Goal: Information Seeking & Learning: Learn about a topic

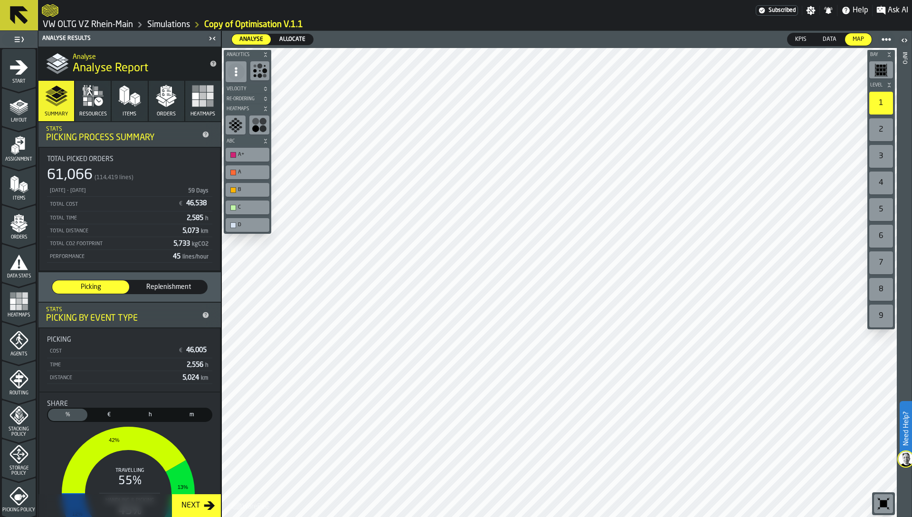
scroll to position [196, 0]
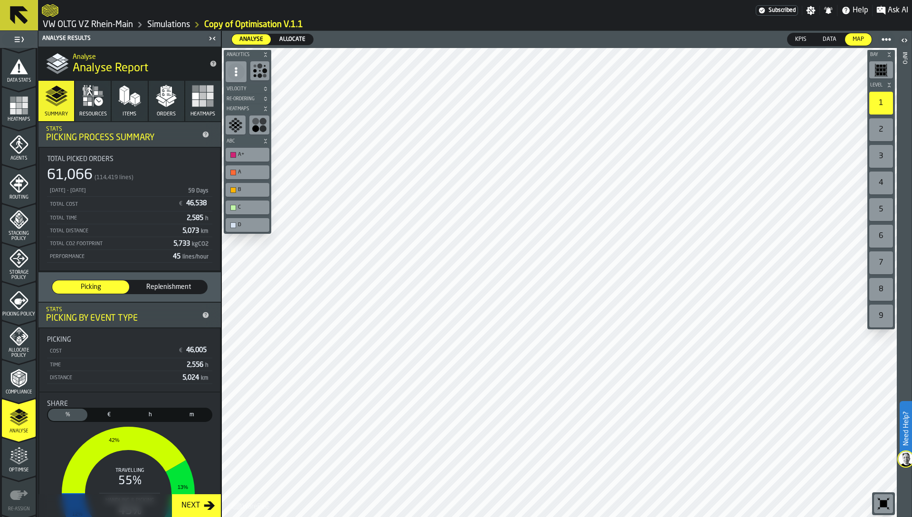
click at [291, 34] on label "Allocate Allocate" at bounding box center [292, 39] width 42 height 11
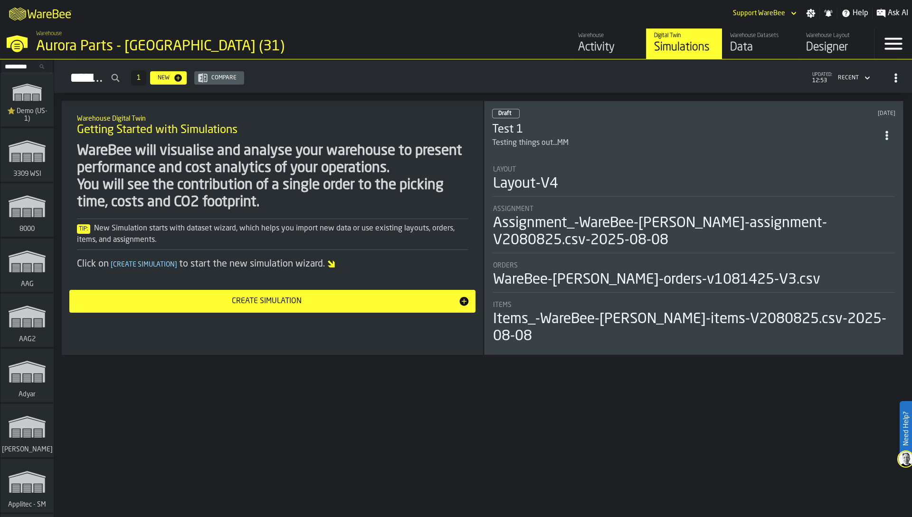
click at [503, 390] on div "Simulations 1 New Compare updated: 12:53 Recent Warehouse Digital Twin Getting …" at bounding box center [483, 288] width 858 height 458
click at [185, 198] on div "WareBee will visualise and analyse your warehouse to present performance and co…" at bounding box center [272, 177] width 391 height 68
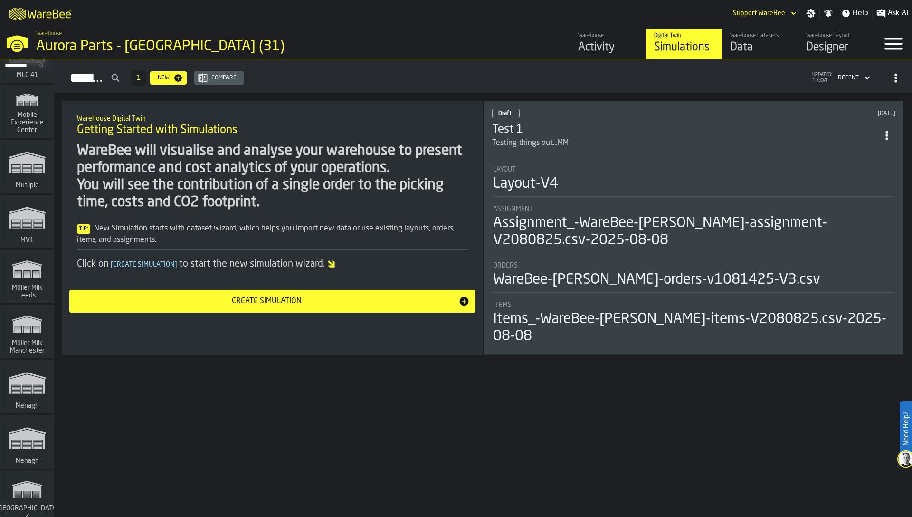
scroll to position [3075, 0]
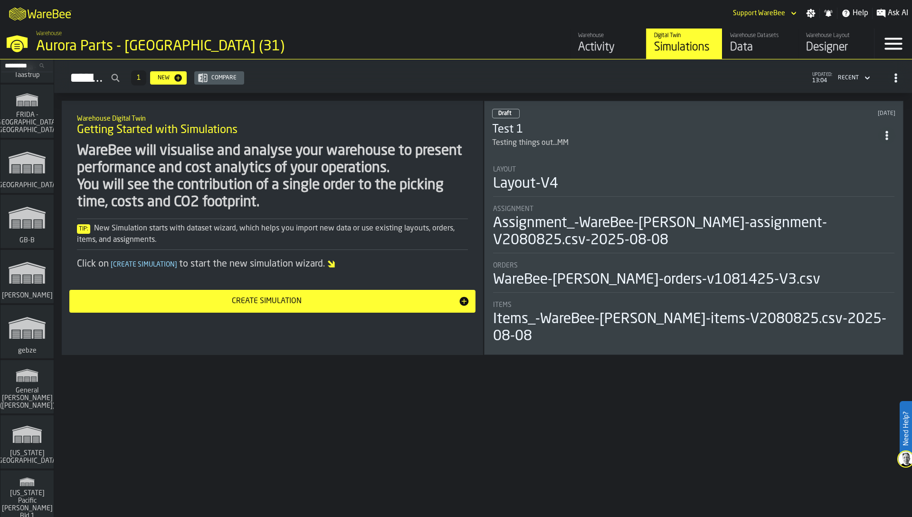
click at [17, 281] on icon "link-to-/wh/i/1653e8cc-126b-480f-9c47-e01e76aa4a88/simulations" at bounding box center [27, 273] width 46 height 38
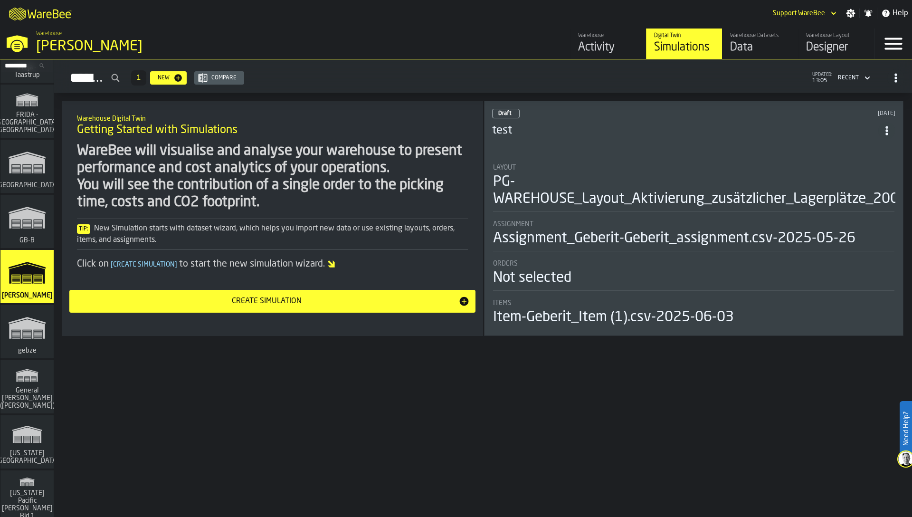
click at [602, 42] on div "Activity" at bounding box center [608, 47] width 60 height 15
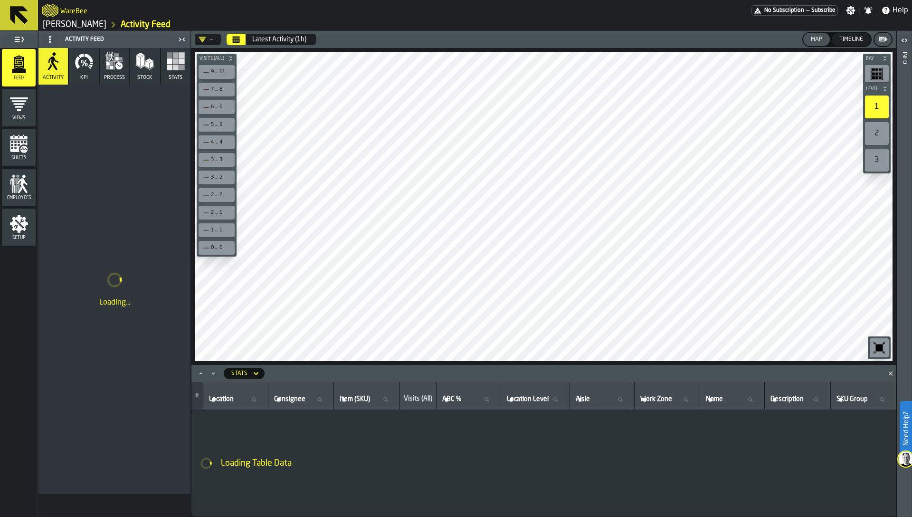
click at [889, 374] on polygon "Close" at bounding box center [891, 373] width 4 height 4
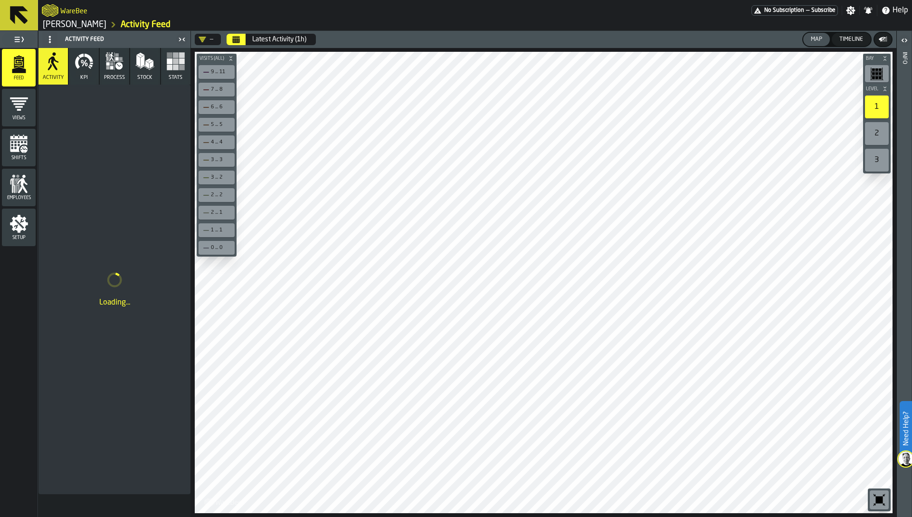
click at [878, 498] on icon "button-toolbar-undefined" at bounding box center [879, 500] width 7 height 7
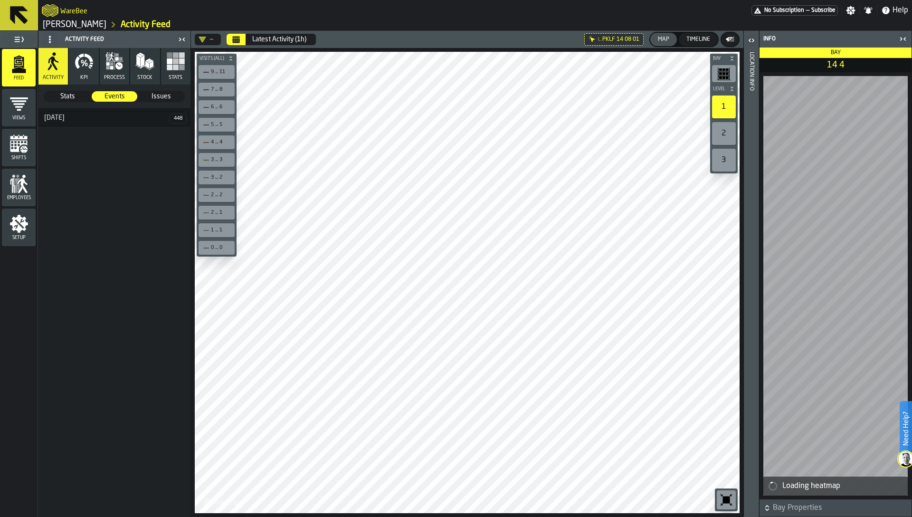
click at [749, 234] on div "Location Info" at bounding box center [751, 282] width 7 height 465
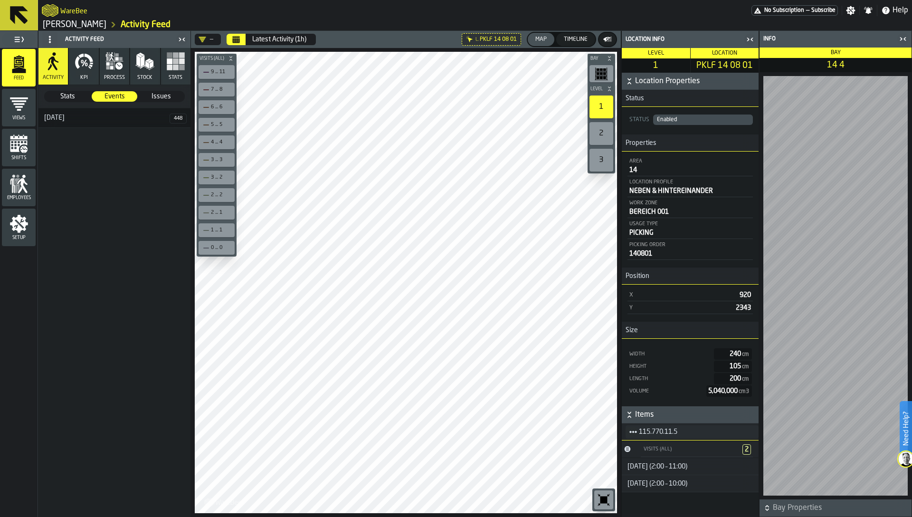
click at [631, 433] on icon "title-section-[object Object]" at bounding box center [634, 432] width 8 height 8
click at [644, 460] on div "Items" at bounding box center [655, 463] width 49 height 6
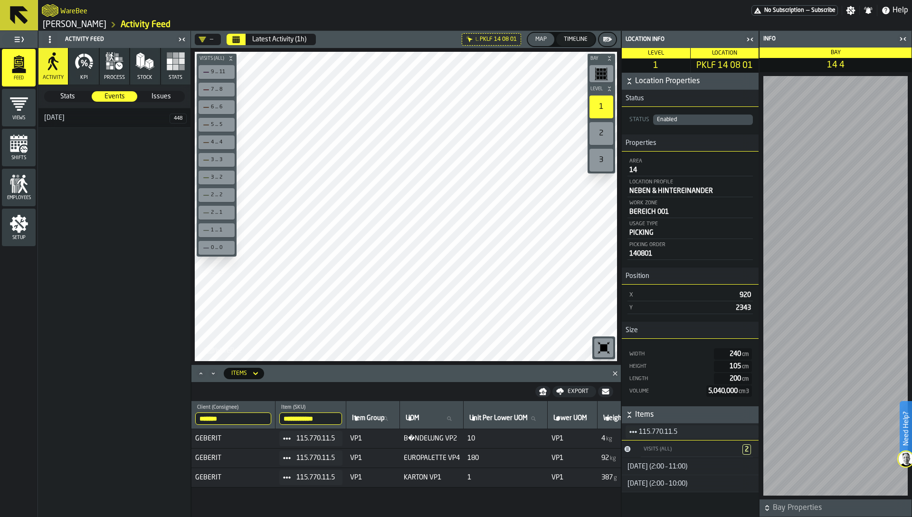
click at [182, 35] on icon "button-toggle-Close me" at bounding box center [181, 39] width 11 height 11
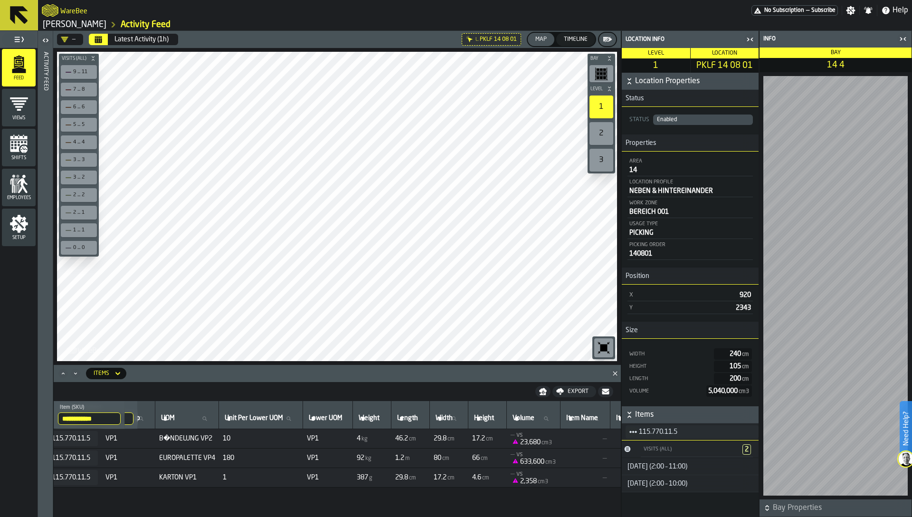
scroll to position [0, 108]
drag, startPoint x: 571, startPoint y: 444, endPoint x: 535, endPoint y: 440, distance: 36.9
click at [535, 441] on span "23,680 cm3" at bounding box center [530, 443] width 42 height 8
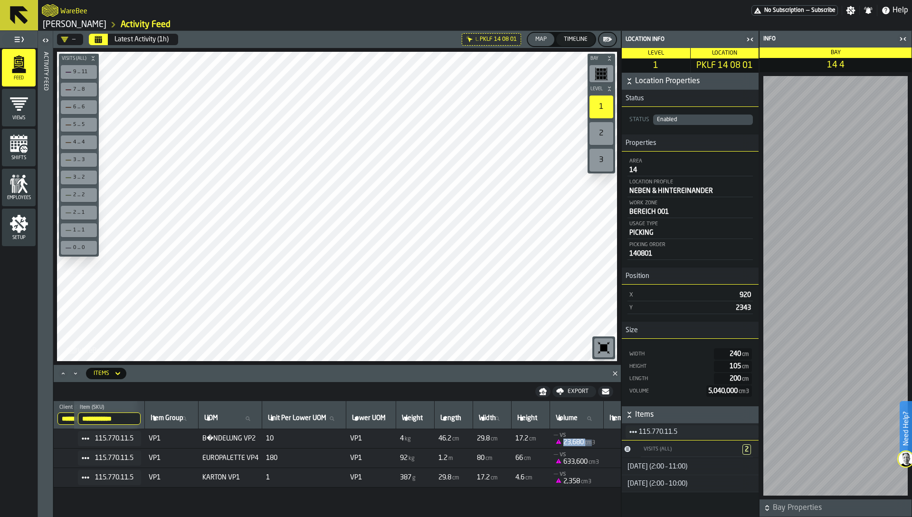
scroll to position [0, 58]
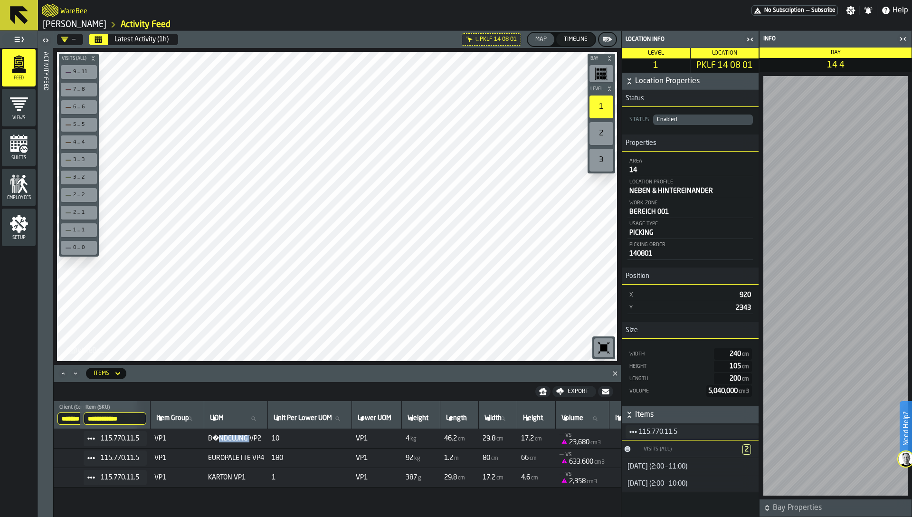
drag, startPoint x: 226, startPoint y: 437, endPoint x: 272, endPoint y: 438, distance: 46.1
click at [264, 440] on span "B�NDELUNG VP2" at bounding box center [236, 439] width 56 height 8
click at [264, 438] on span "B�NDELUNG VP2" at bounding box center [236, 439] width 56 height 8
click at [255, 458] on span "EUROPALETTE VP4" at bounding box center [236, 458] width 56 height 8
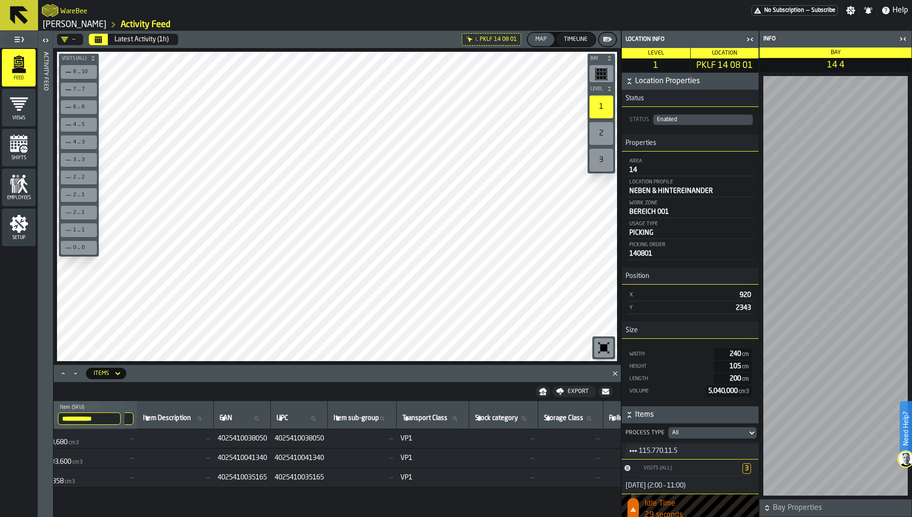
scroll to position [0, 579]
click at [46, 56] on div "Activity Feed" at bounding box center [45, 282] width 7 height 465
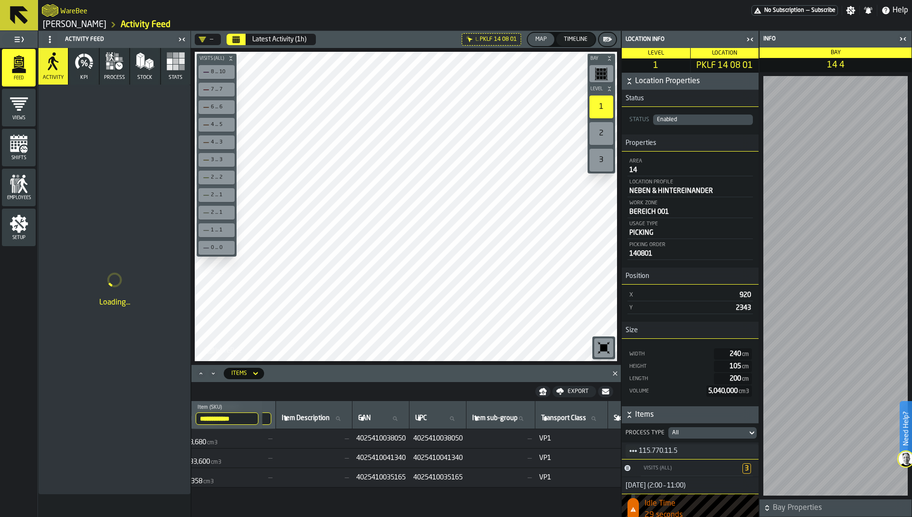
click at [80, 66] on icon "button" at bounding box center [84, 61] width 19 height 19
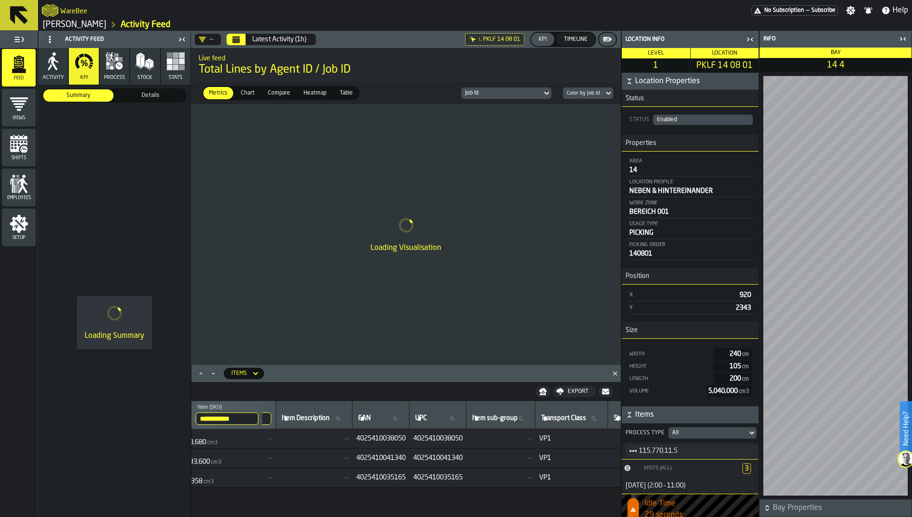
click at [750, 38] on icon "button-toggle-Close me" at bounding box center [750, 39] width 11 height 11
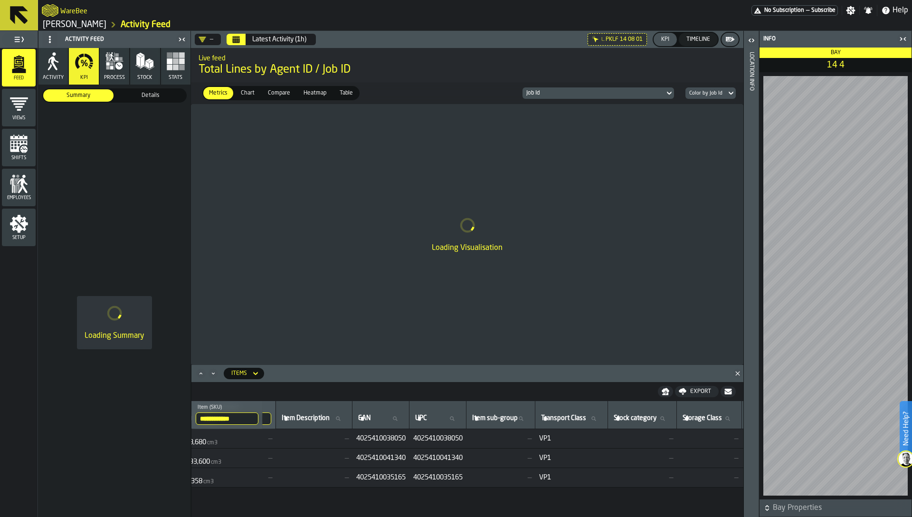
click at [905, 38] on icon "button-toggle-Close me" at bounding box center [905, 38] width 2 height 3
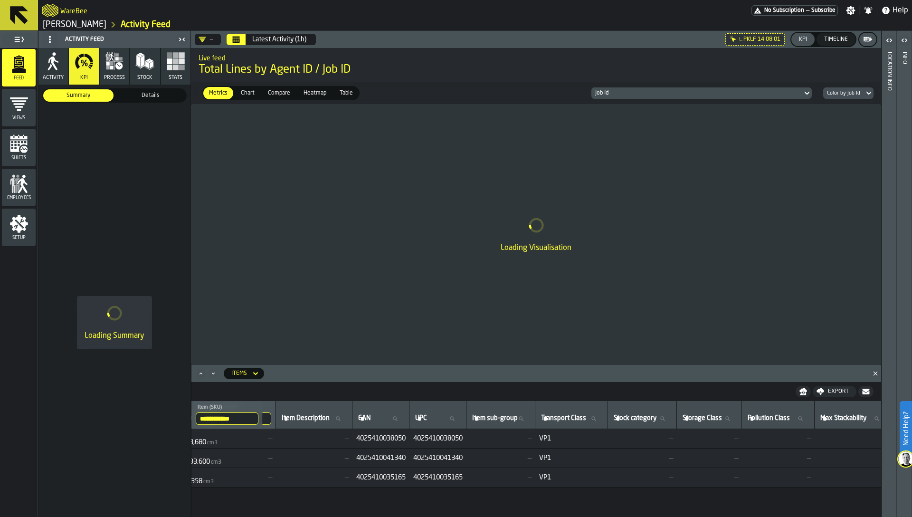
click at [876, 374] on icon "Close" at bounding box center [876, 374] width 10 height 10
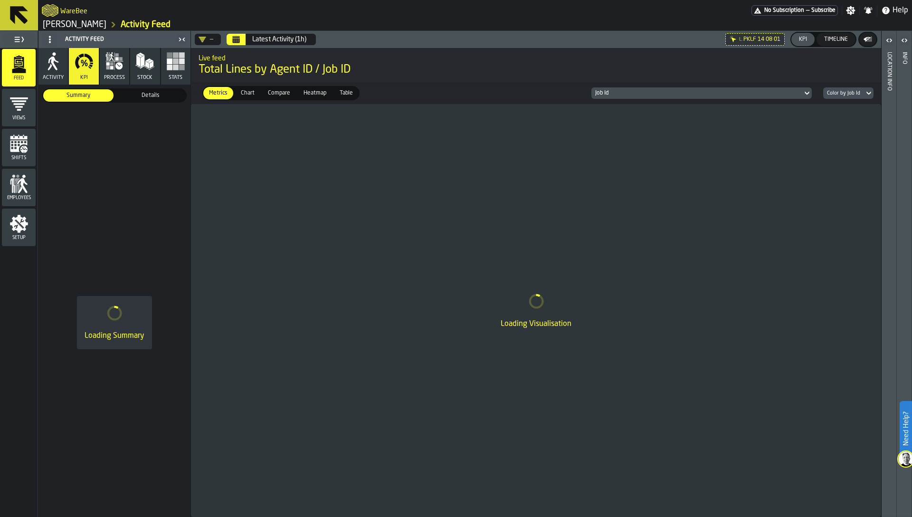
click at [413, 285] on div "Loading Visualisation" at bounding box center [536, 310] width 690 height 413
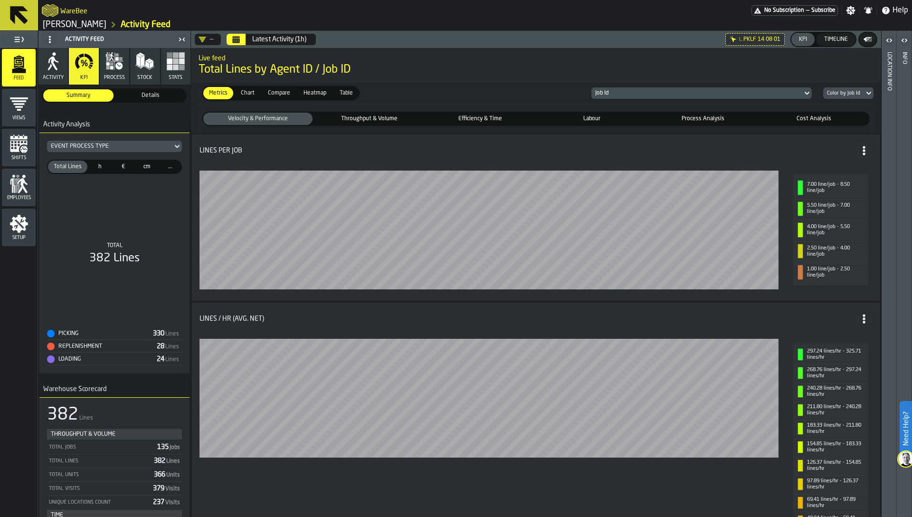
click at [96, 162] on div "h" at bounding box center [99, 167] width 21 height 12
click at [125, 169] on span "€" at bounding box center [124, 166] width 18 height 9
click at [145, 169] on span "cm" at bounding box center [147, 166] width 18 height 9
click at [163, 168] on span "..." at bounding box center [171, 166] width 18 height 9
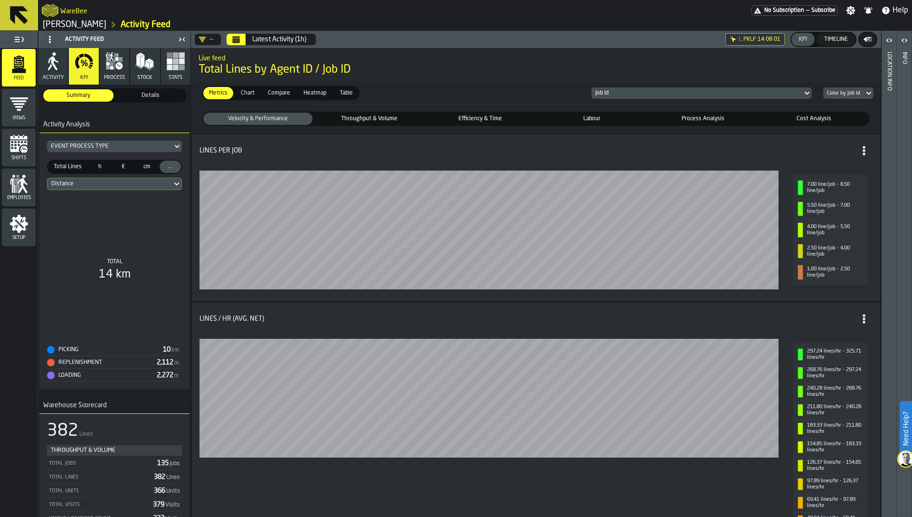
click at [82, 167] on span "Total Lines" at bounding box center [68, 166] width 36 height 9
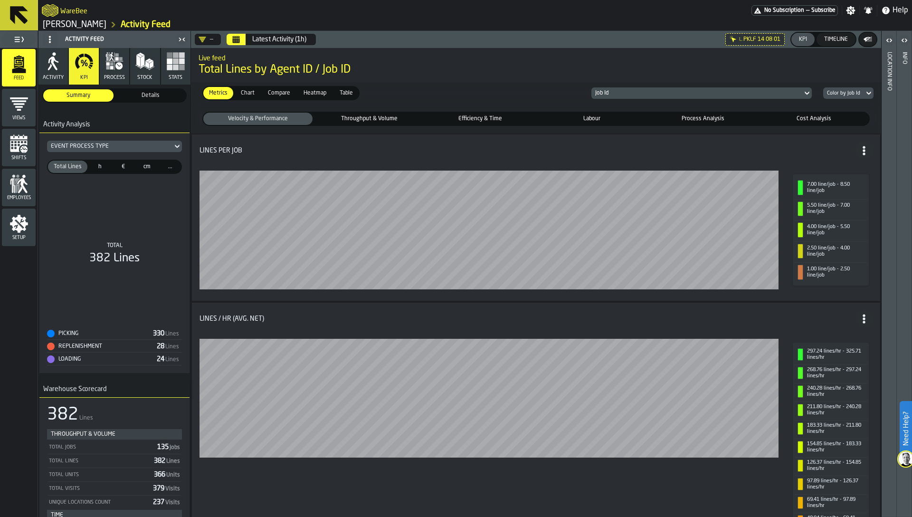
click at [148, 94] on span "Details" at bounding box center [150, 95] width 67 height 9
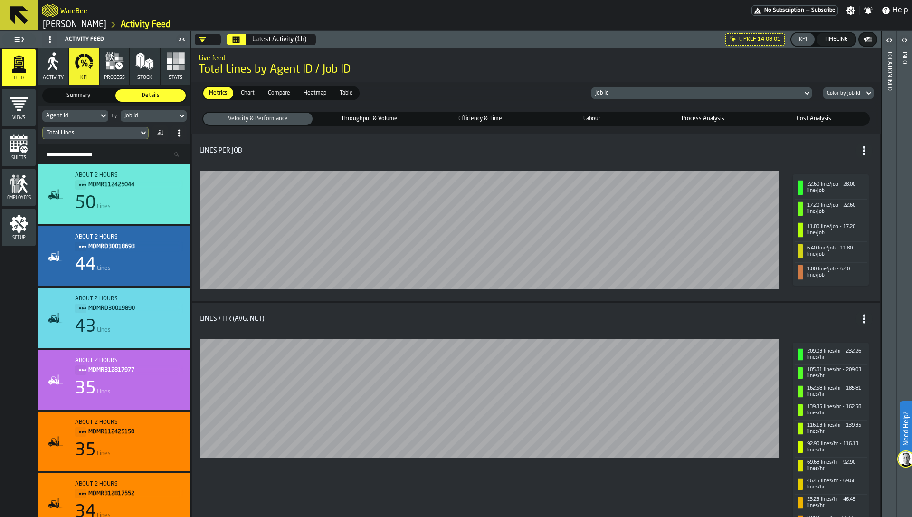
click at [98, 97] on span "Summary" at bounding box center [78, 95] width 67 height 9
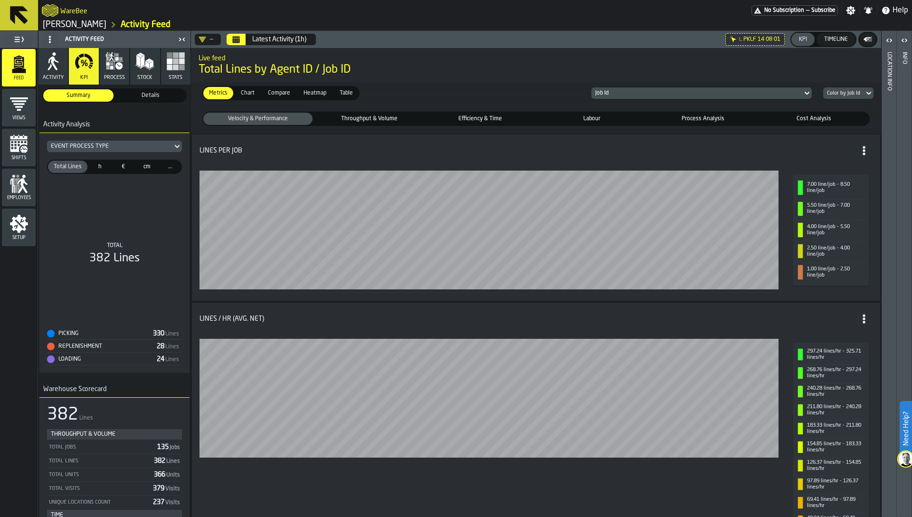
click at [53, 64] on icon "button" at bounding box center [53, 64] width 10 height 14
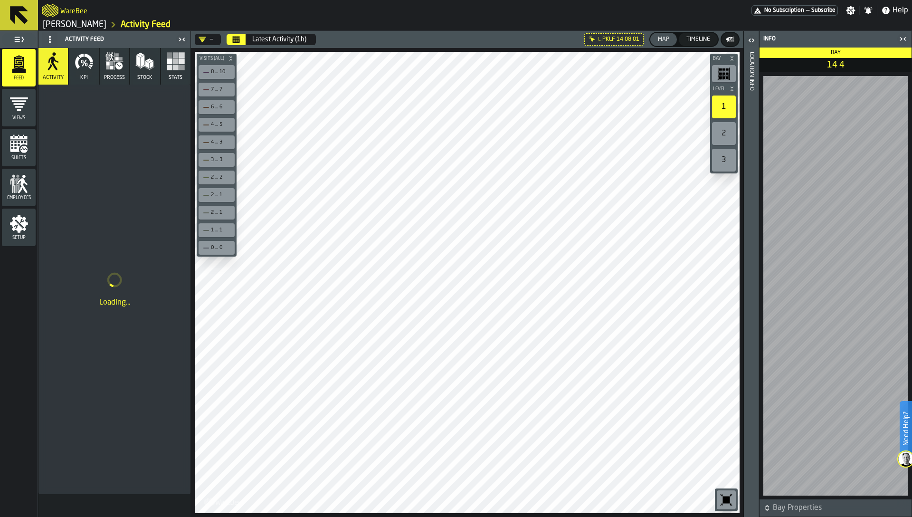
click at [77, 72] on button "KPI" at bounding box center [83, 66] width 29 height 37
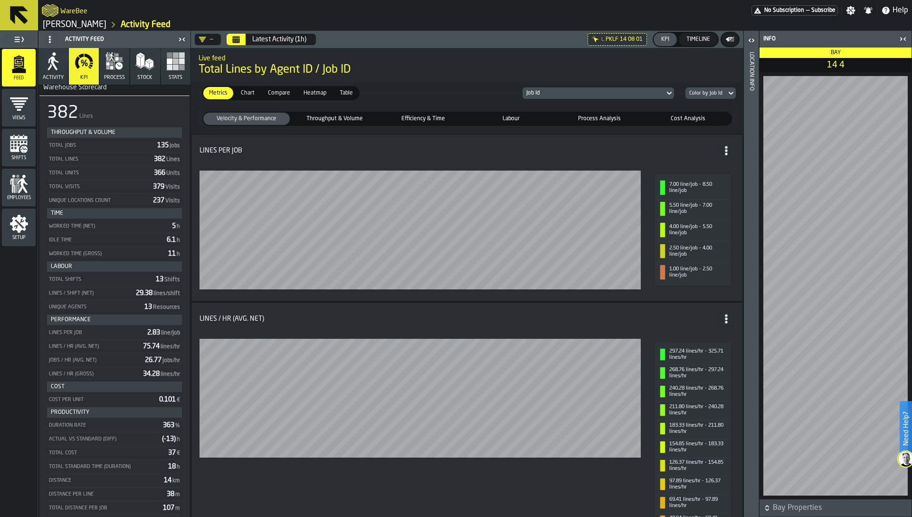
scroll to position [337, 0]
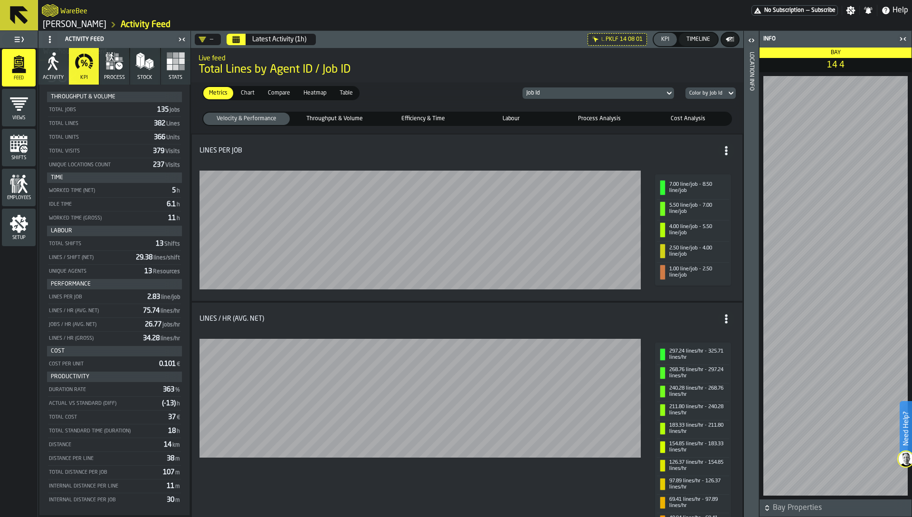
click at [48, 54] on icon "button" at bounding box center [53, 61] width 19 height 19
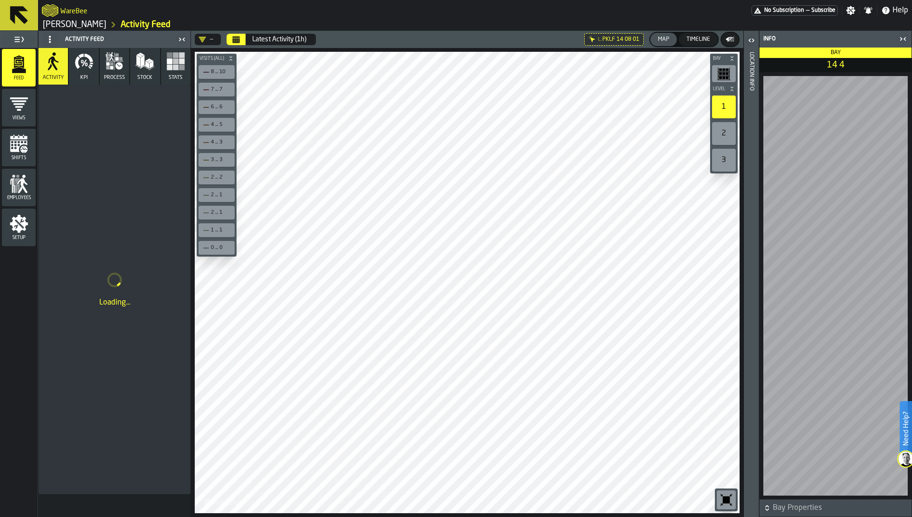
click at [127, 162] on div "Loading..." at bounding box center [114, 290] width 152 height 410
click at [85, 69] on icon "button" at bounding box center [84, 61] width 19 height 19
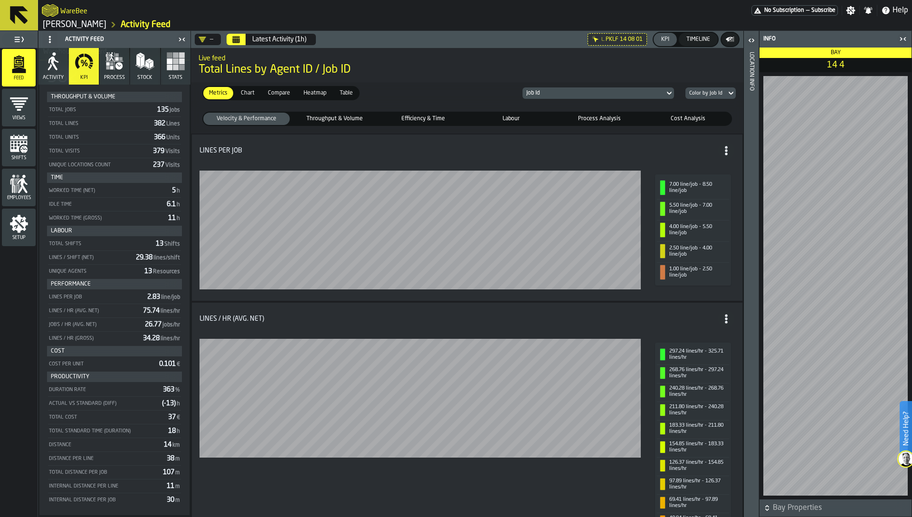
click at [50, 65] on icon "button" at bounding box center [50, 67] width 4 height 7
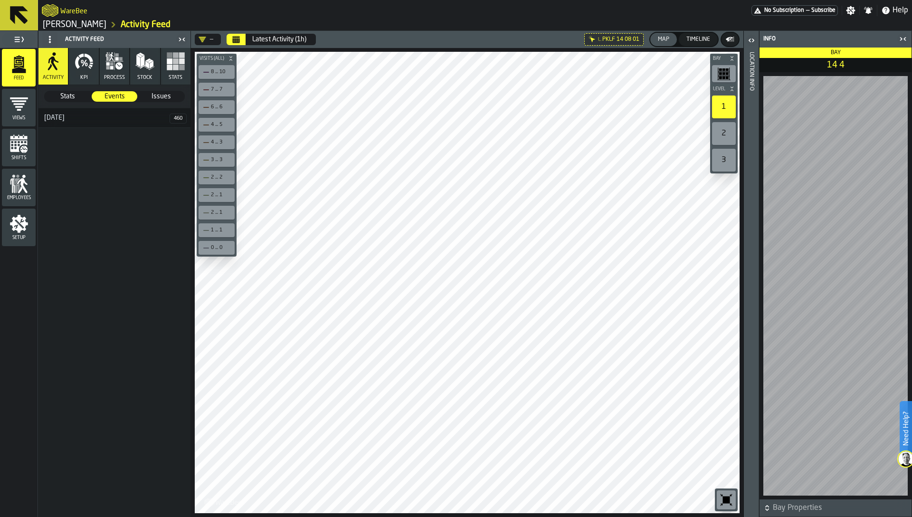
click at [80, 69] on icon "button" at bounding box center [84, 61] width 19 height 19
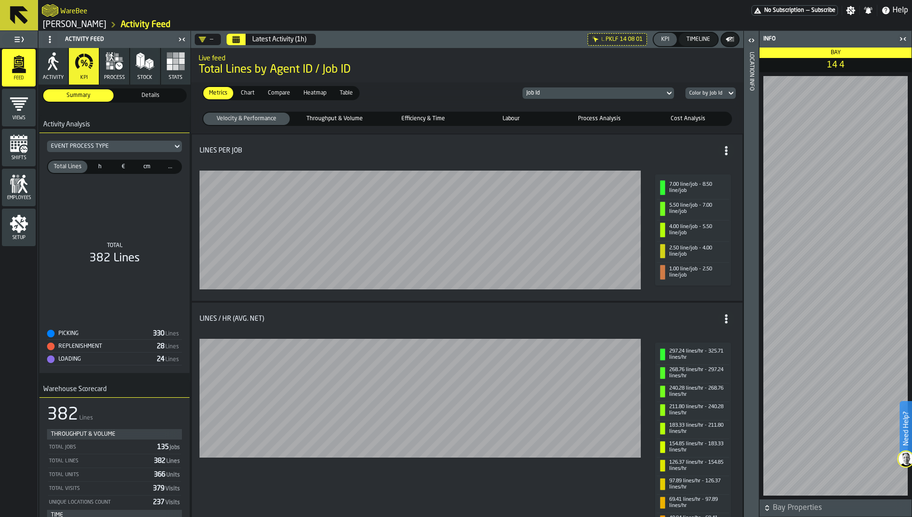
click at [98, 171] on span "h" at bounding box center [100, 166] width 18 height 9
click at [120, 167] on span "€" at bounding box center [124, 166] width 18 height 9
click at [267, 96] on span "Compare" at bounding box center [279, 93] width 30 height 9
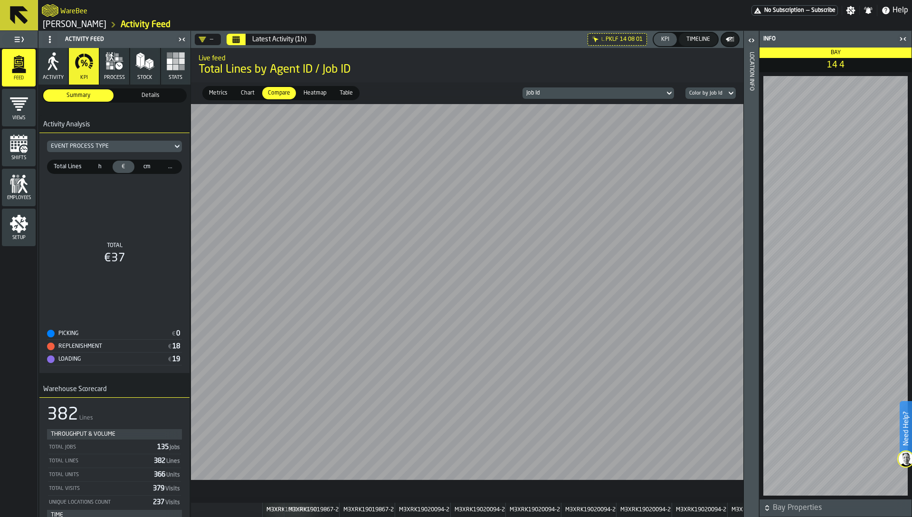
scroll to position [0, 552]
click at [241, 98] on div "Chart" at bounding box center [247, 93] width 25 height 12
click at [321, 89] on span "Heatmap" at bounding box center [315, 93] width 30 height 9
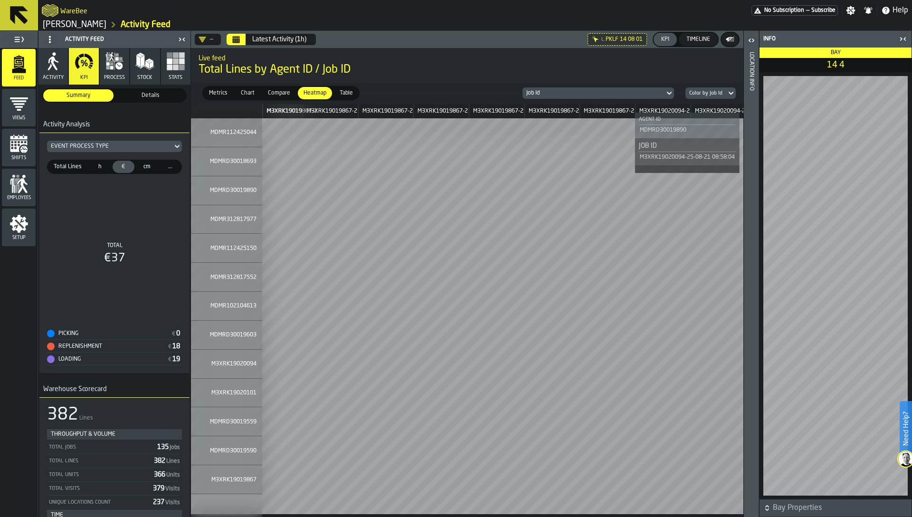
scroll to position [0, 7]
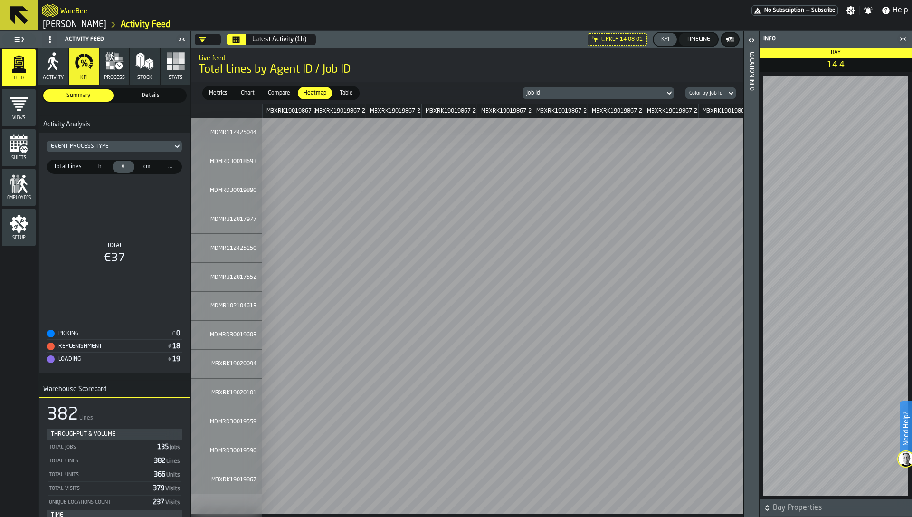
click at [144, 91] on span "Details" at bounding box center [150, 95] width 67 height 9
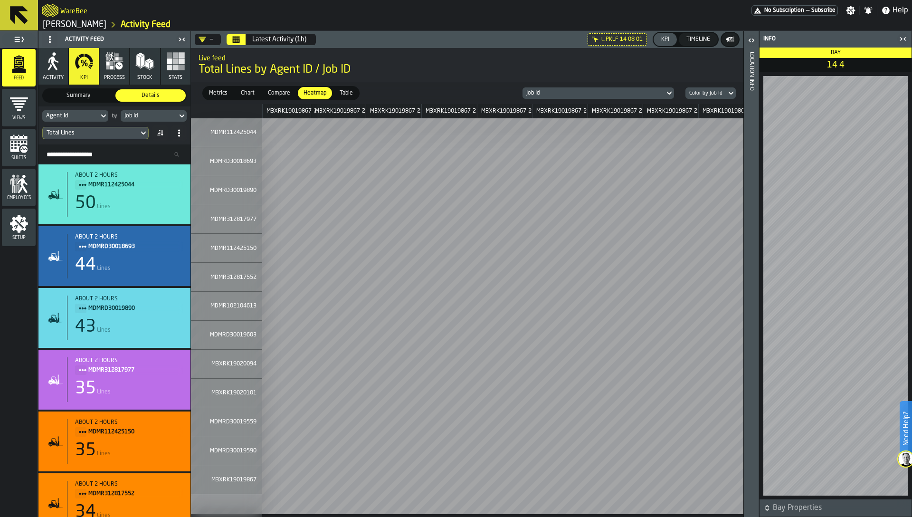
click at [93, 130] on div "Total Lines" at bounding box center [91, 133] width 88 height 7
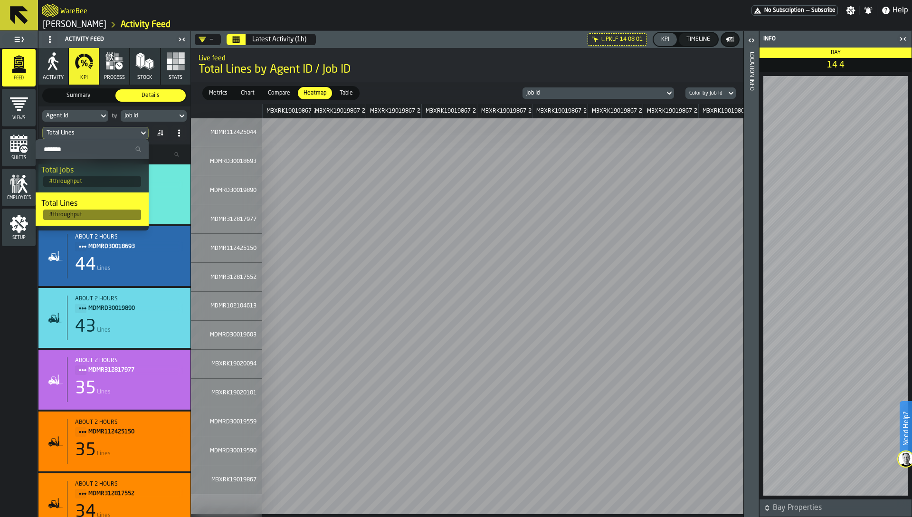
click at [88, 152] on input "Search" at bounding box center [91, 149] width 105 height 12
type input "*"
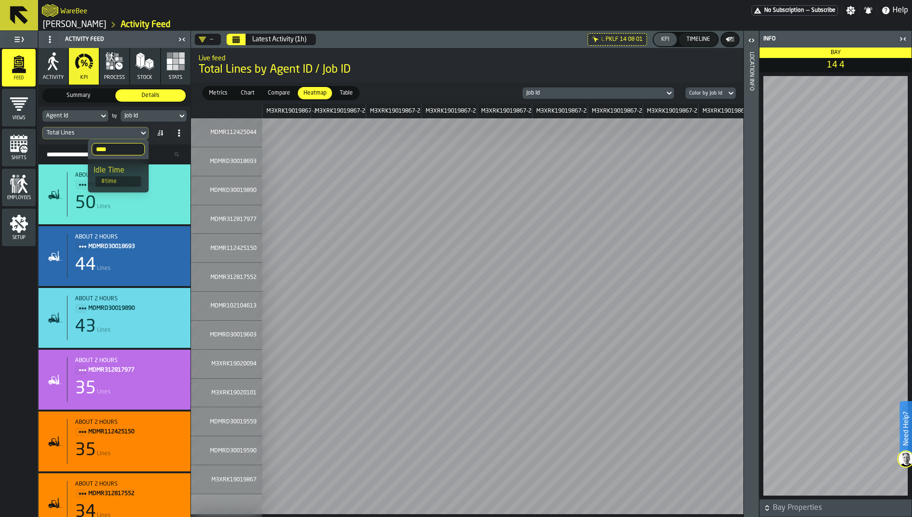
type input "****"
click at [98, 172] on div "Idle Time" at bounding box center [118, 170] width 49 height 11
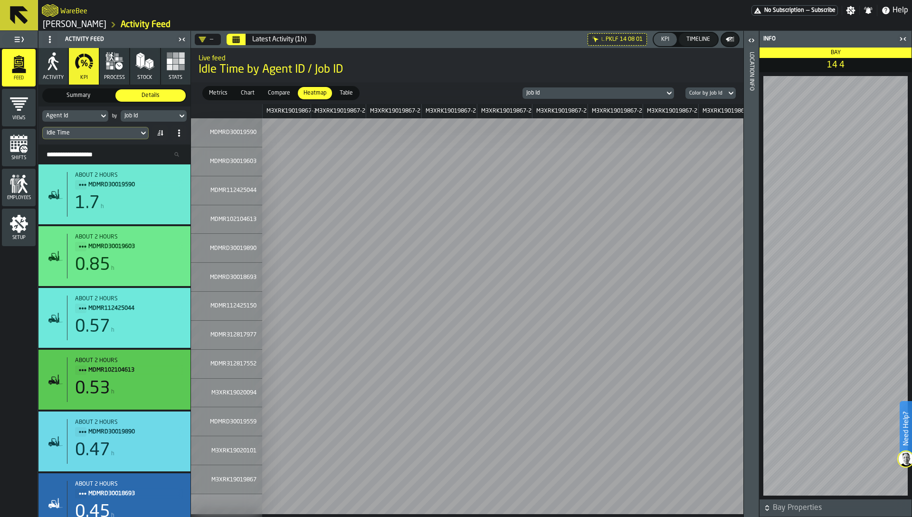
click at [274, 91] on span "Compare" at bounding box center [279, 93] width 30 height 9
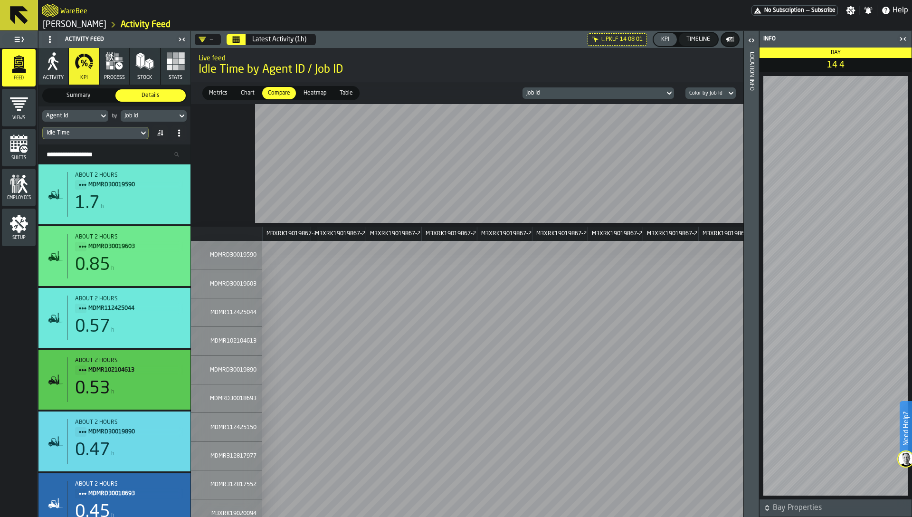
click at [247, 92] on span "Chart" at bounding box center [247, 93] width 21 height 9
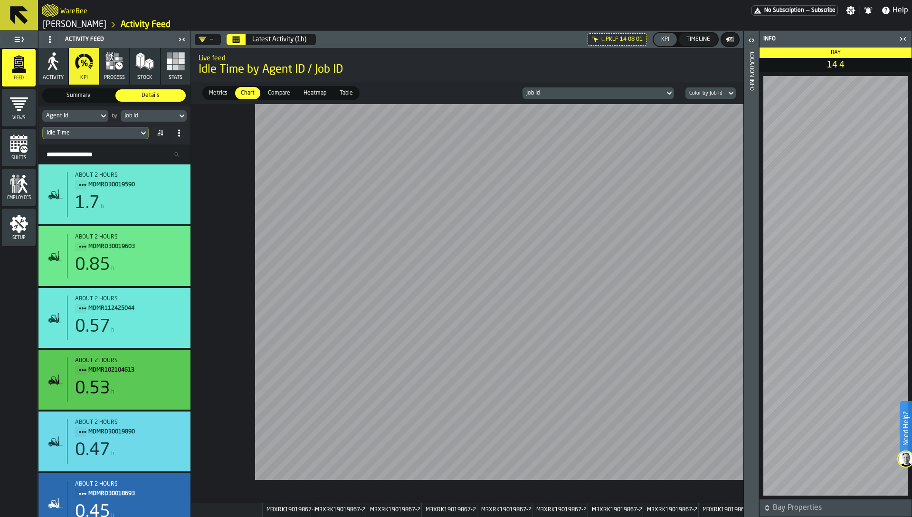
click at [235, 36] on icon "Calendar" at bounding box center [236, 40] width 8 height 8
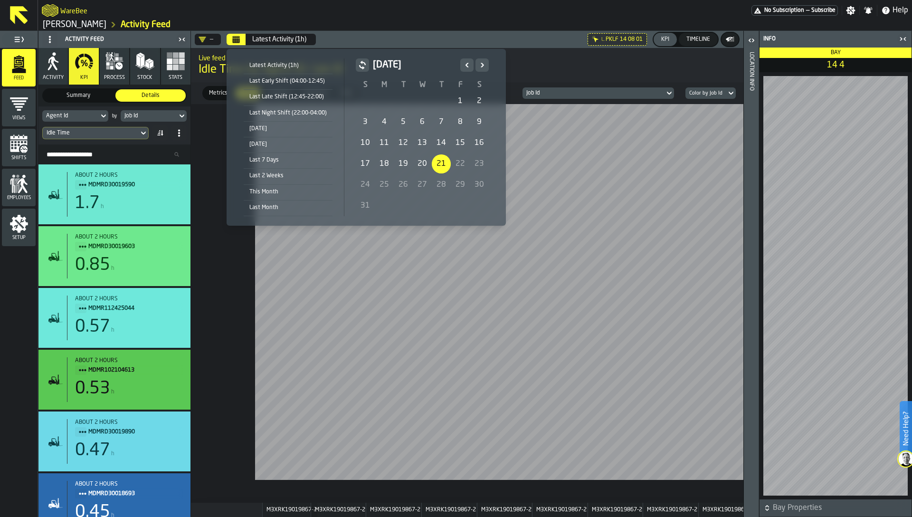
click at [458, 99] on div "1" at bounding box center [460, 101] width 19 height 19
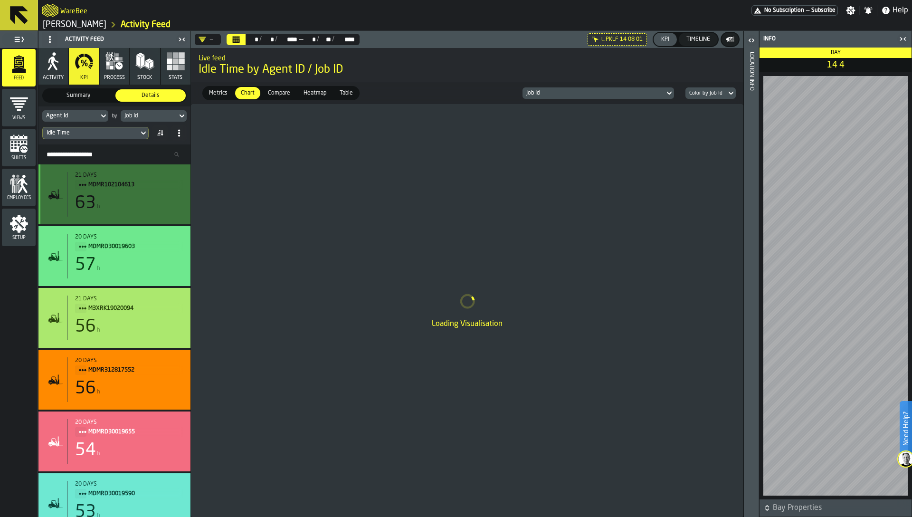
click at [130, 208] on div "63 h" at bounding box center [129, 203] width 108 height 19
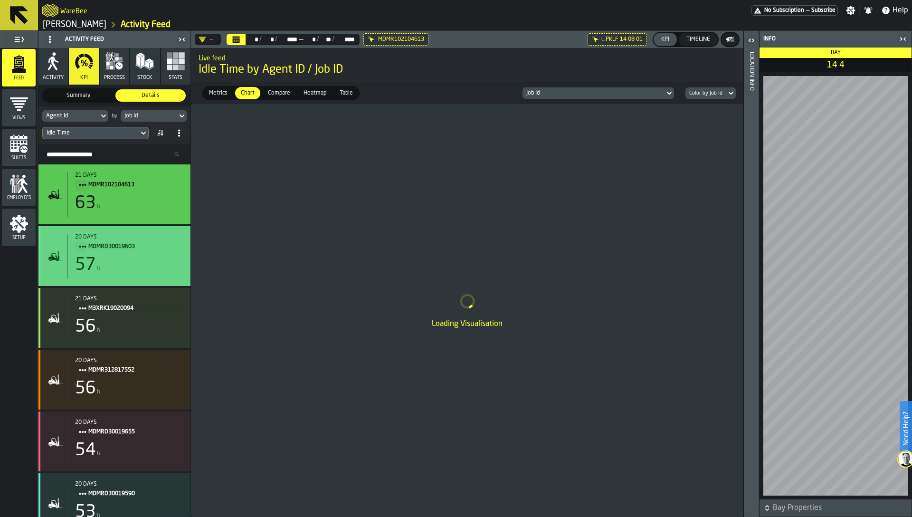
click at [126, 271] on div "57 h" at bounding box center [129, 265] width 108 height 19
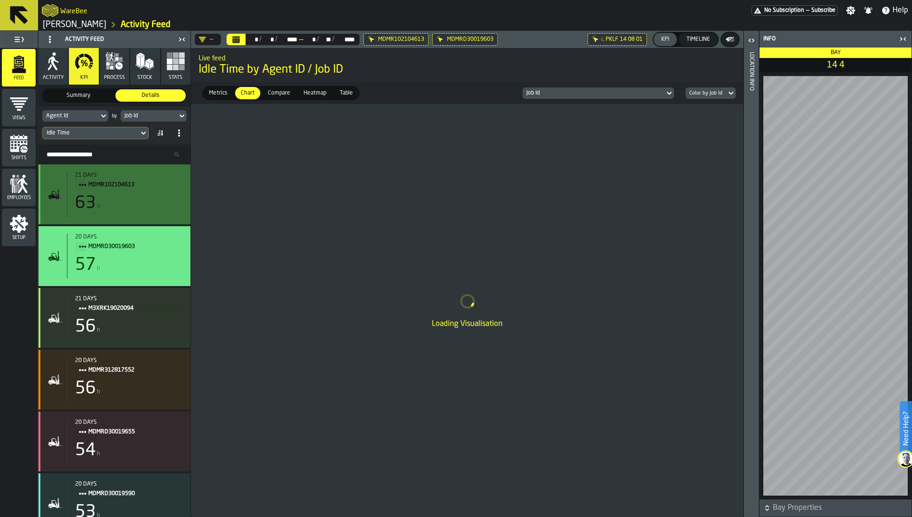
click at [0, 0] on icon at bounding box center [0, 0] width 0 height 0
click at [143, 304] on span "M3XRK19020094" at bounding box center [131, 308] width 87 height 10
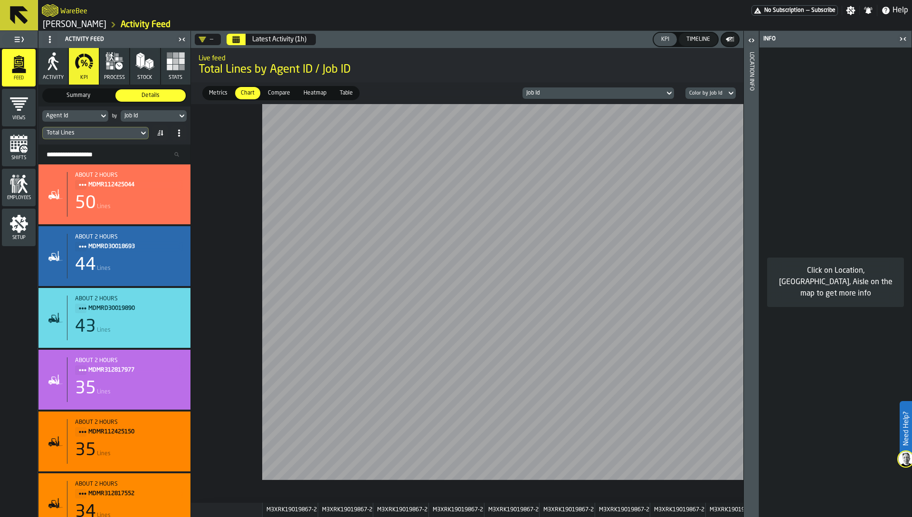
click at [55, 68] on icon "button" at bounding box center [53, 64] width 10 height 14
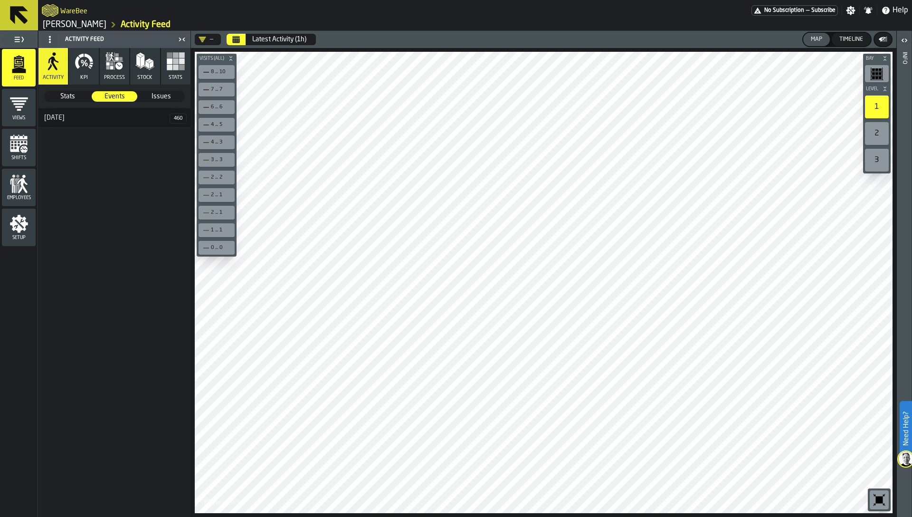
click at [92, 120] on div "[DATE]" at bounding box center [103, 118] width 131 height 8
click at [76, 97] on span "Stats" at bounding box center [67, 97] width 45 height 10
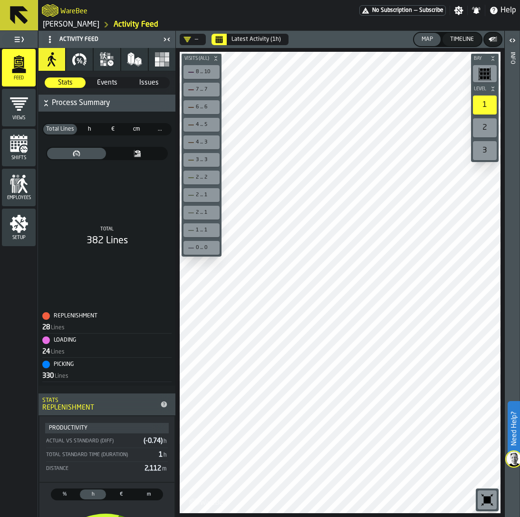
click at [133, 151] on icon "thumb" at bounding box center [137, 154] width 55 height 8
click at [97, 152] on icon "thumb" at bounding box center [76, 154] width 55 height 8
drag, startPoint x: 112, startPoint y: 244, endPoint x: 76, endPoint y: 140, distance: 110.1
click at [68, 160] on div "pie bar Total 382 Lines" at bounding box center [106, 224] width 129 height 163
click at [89, 126] on span "h" at bounding box center [89, 129] width 19 height 9
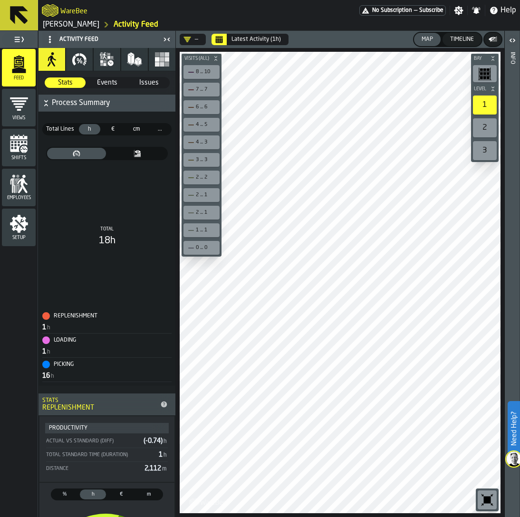
click at [107, 126] on span "€" at bounding box center [112, 129] width 19 height 9
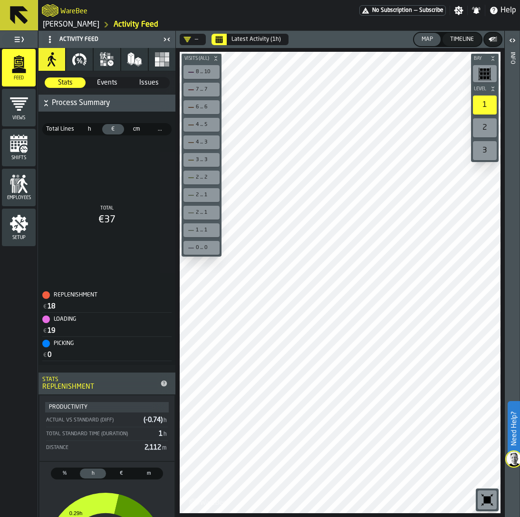
click at [128, 126] on span "cm" at bounding box center [136, 129] width 19 height 9
click at [150, 130] on span "..." at bounding box center [159, 129] width 19 height 9
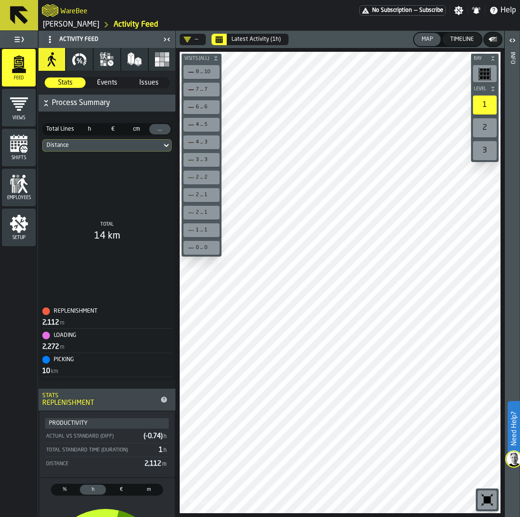
click at [105, 128] on span "€" at bounding box center [112, 129] width 19 height 9
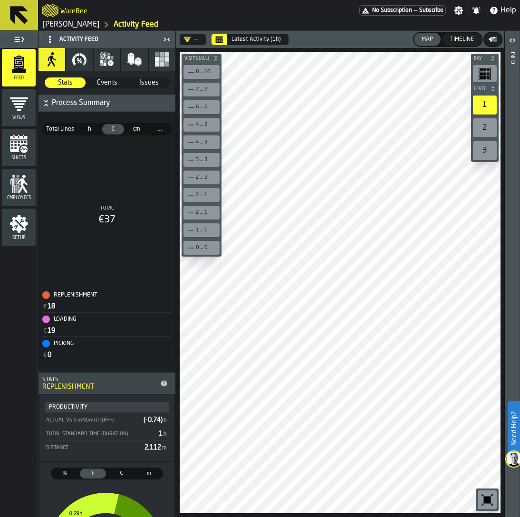
click at [59, 128] on span "Total Lines" at bounding box center [60, 129] width 32 height 9
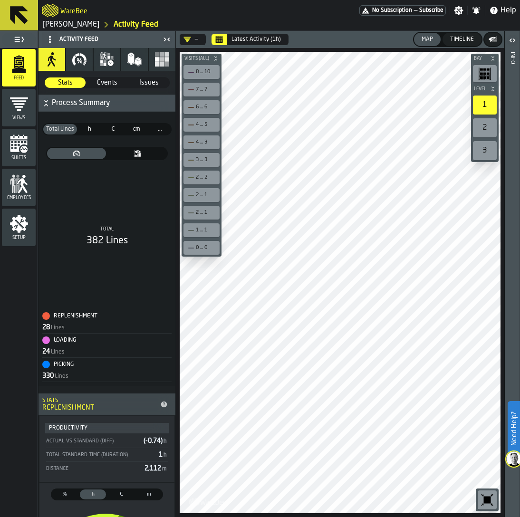
click at [189, 75] on div "8 ... 10" at bounding box center [201, 72] width 32 height 10
click at [102, 64] on icon "button" at bounding box center [106, 59] width 15 height 15
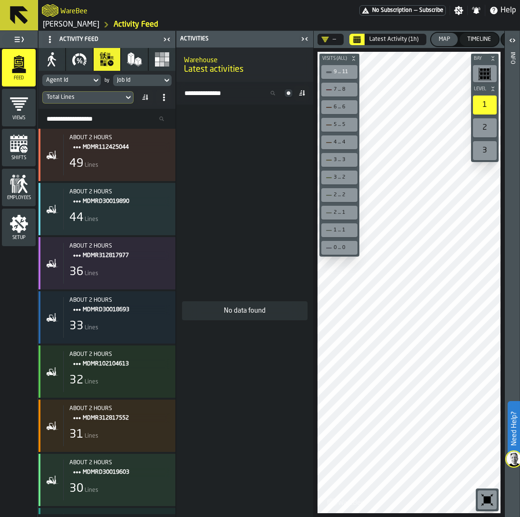
click at [220, 216] on div "No data found" at bounding box center [244, 311] width 137 height 412
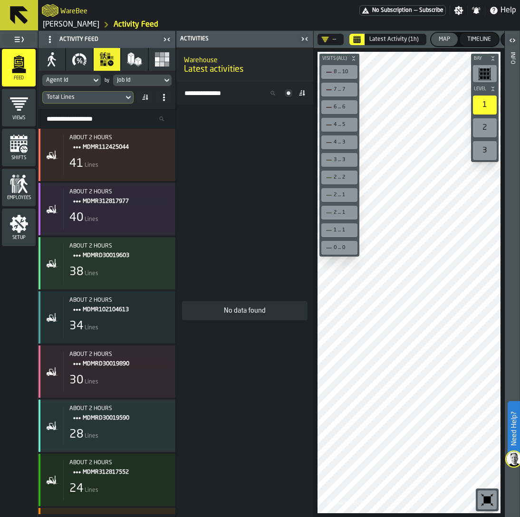
click at [74, 57] on icon "button" at bounding box center [74, 61] width 4 height 10
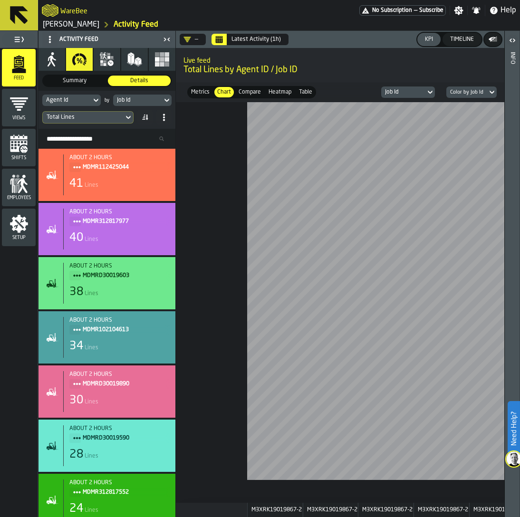
click at [205, 87] on div "Metrics" at bounding box center [200, 92] width 24 height 10
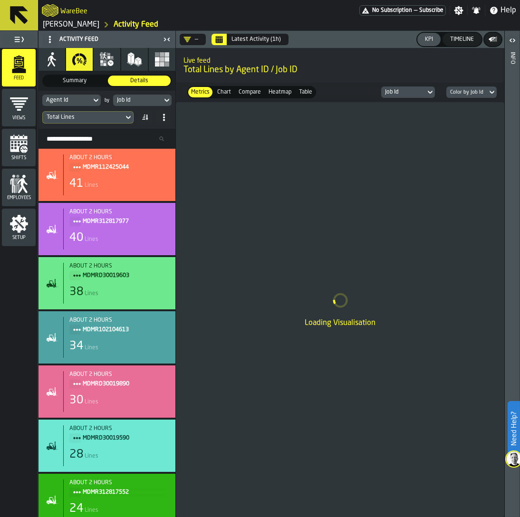
click at [223, 43] on button "Calendar" at bounding box center [218, 39] width 15 height 11
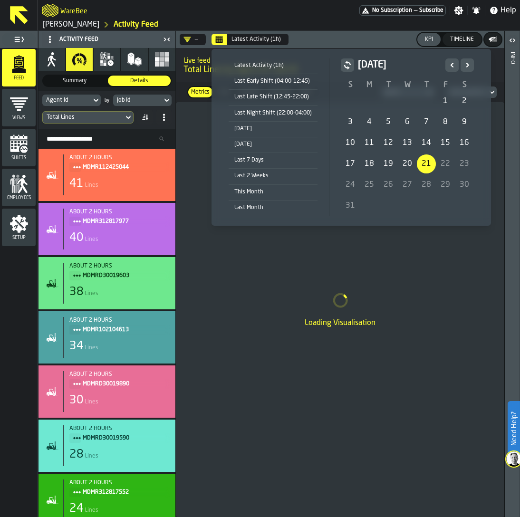
click at [423, 161] on div "21" at bounding box center [426, 163] width 19 height 19
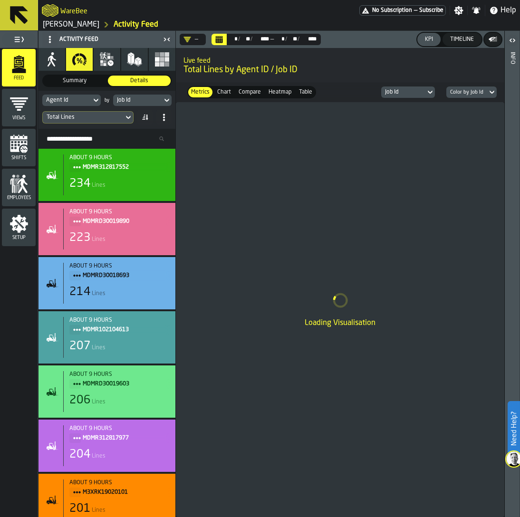
click at [84, 79] on span "Summary" at bounding box center [74, 80] width 61 height 9
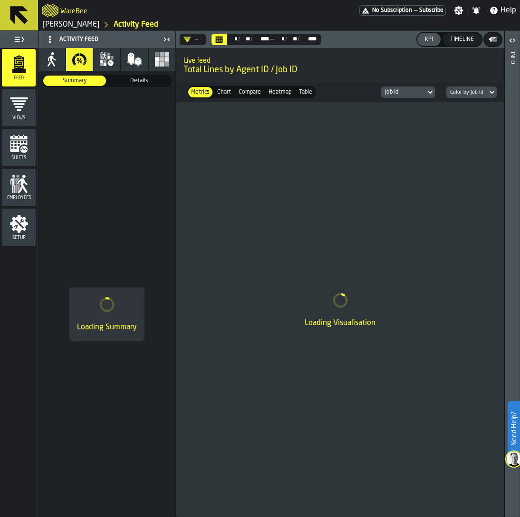
click at [141, 79] on span "Details" at bounding box center [139, 80] width 61 height 9
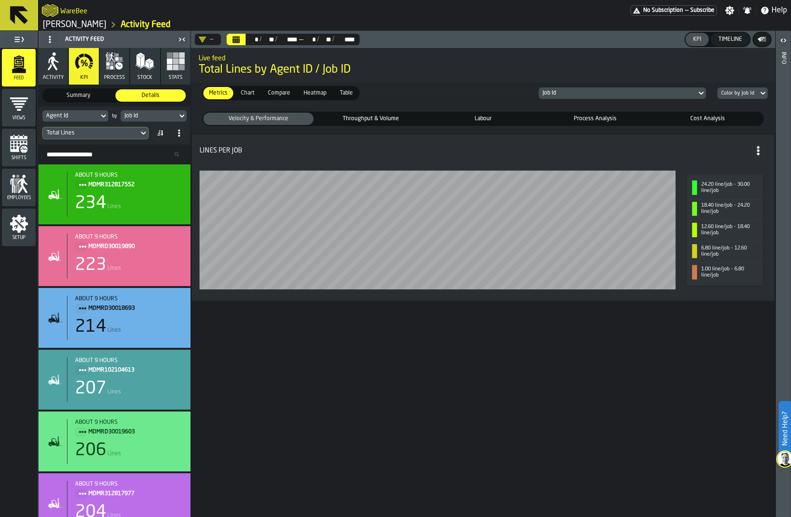
click at [84, 91] on span "Summary" at bounding box center [78, 95] width 67 height 9
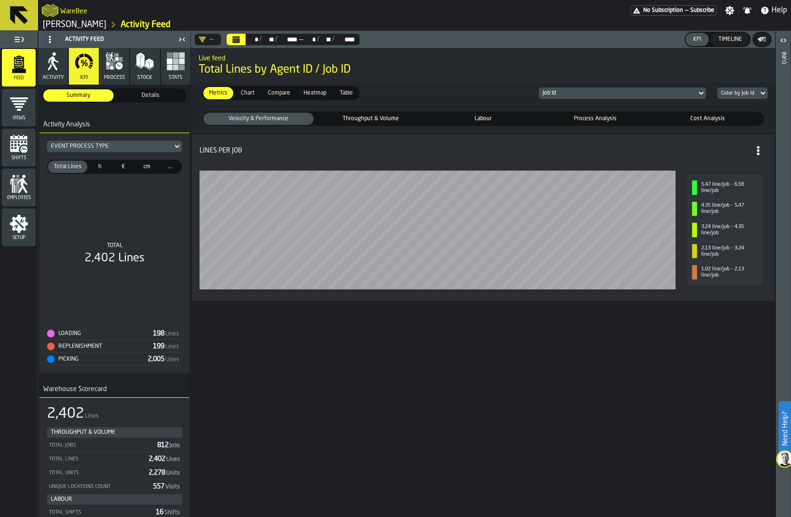
click at [98, 168] on span "h" at bounding box center [100, 166] width 18 height 9
click at [126, 168] on span "€" at bounding box center [124, 166] width 18 height 9
click at [154, 168] on div "cm" at bounding box center [146, 167] width 21 height 12
click at [173, 167] on span "..." at bounding box center [171, 166] width 18 height 9
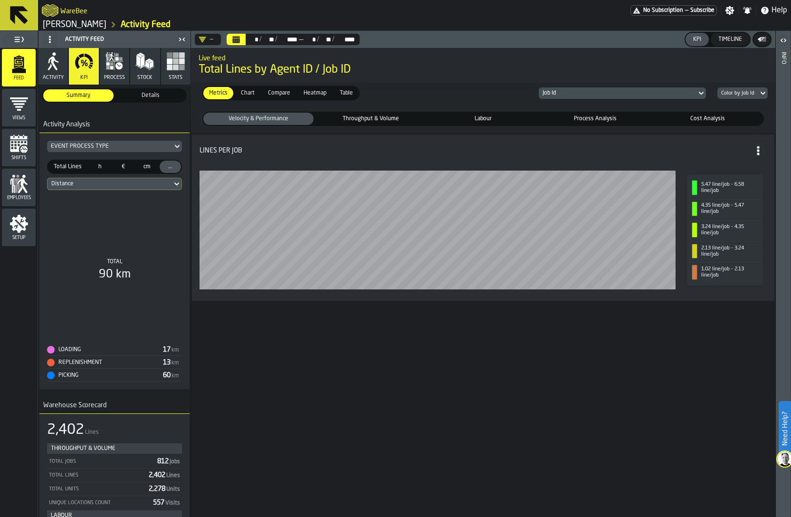
click at [59, 165] on span "Total Lines" at bounding box center [68, 166] width 36 height 9
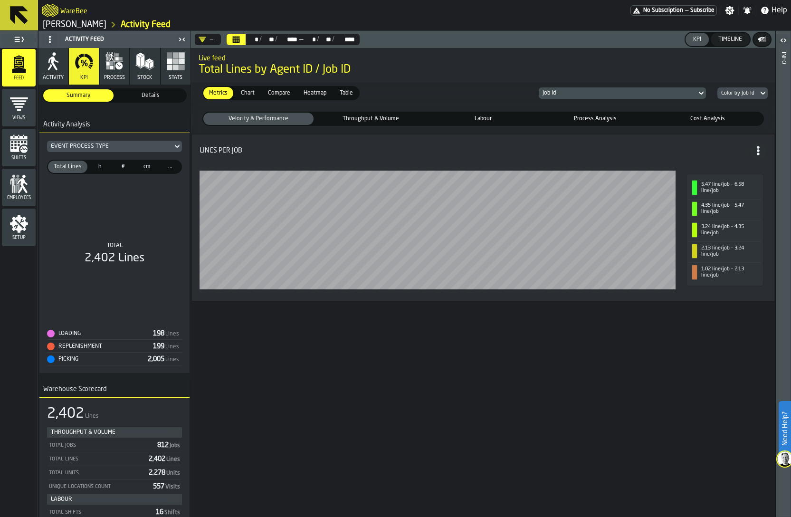
click at [146, 100] on div "Details" at bounding box center [150, 95] width 70 height 12
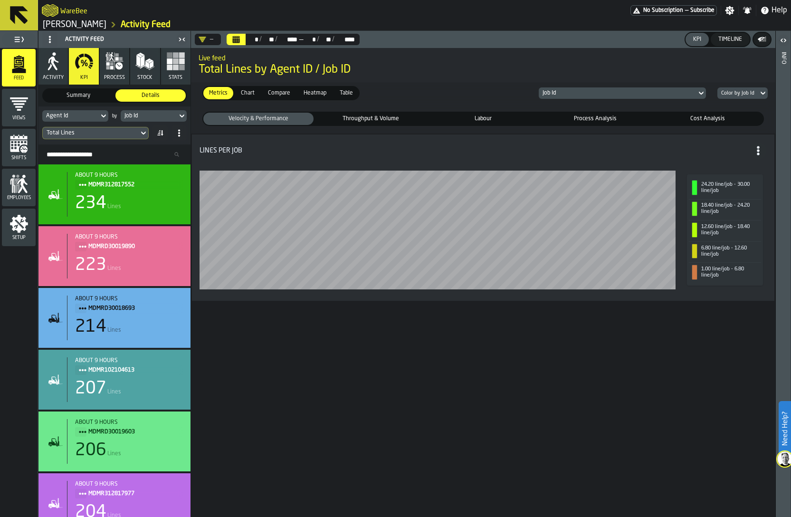
click at [52, 68] on icon "button" at bounding box center [53, 61] width 19 height 19
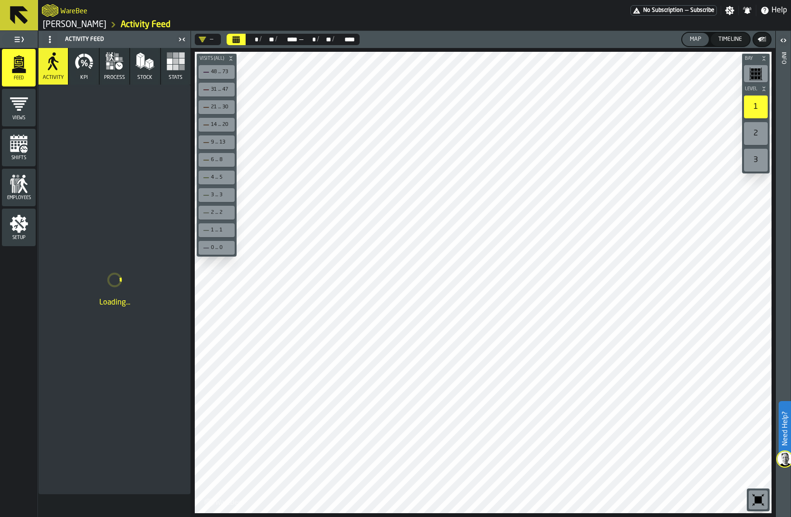
click at [86, 65] on icon "button" at bounding box center [86, 65] width 2 height 4
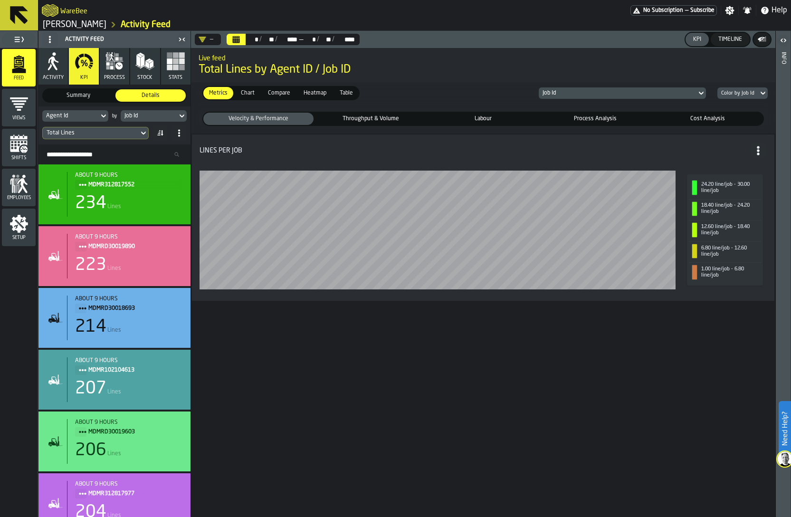
drag, startPoint x: 47, startPoint y: 71, endPoint x: 295, endPoint y: 165, distance: 265.3
click at [295, 165] on main "Feed Views Shifts Employees Setup Activity Feed Activity KPI process Stock Stat…" at bounding box center [395, 274] width 791 height 486
click at [390, 117] on span "Throughput & Volume" at bounding box center [370, 119] width 106 height 9
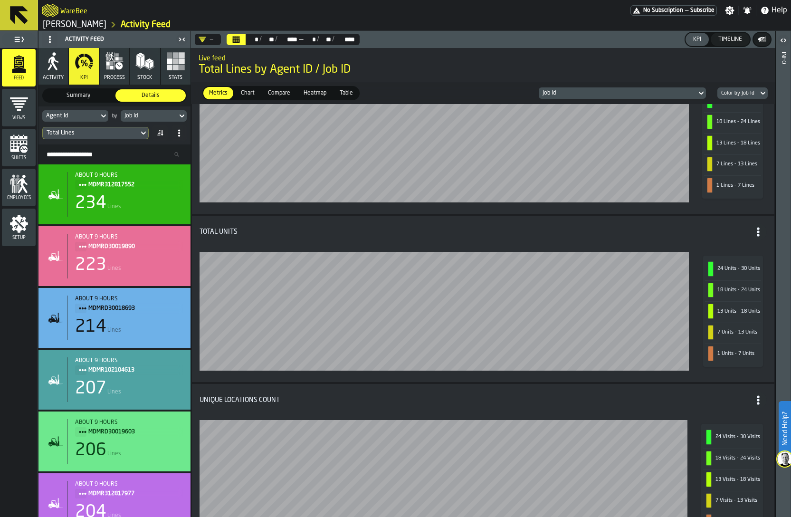
scroll to position [289, 0]
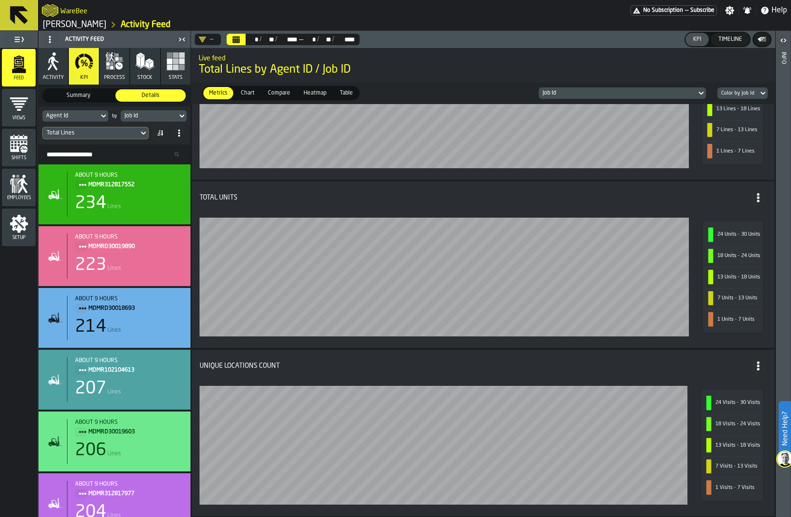
click at [519, 370] on div "Unique Locations Count" at bounding box center [483, 365] width 567 height 17
click at [147, 116] on div "Job Id" at bounding box center [148, 116] width 49 height 7
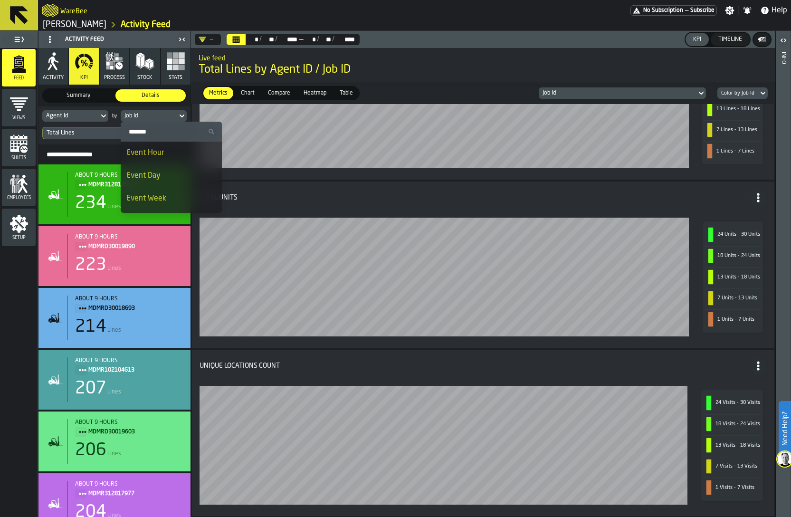
click at [148, 155] on span "Event Hour" at bounding box center [145, 153] width 38 height 8
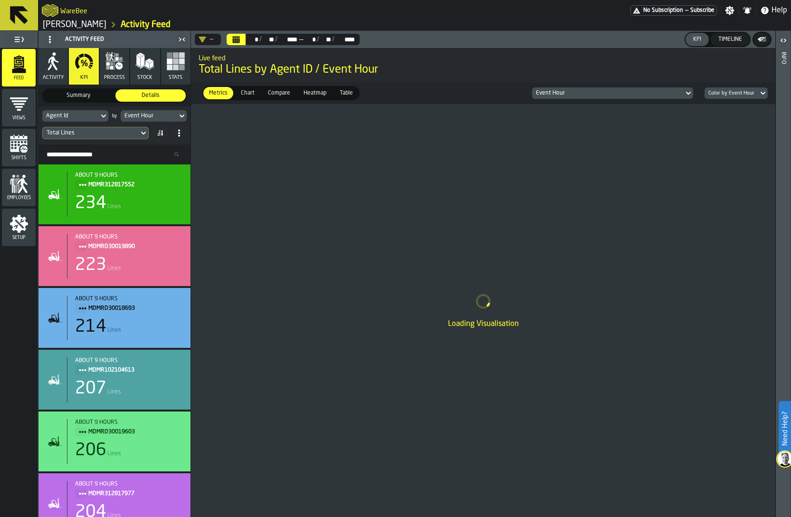
click at [86, 94] on span "Summary" at bounding box center [78, 95] width 67 height 9
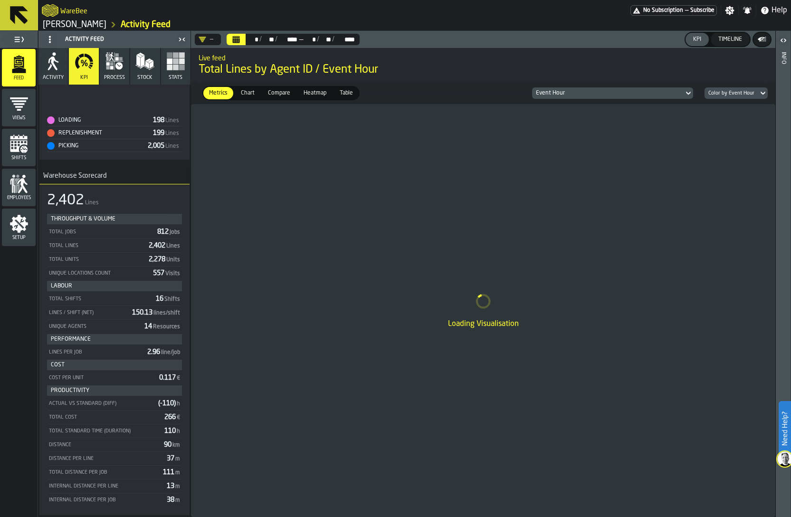
scroll to position [0, 0]
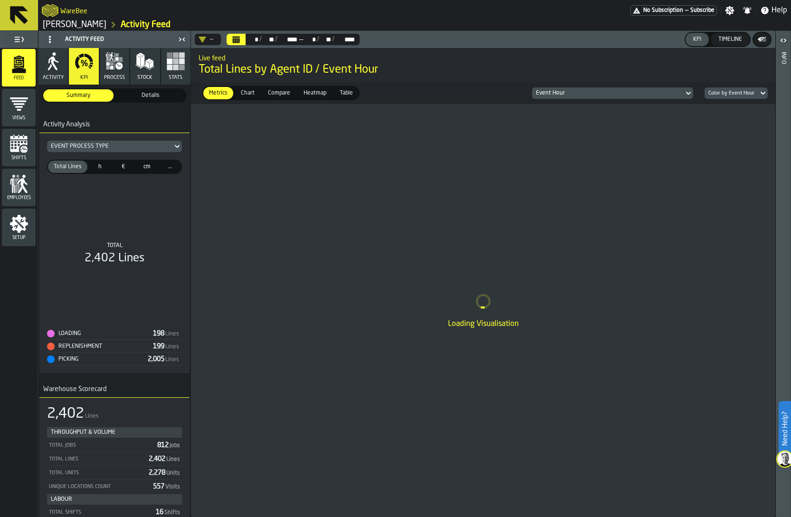
click at [143, 95] on span "Details" at bounding box center [150, 95] width 67 height 9
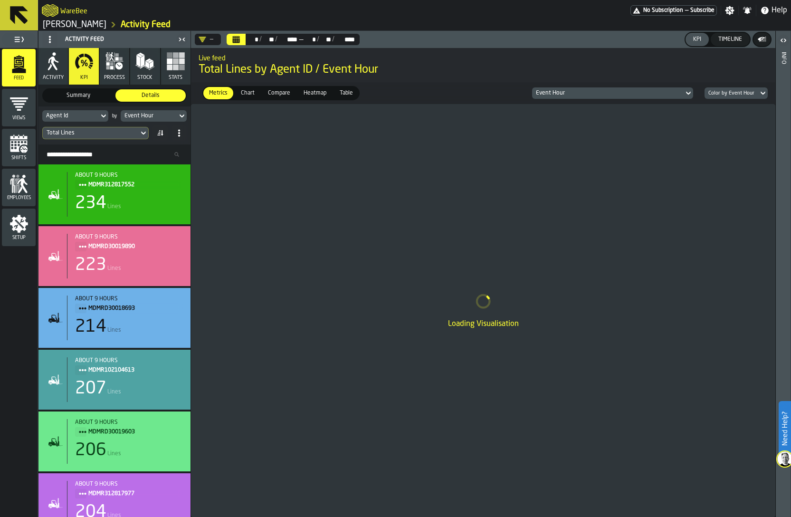
click at [86, 99] on span "Summary" at bounding box center [78, 95] width 67 height 9
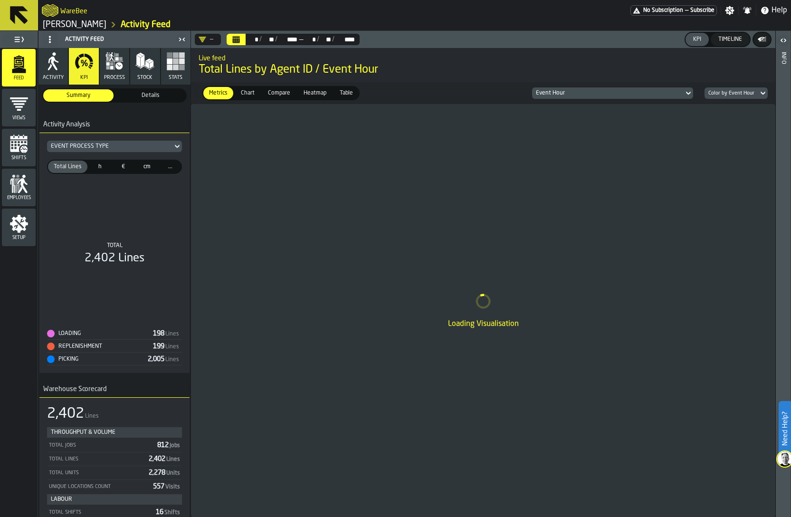
click at [97, 172] on div "h" at bounding box center [99, 167] width 21 height 12
click at [120, 166] on span "€" at bounding box center [124, 166] width 18 height 9
click at [146, 171] on span "cm" at bounding box center [147, 166] width 18 height 9
click at [162, 169] on span "..." at bounding box center [171, 166] width 18 height 9
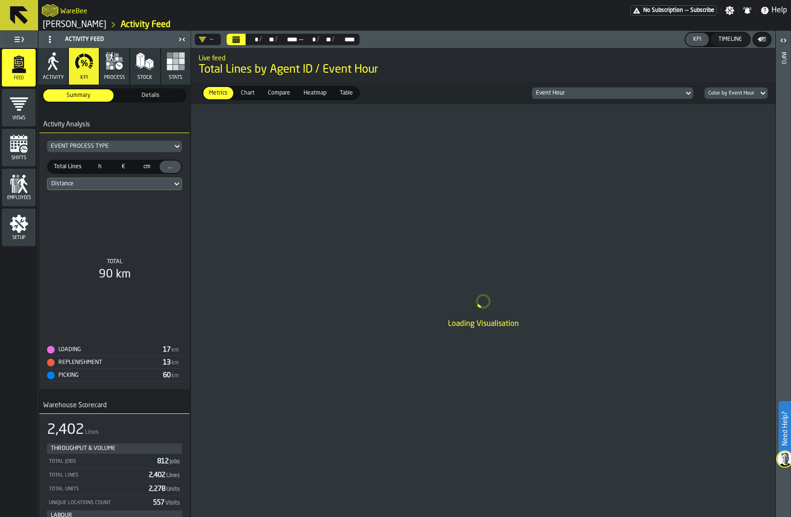
click at [143, 169] on span "cm" at bounding box center [147, 166] width 18 height 9
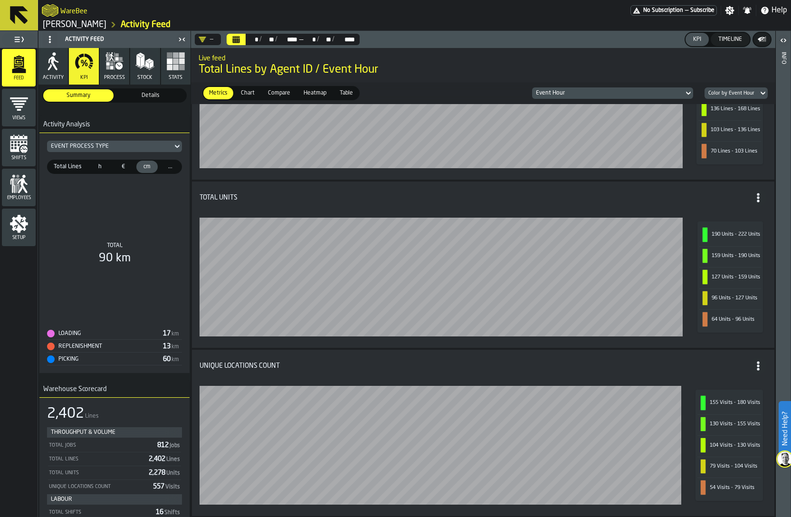
click at [67, 164] on span "Total Lines" at bounding box center [68, 166] width 36 height 9
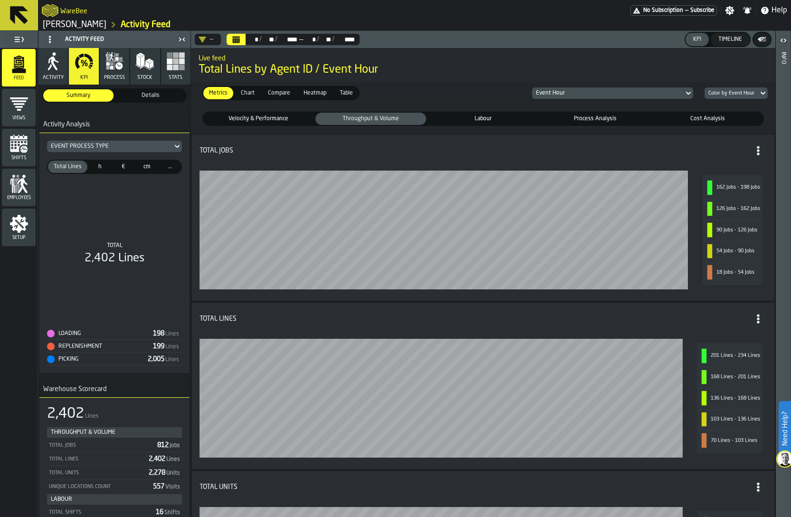
click at [13, 233] on icon "menu Setup" at bounding box center [19, 223] width 19 height 19
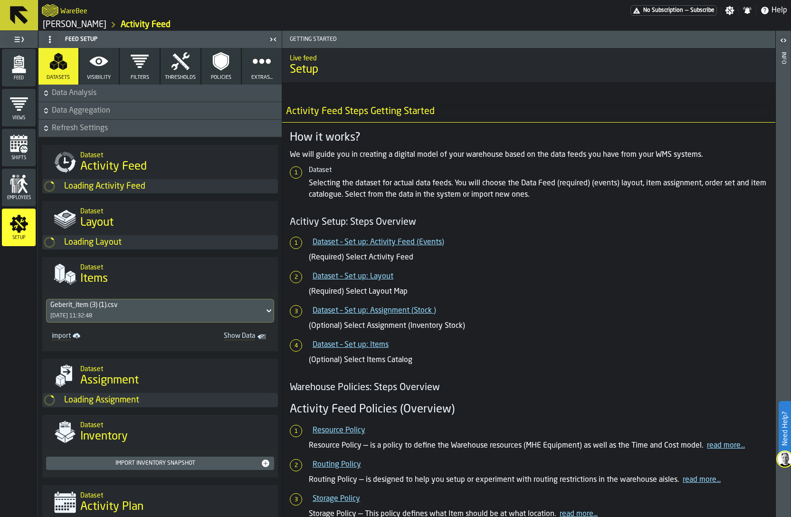
click at [249, 67] on button "Extras..." at bounding box center [262, 66] width 40 height 37
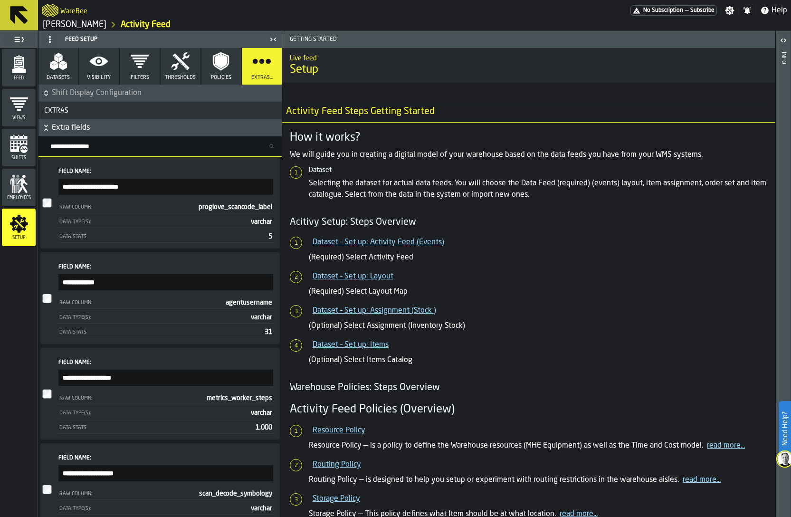
click at [60, 78] on span "Datasets" at bounding box center [58, 78] width 23 height 6
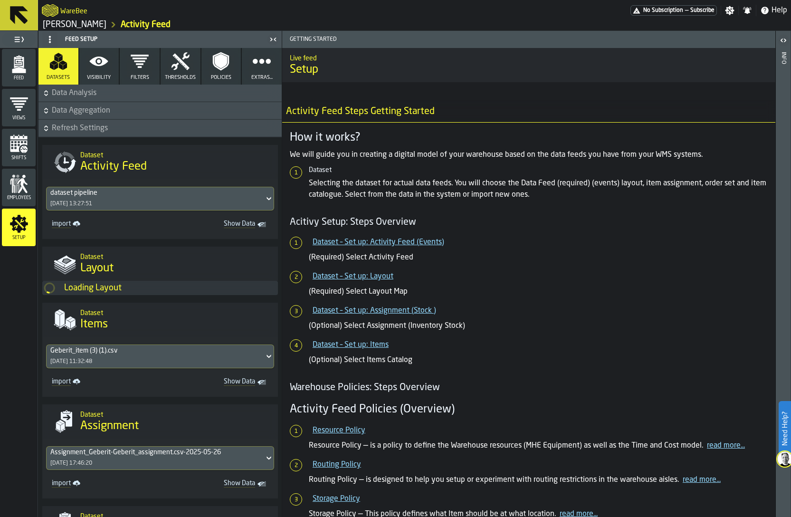
click at [59, 114] on span "Data Aggregation" at bounding box center [166, 110] width 228 height 11
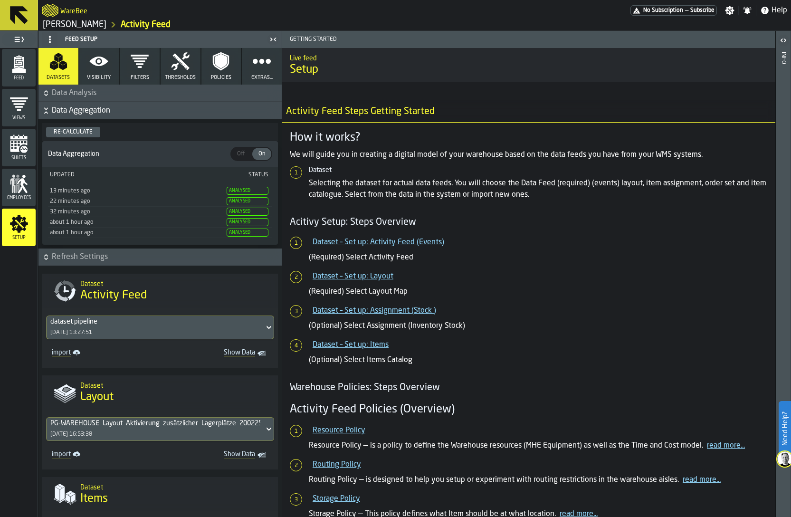
click at [60, 95] on span "Data Analysis" at bounding box center [166, 92] width 228 height 11
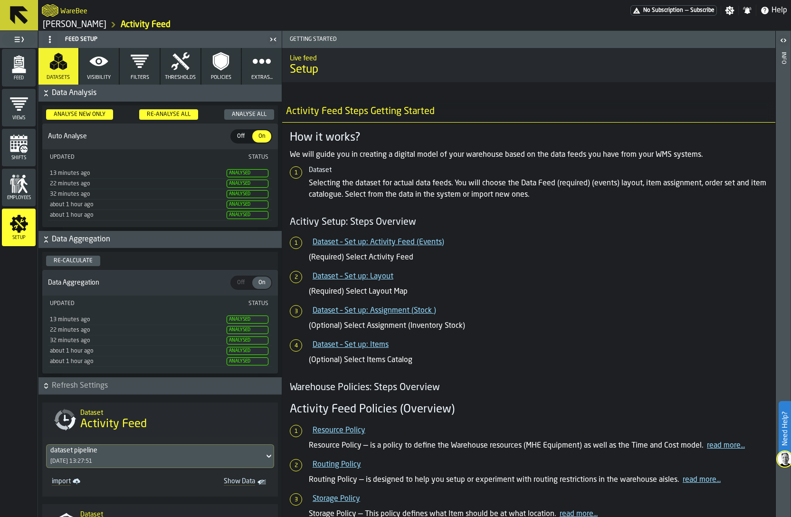
click at [173, 114] on div "Re-Analyse All" at bounding box center [168, 114] width 51 height 7
click at [171, 69] on icon "button" at bounding box center [180, 61] width 19 height 19
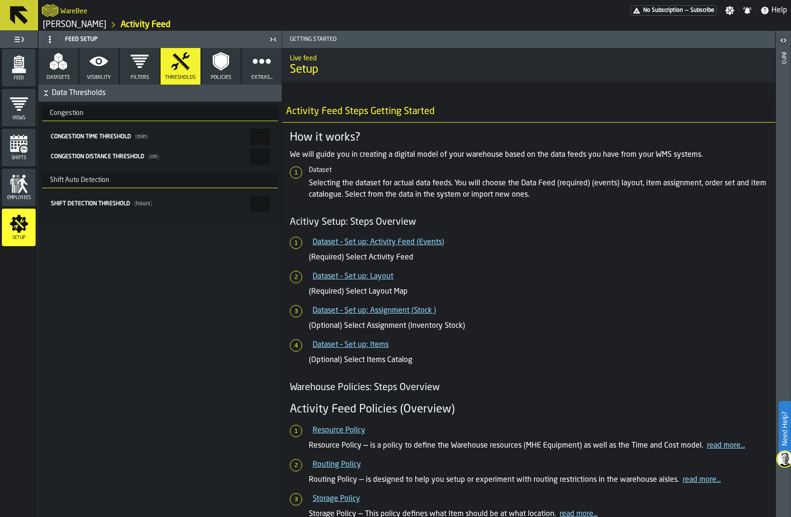
click at [14, 67] on icon "menu Feed" at bounding box center [19, 62] width 10 height 11
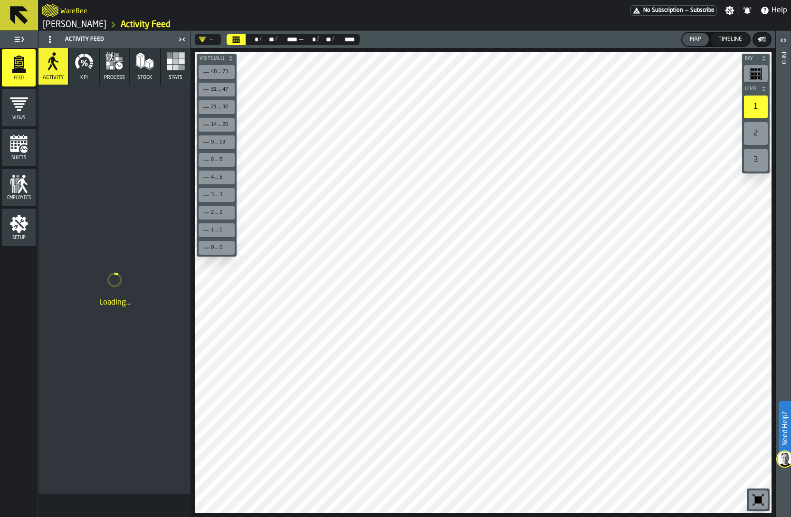
click at [17, 190] on icon "menu Employees" at bounding box center [19, 183] width 19 height 19
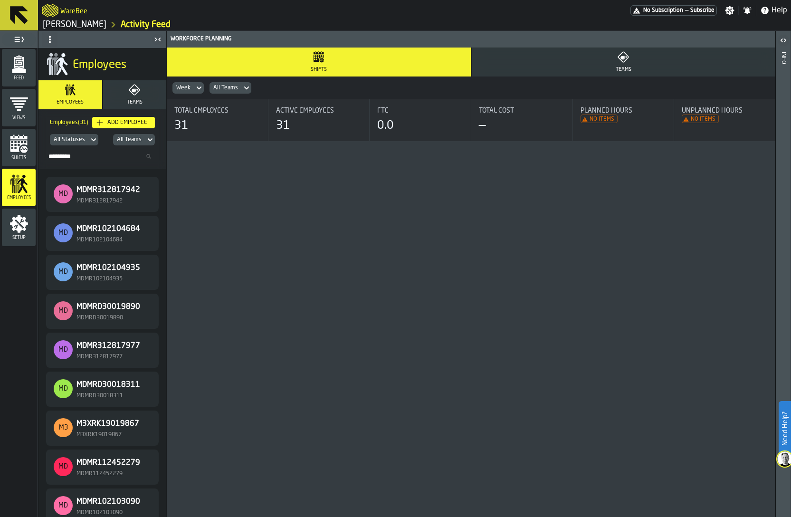
click at [16, 243] on div "Setup" at bounding box center [19, 228] width 34 height 38
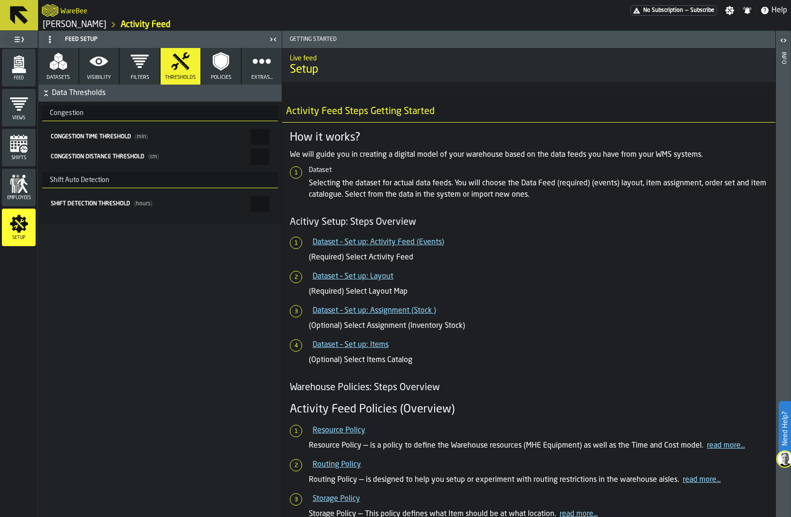
click at [18, 69] on polygon "menu Feed" at bounding box center [19, 70] width 14 height 6
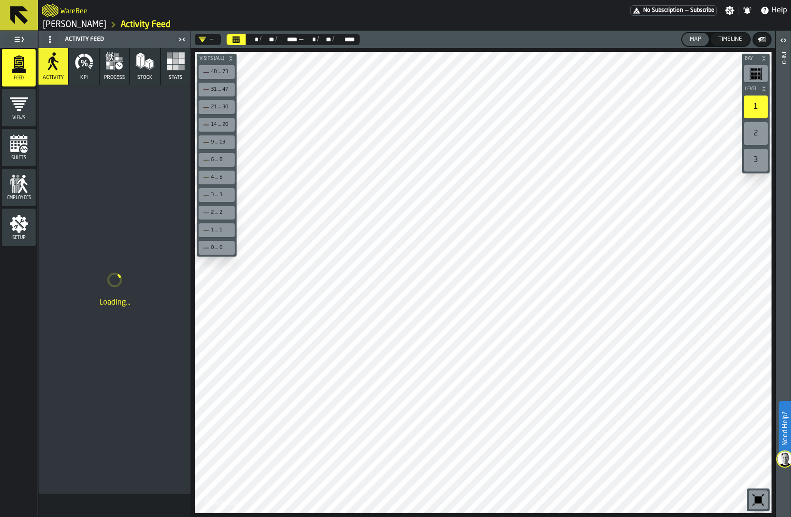
click at [80, 72] on button "KPI" at bounding box center [83, 66] width 29 height 37
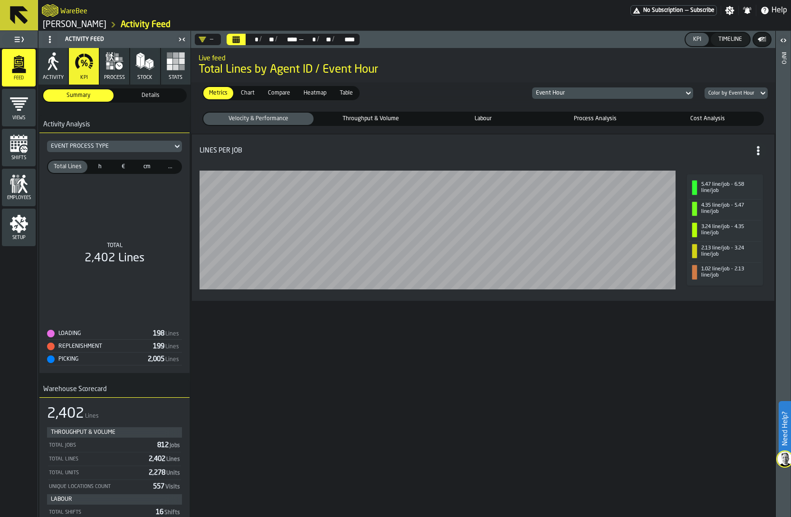
click at [23, 221] on icon "menu Setup" at bounding box center [19, 223] width 19 height 19
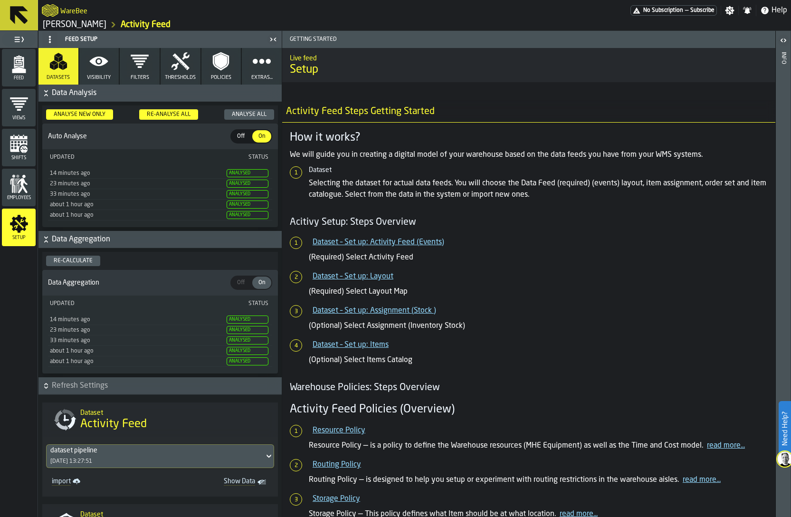
click at [20, 66] on icon "menu Feed" at bounding box center [19, 64] width 19 height 19
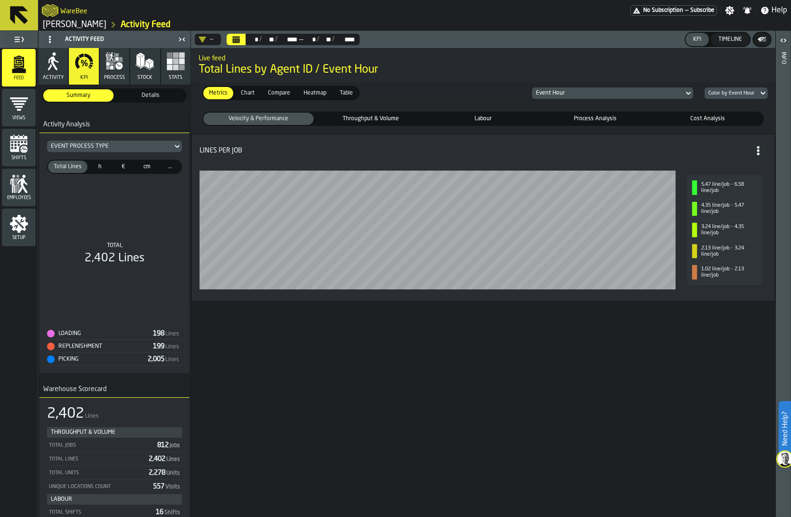
click at [118, 68] on icon "button" at bounding box center [118, 65] width 7 height 7
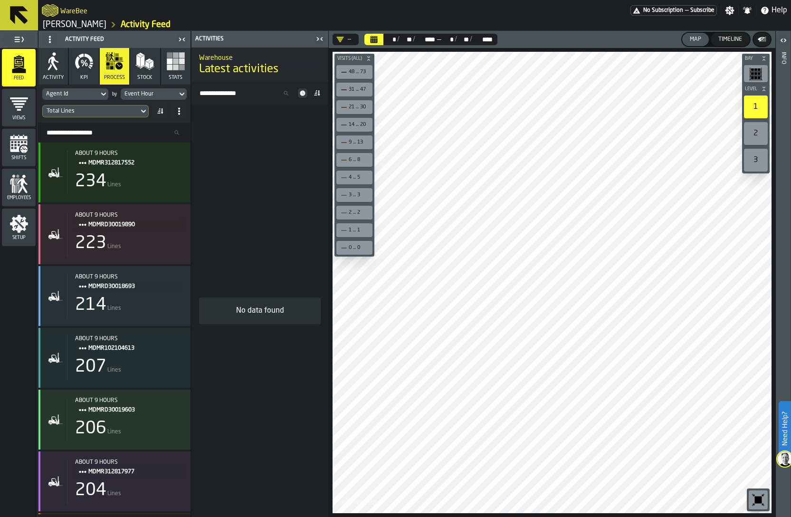
click at [174, 68] on rect "button" at bounding box center [176, 68] width 6 height 6
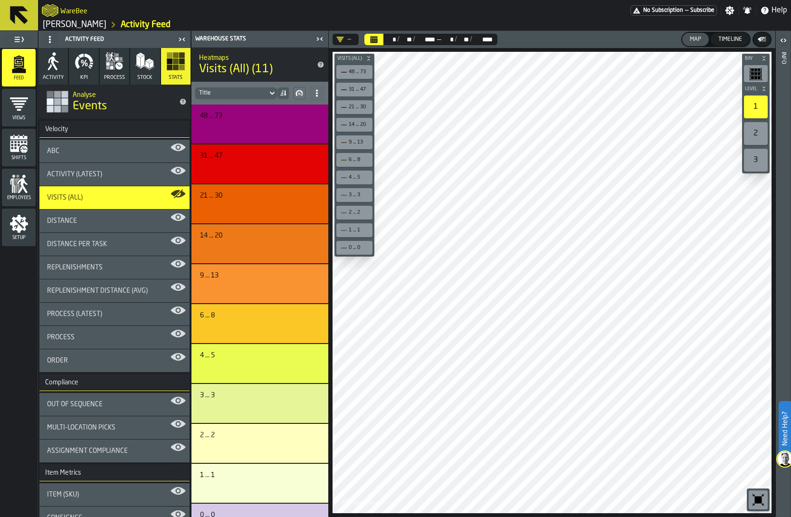
click at [85, 72] on button "KPI" at bounding box center [83, 66] width 29 height 37
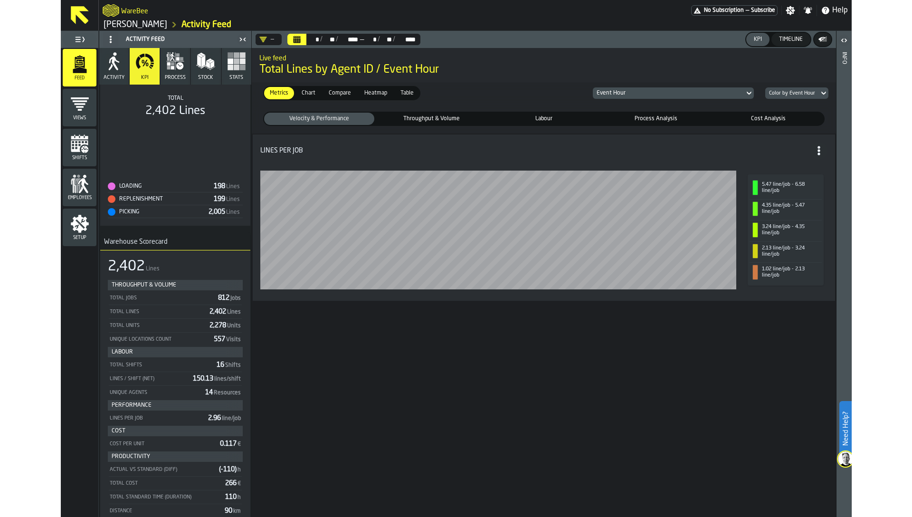
scroll to position [213, 0]
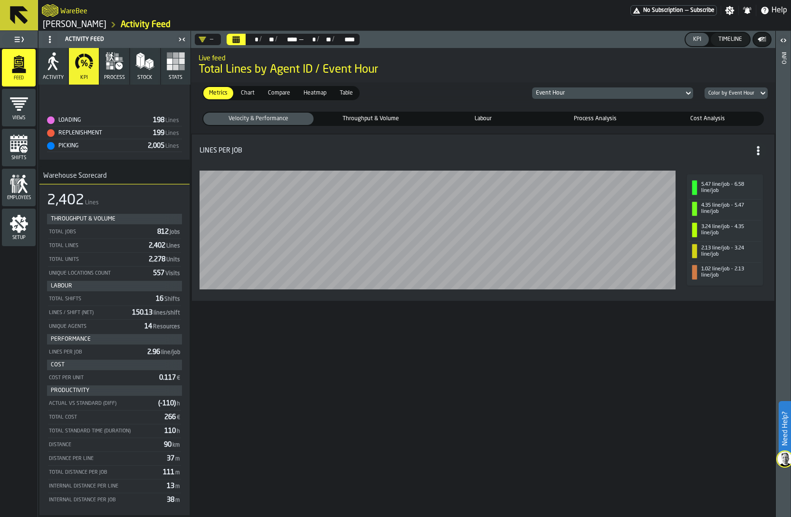
click at [360, 118] on span "Throughput & Volume" at bounding box center [370, 119] width 106 height 9
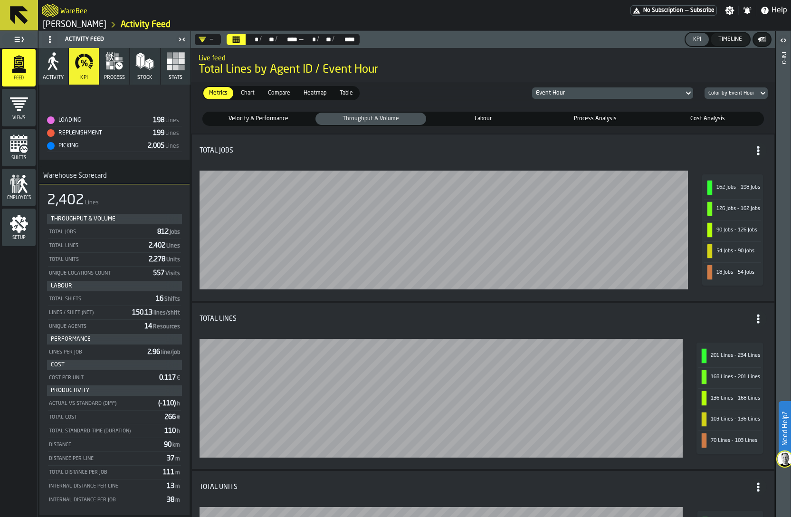
click at [297, 118] on span "Velocity & Performance" at bounding box center [258, 119] width 106 height 9
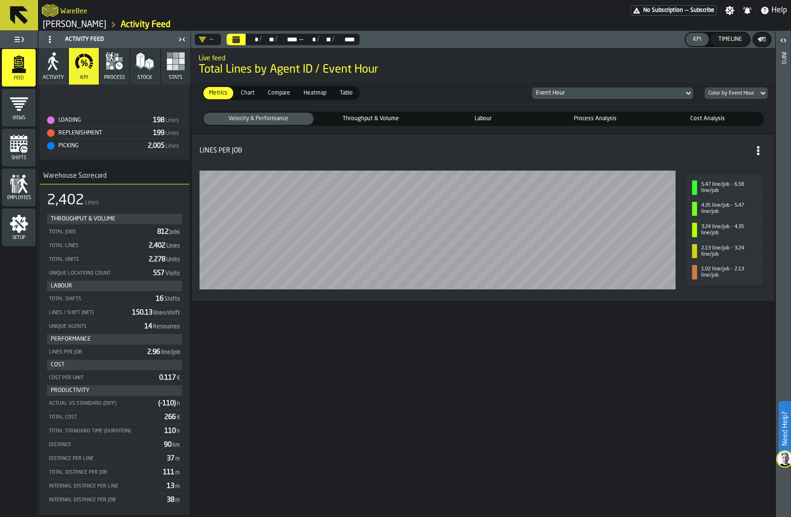
click at [494, 119] on span "Labour" at bounding box center [483, 119] width 106 height 9
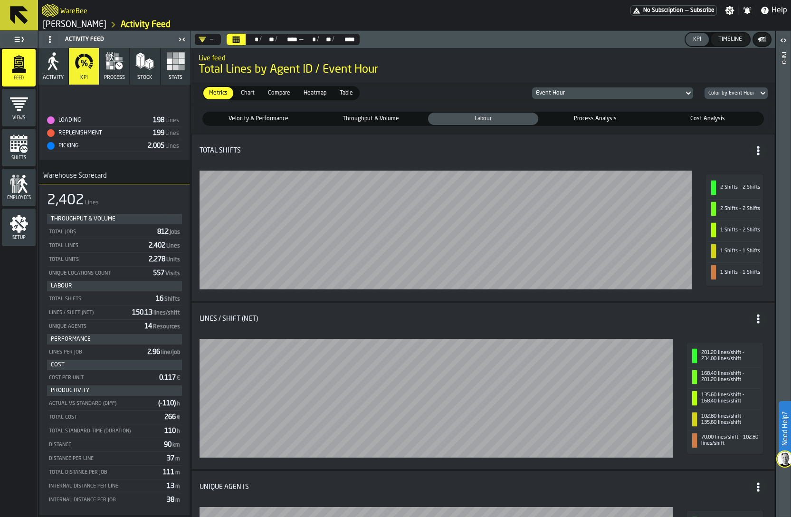
click at [268, 120] on span "Velocity & Performance" at bounding box center [258, 119] width 106 height 9
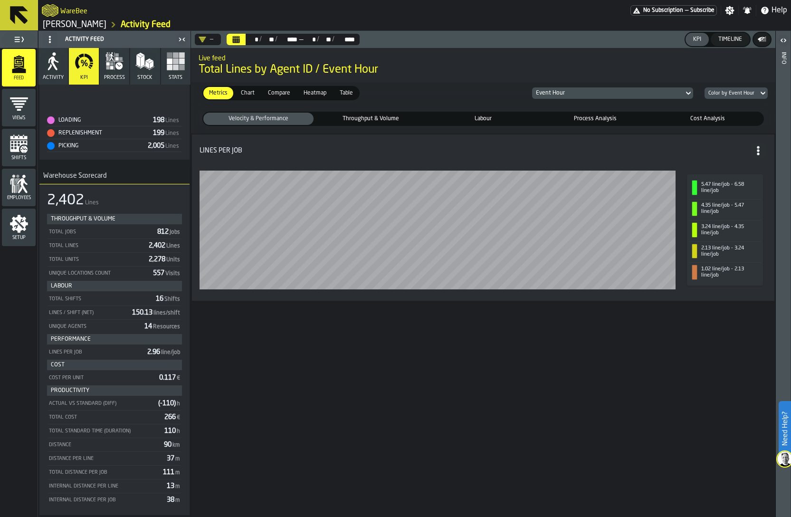
click at [325, 117] on span "Throughput & Volume" at bounding box center [370, 119] width 106 height 9
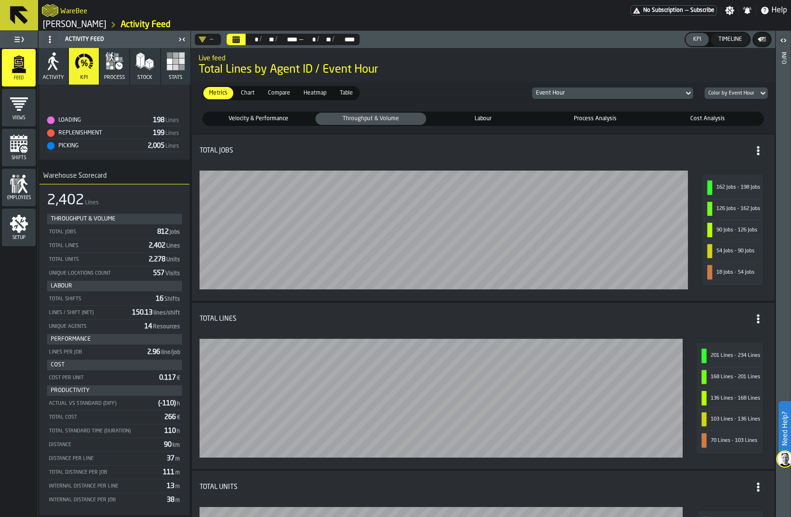
click at [469, 113] on div "Labour" at bounding box center [483, 119] width 110 height 12
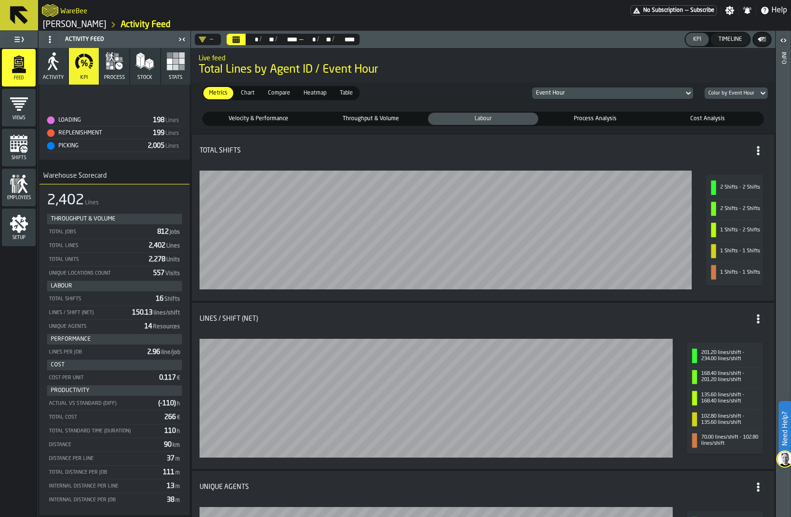
click at [519, 113] on div "Process Analysis" at bounding box center [595, 119] width 110 height 12
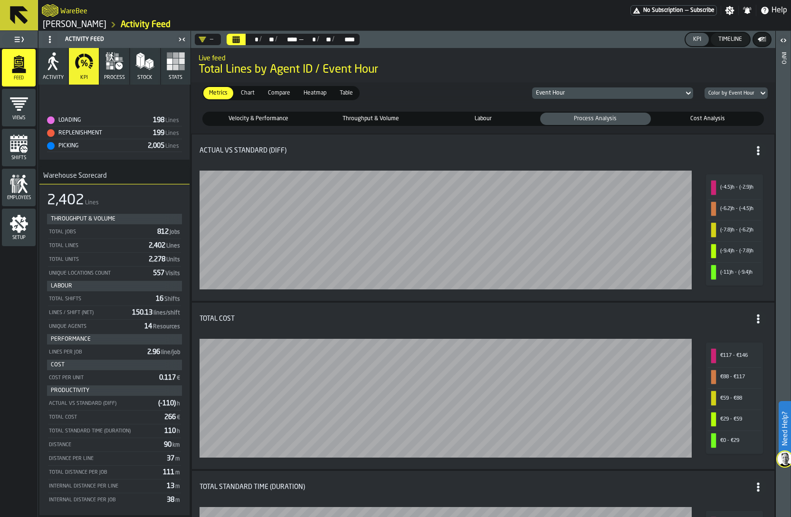
click at [262, 117] on span "Velocity & Performance" at bounding box center [258, 119] width 106 height 9
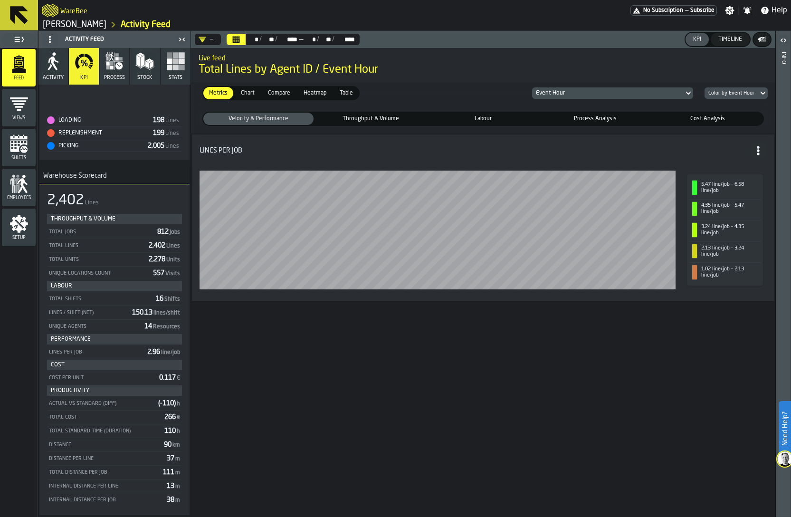
click at [7, 100] on div "Views" at bounding box center [19, 108] width 34 height 26
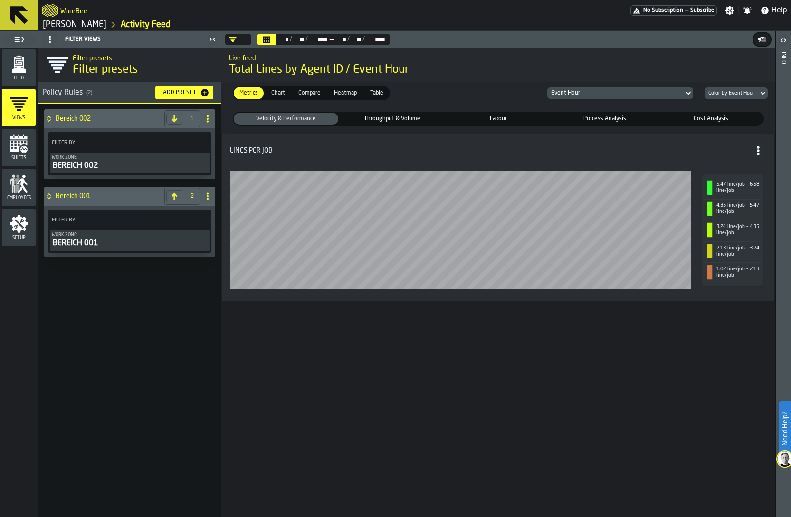
click at [11, 74] on div "Feed" at bounding box center [19, 68] width 34 height 26
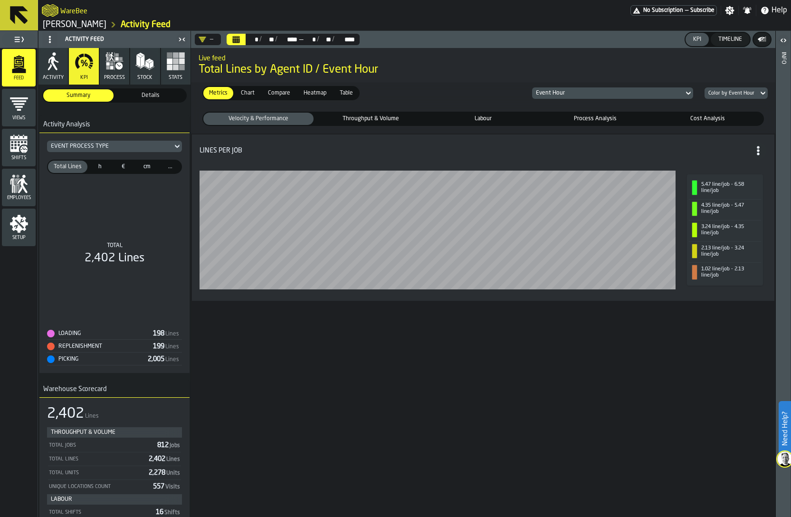
click at [392, 119] on span "Throughput & Volume" at bounding box center [370, 119] width 106 height 9
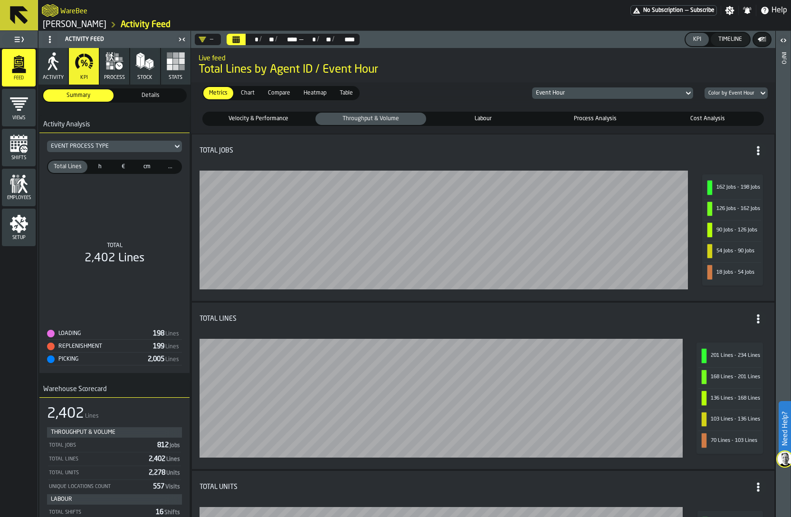
click at [515, 116] on span "Labour" at bounding box center [483, 119] width 106 height 9
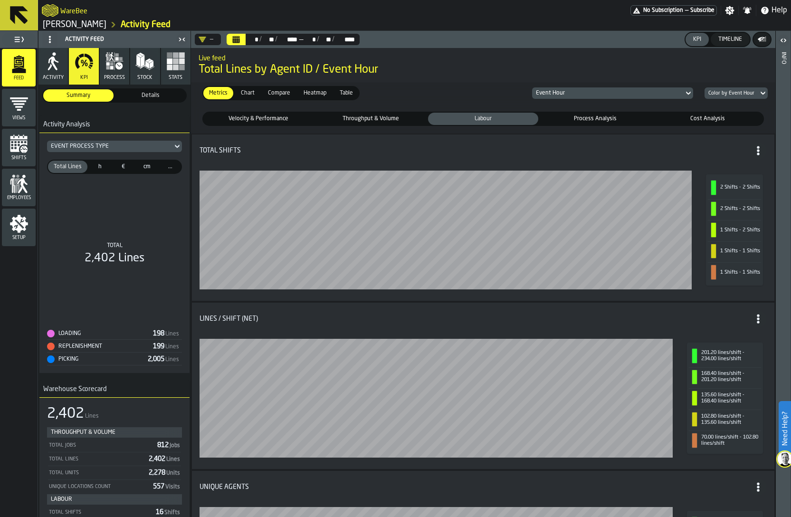
click at [519, 113] on div "Process Analysis" at bounding box center [595, 119] width 110 height 12
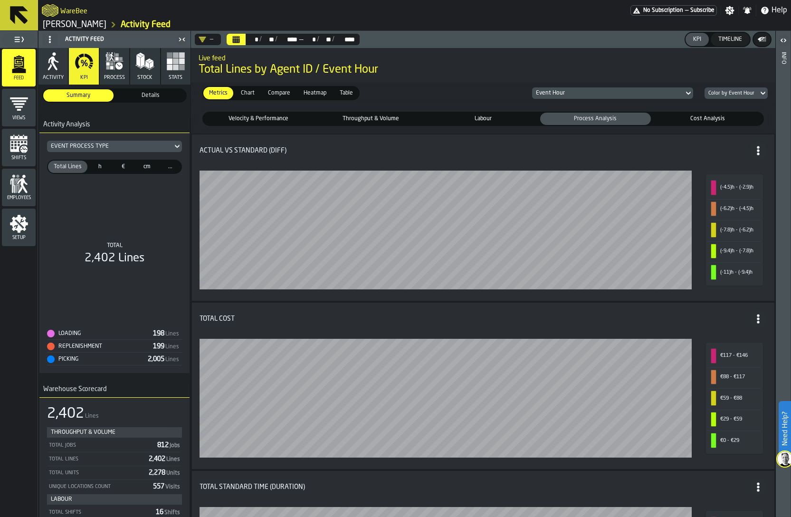
click at [246, 118] on span "Velocity & Performance" at bounding box center [258, 119] width 106 height 9
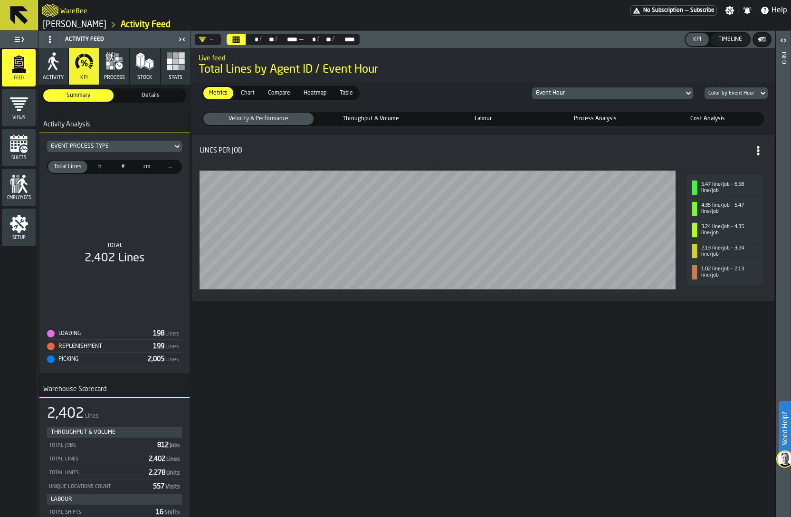
click at [355, 113] on div "Throughput & Volume" at bounding box center [370, 119] width 110 height 12
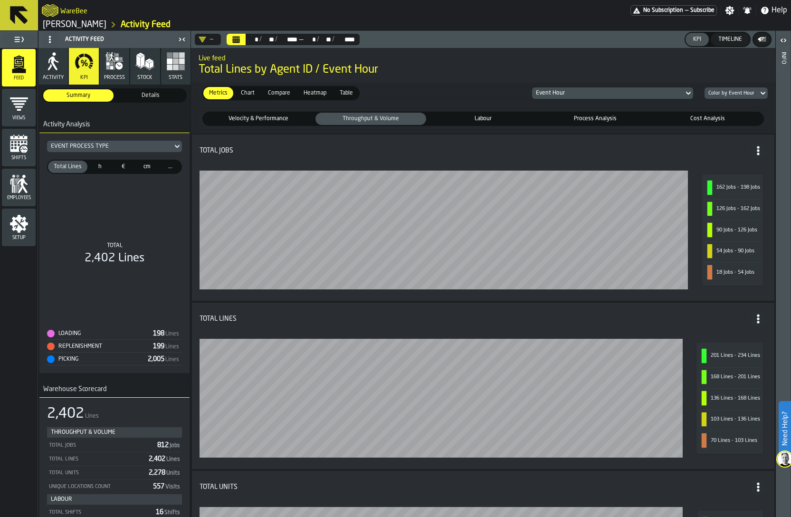
click at [487, 117] on span "Labour" at bounding box center [483, 119] width 106 height 9
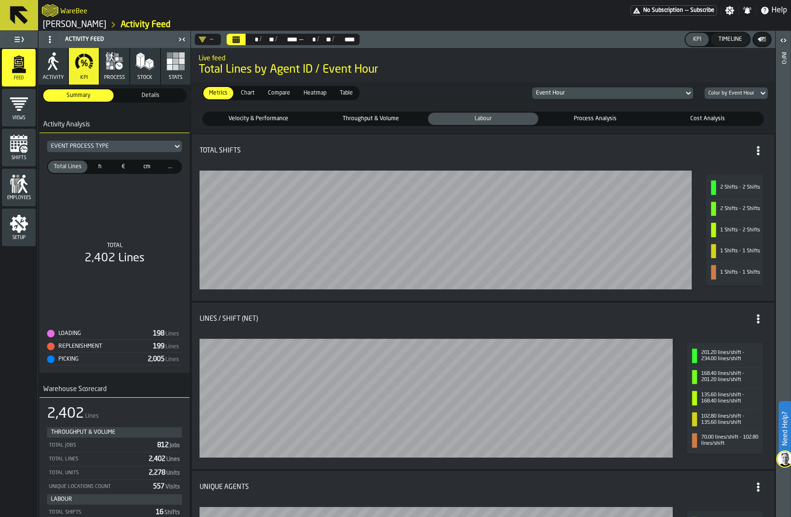
click at [519, 118] on span "Process Analysis" at bounding box center [595, 119] width 106 height 9
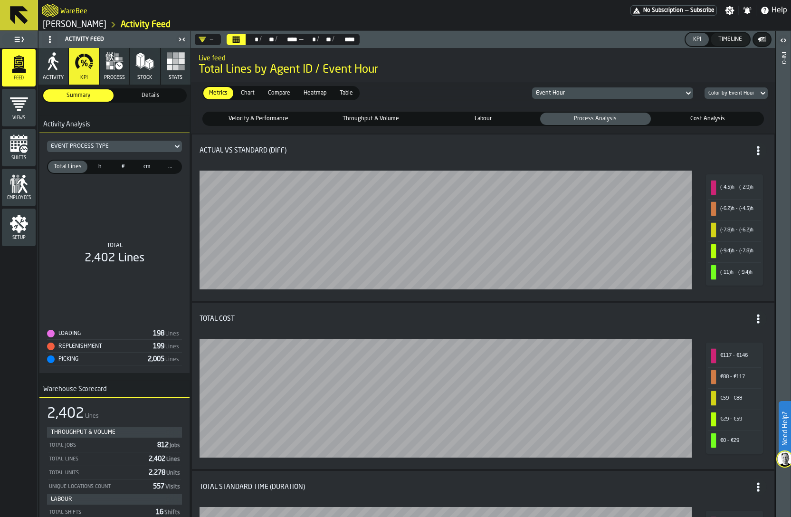
click at [150, 91] on span "Details" at bounding box center [150, 95] width 67 height 9
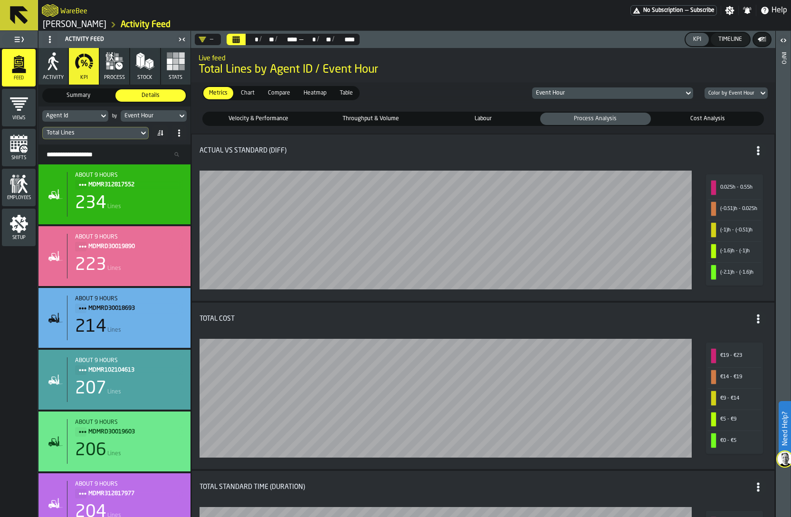
click at [257, 120] on span "Velocity & Performance" at bounding box center [258, 119] width 106 height 9
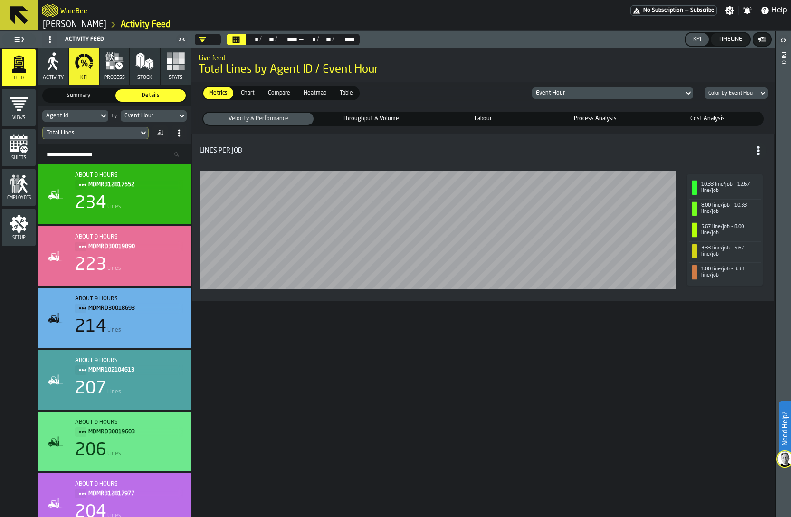
click at [235, 39] on icon "Calendar" at bounding box center [236, 40] width 7 height 5
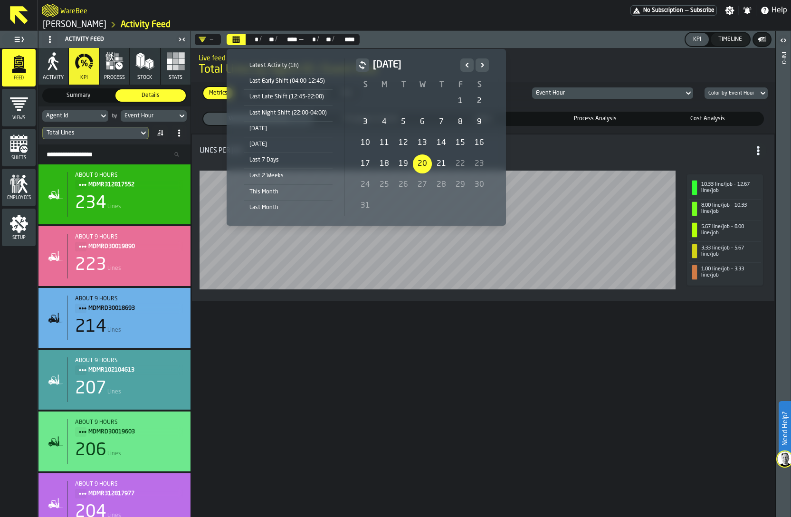
click at [419, 162] on div "20" at bounding box center [422, 163] width 19 height 19
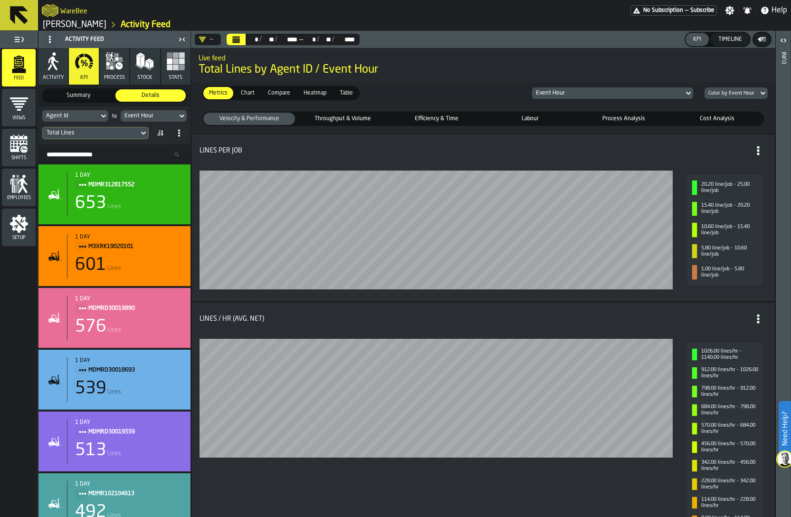
click at [348, 115] on span "Throughput & Volume" at bounding box center [343, 119] width 88 height 9
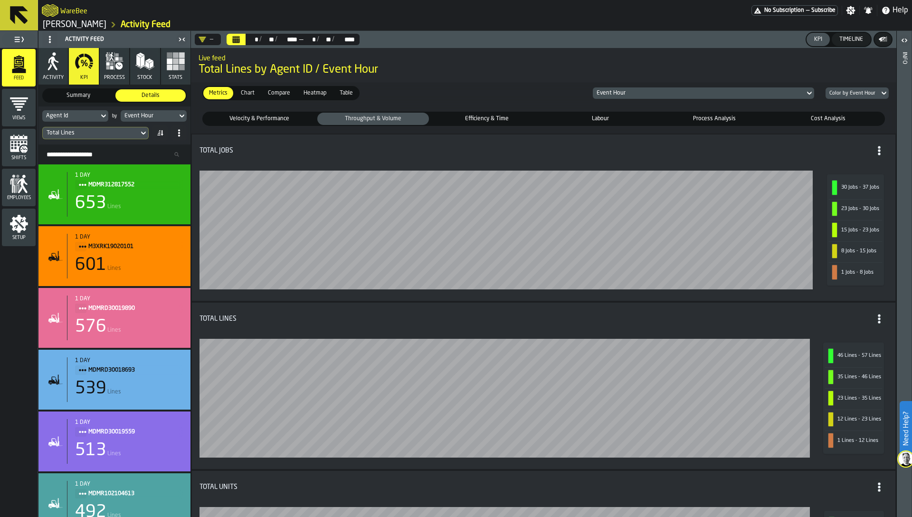
click at [471, 124] on div "Efficiency & Time" at bounding box center [487, 119] width 112 height 12
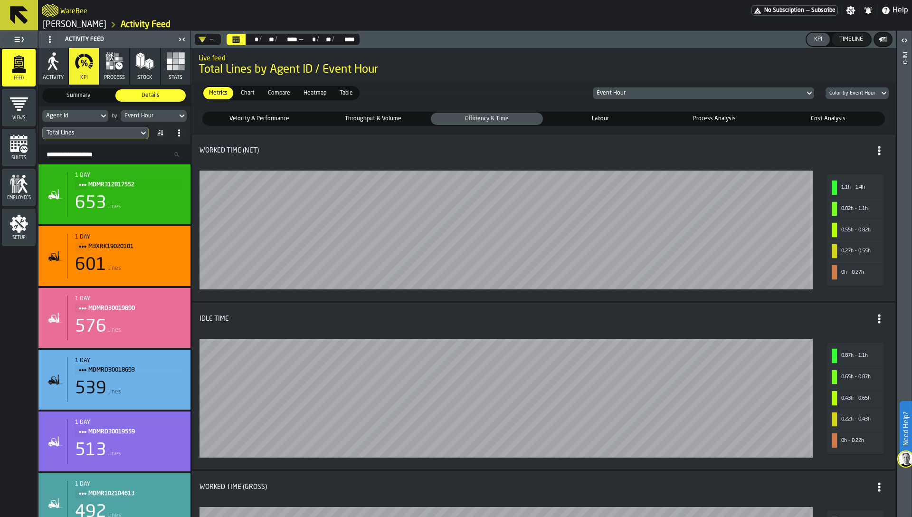
click at [519, 110] on fieldset "Velocity & Performance Velocity & Performance Throughput & Volume Throughput & …" at bounding box center [544, 119] width 698 height 22
click at [519, 117] on span "Labour" at bounding box center [601, 119] width 108 height 9
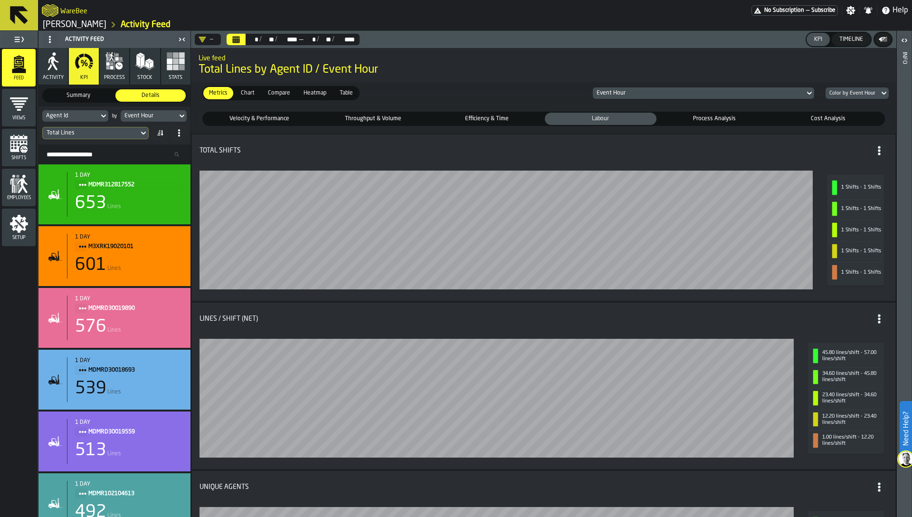
click at [519, 117] on span "Process Analysis" at bounding box center [714, 119] width 108 height 9
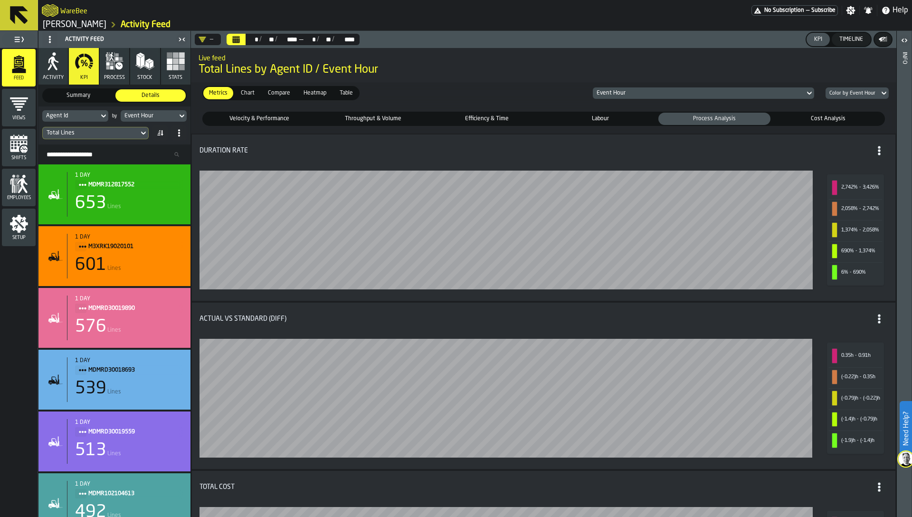
click at [519, 108] on fieldset "Velocity & Performance Velocity & Performance Throughput & Volume Throughput & …" at bounding box center [544, 119] width 698 height 22
click at [519, 118] on span "Cost Analysis" at bounding box center [828, 119] width 108 height 9
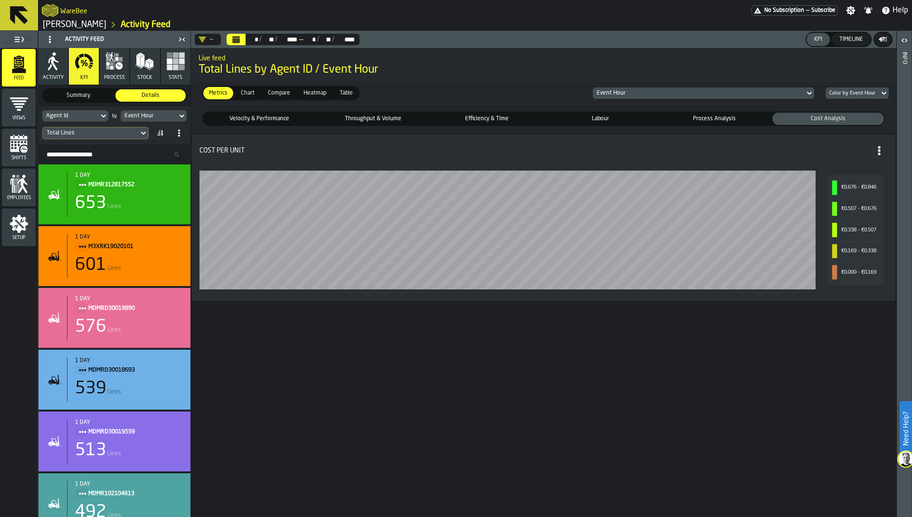
click at [259, 115] on span "Velocity & Performance" at bounding box center [259, 119] width 108 height 9
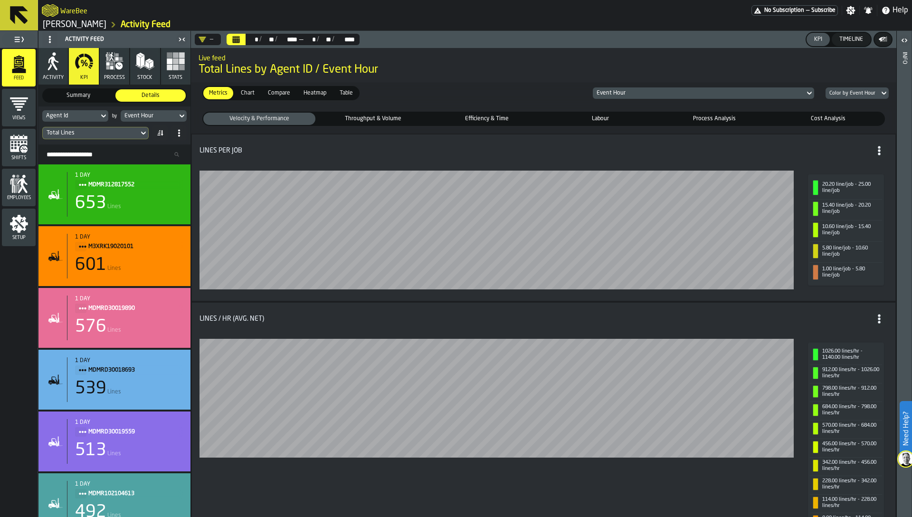
click at [48, 56] on icon "button" at bounding box center [53, 61] width 19 height 19
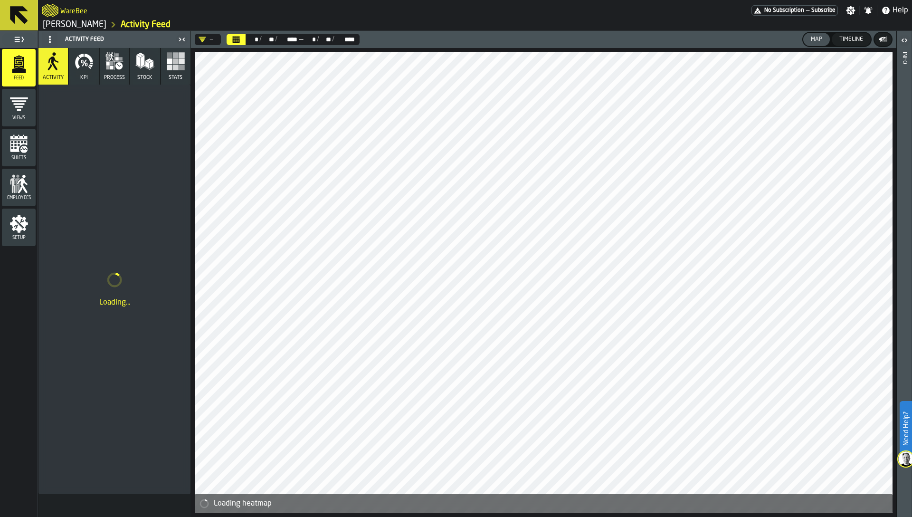
click at [108, 72] on button "process" at bounding box center [114, 66] width 29 height 37
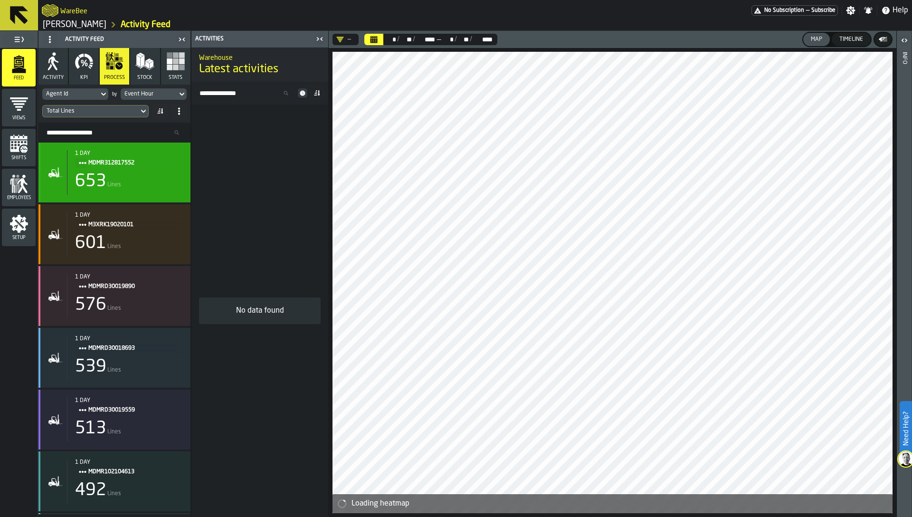
click at [116, 185] on span "Lines" at bounding box center [114, 185] width 14 height 7
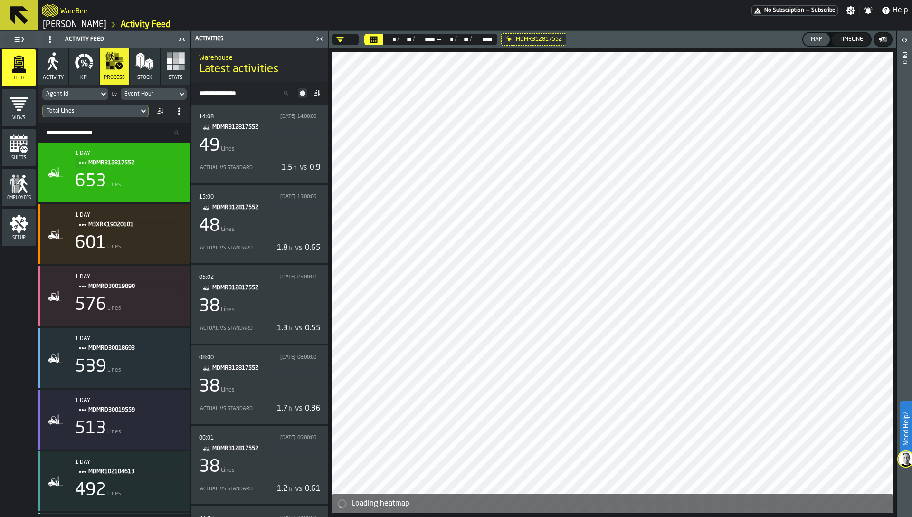
click at [90, 65] on icon "button" at bounding box center [90, 65] width 3 height 3
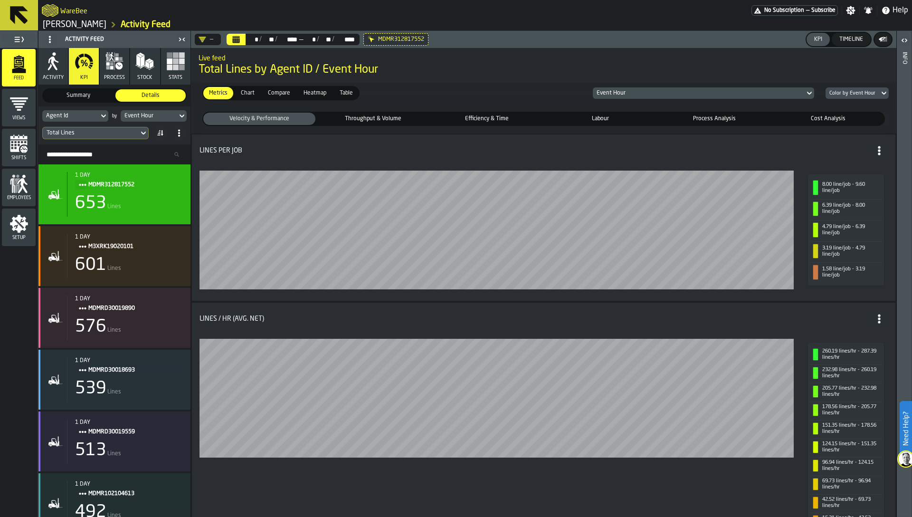
click at [366, 38] on div "MDMR312817552" at bounding box center [395, 39] width 65 height 12
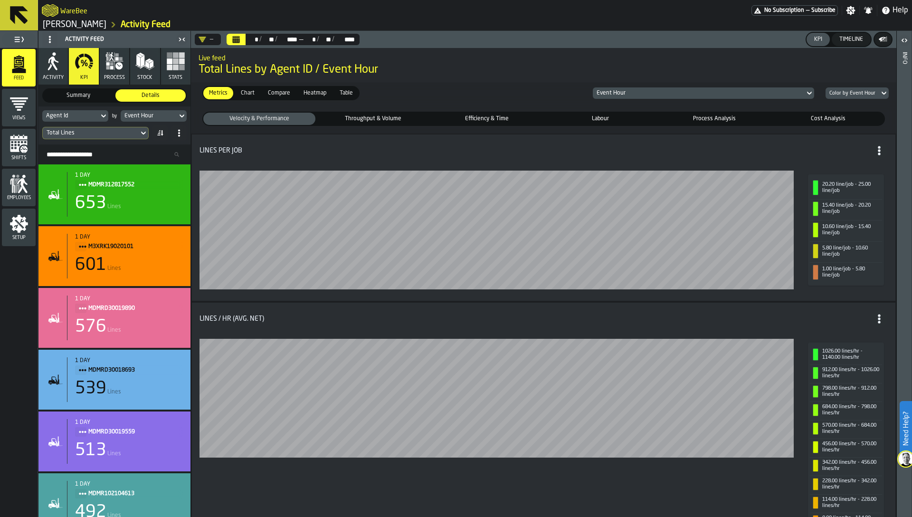
click at [362, 117] on span "Throughput & Volume" at bounding box center [373, 119] width 108 height 9
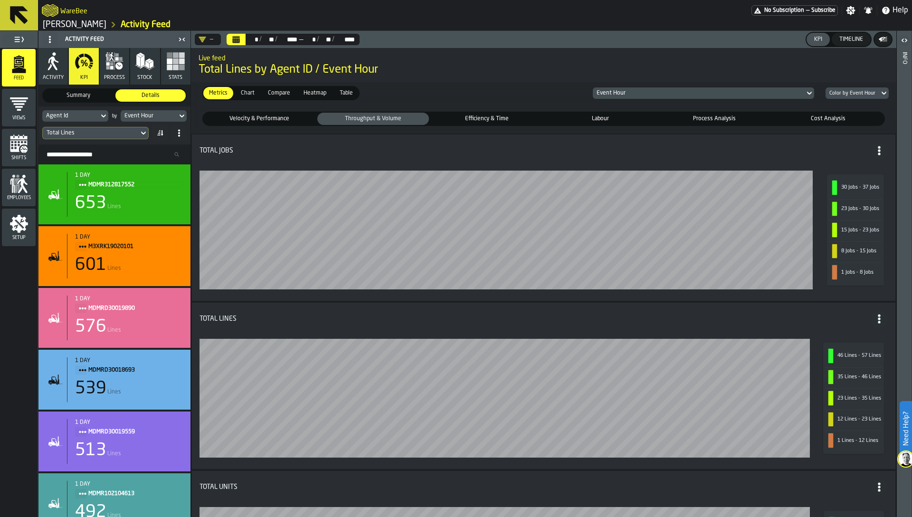
click at [491, 114] on div "Efficiency & Time" at bounding box center [487, 119] width 112 height 12
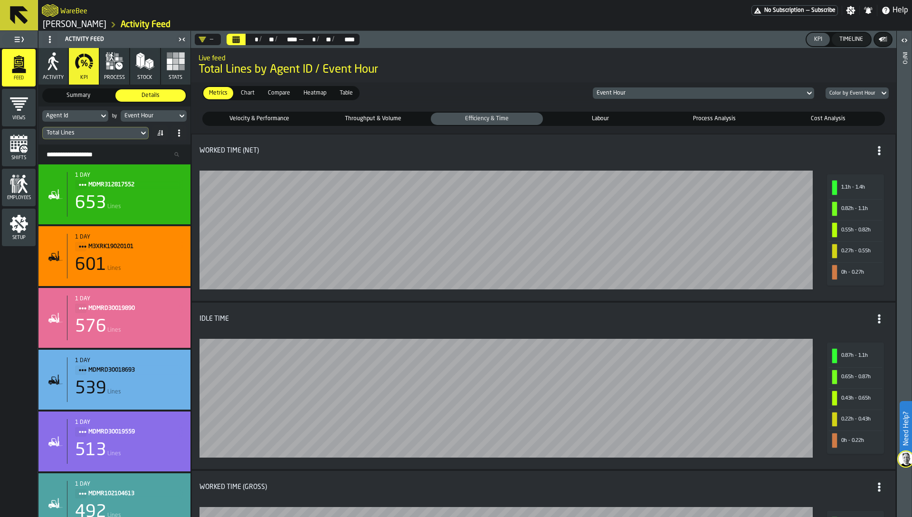
click at [361, 121] on span "Throughput & Volume" at bounding box center [373, 119] width 108 height 9
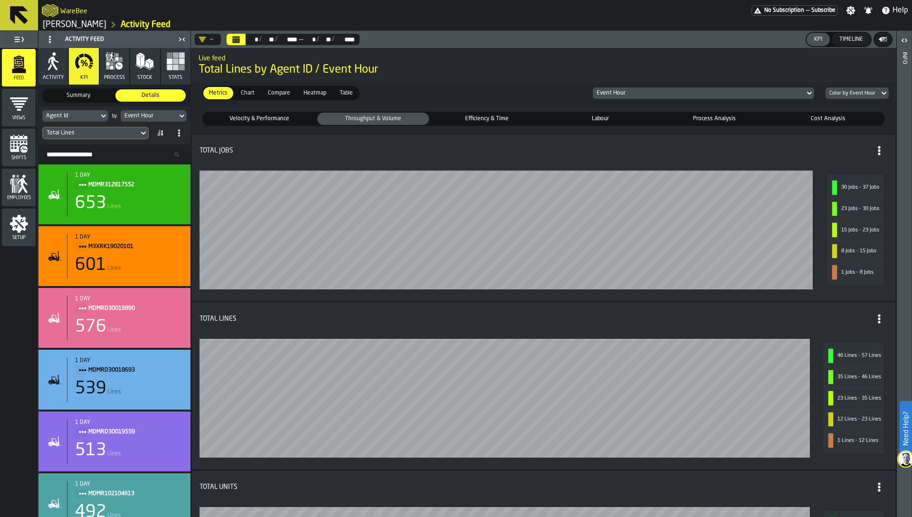
click at [519, 112] on label "Labour Labour" at bounding box center [601, 119] width 114 height 14
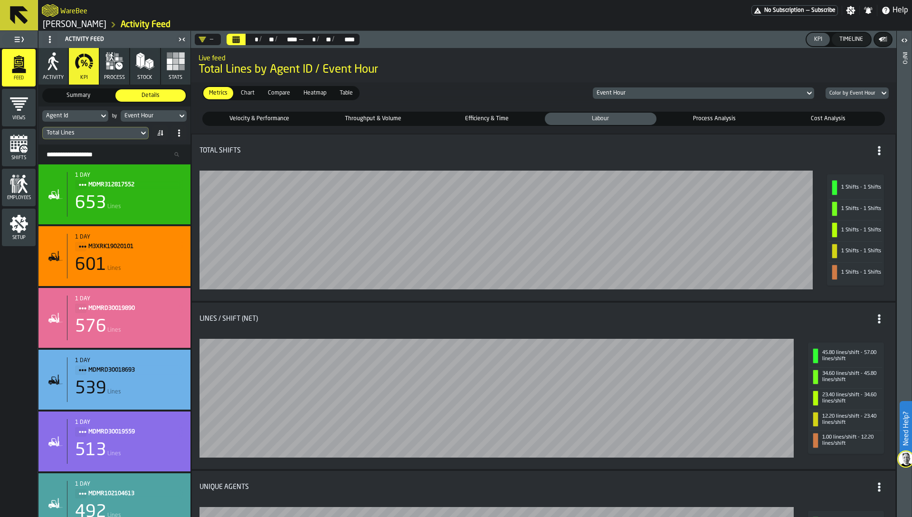
click at [519, 119] on span "Labour" at bounding box center [601, 119] width 108 height 9
click at [519, 121] on span "Process Analysis" at bounding box center [714, 119] width 108 height 9
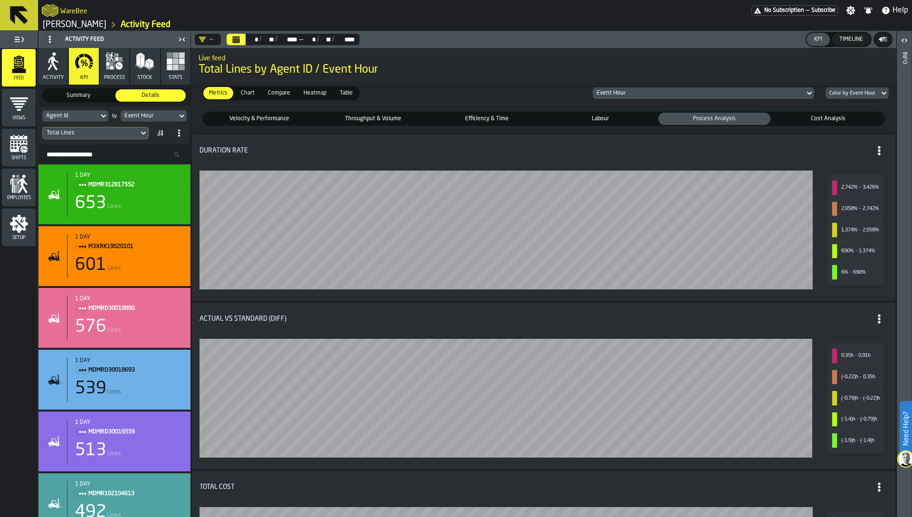
click at [519, 119] on span "Cost Analysis" at bounding box center [828, 119] width 108 height 9
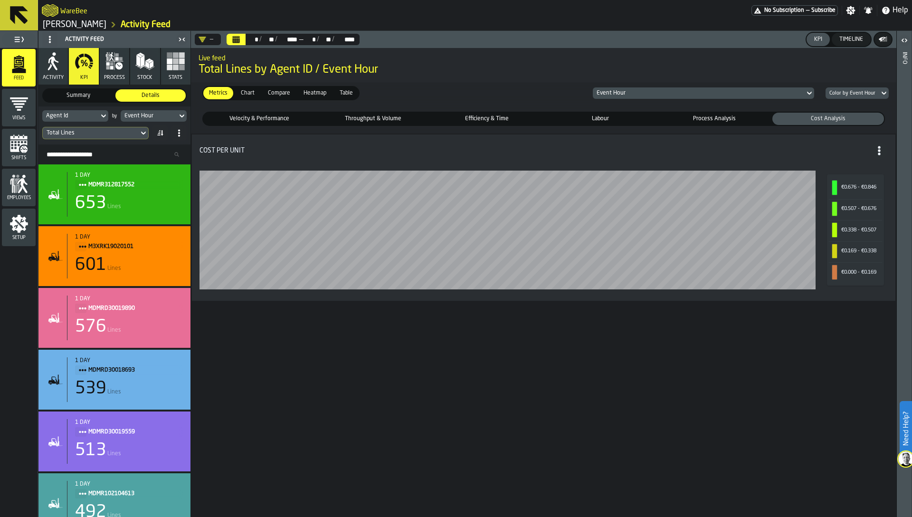
click at [258, 119] on span "Velocity & Performance" at bounding box center [259, 119] width 108 height 9
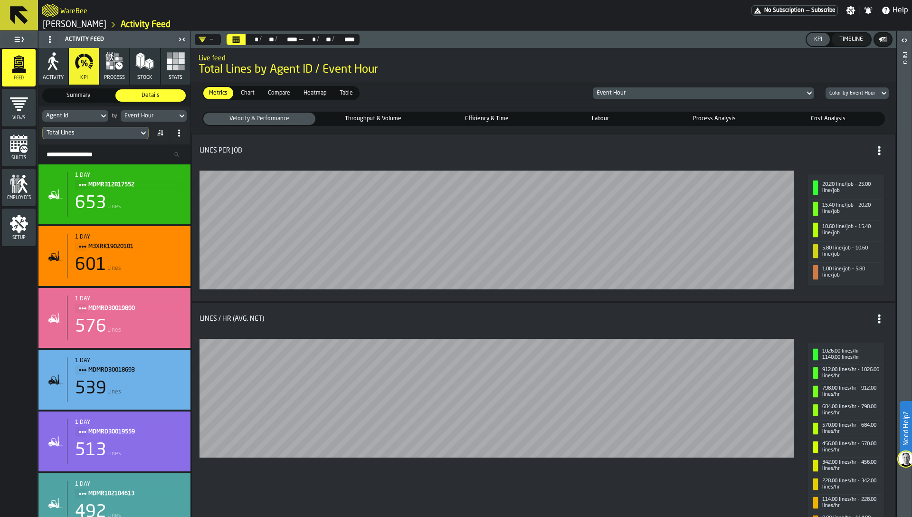
click at [249, 91] on span "Chart" at bounding box center [247, 93] width 21 height 9
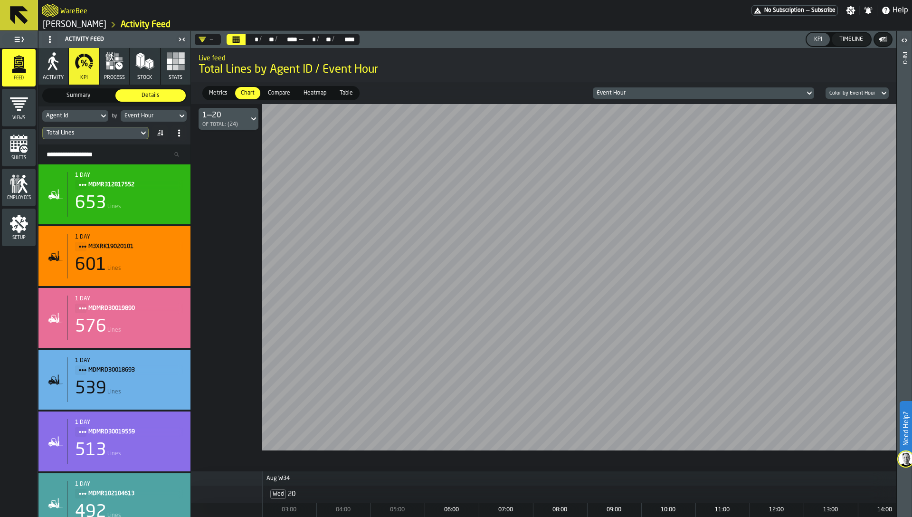
click at [214, 94] on span "Metrics" at bounding box center [218, 93] width 26 height 9
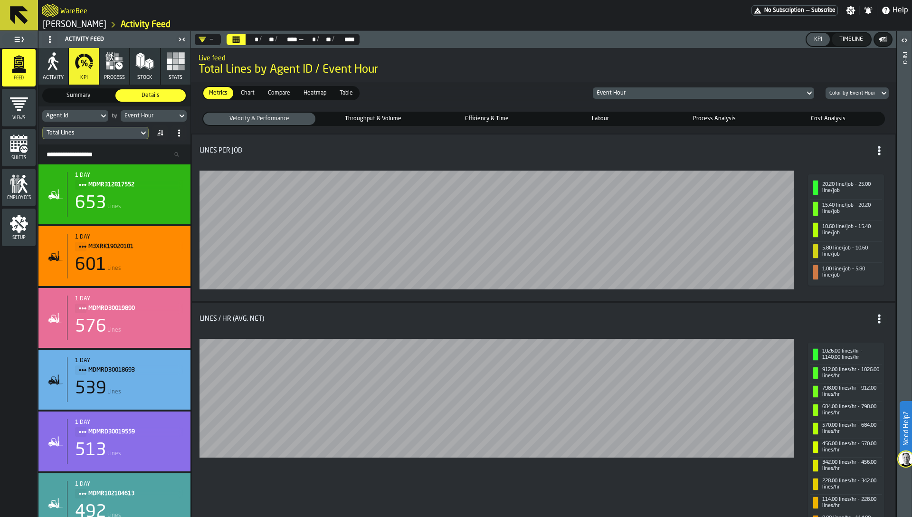
click at [245, 93] on span "Chart" at bounding box center [247, 93] width 21 height 9
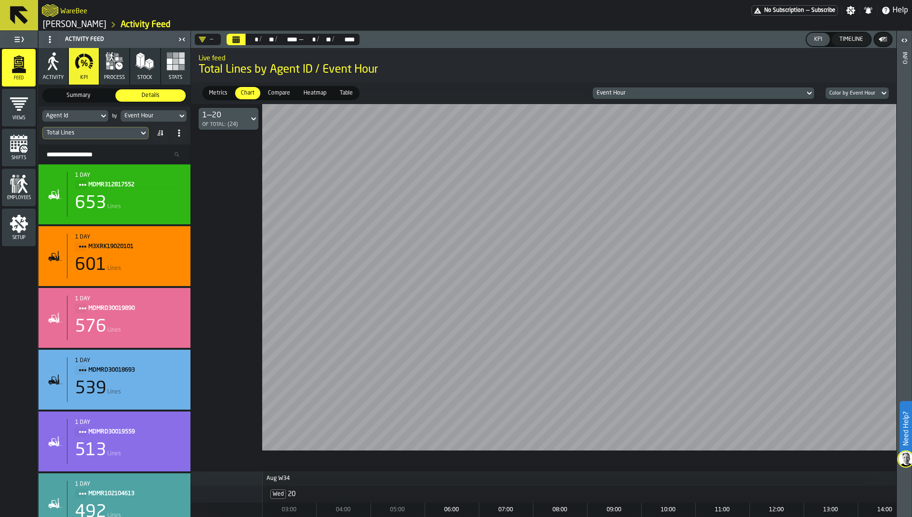
click at [293, 98] on label "Compare Compare" at bounding box center [279, 93] width 36 height 14
click at [292, 92] on span "Compare" at bounding box center [279, 93] width 30 height 9
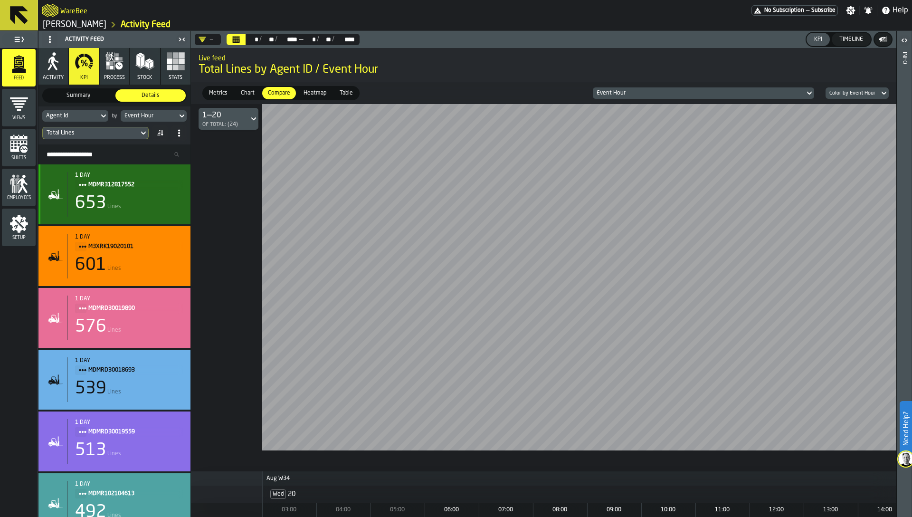
click at [117, 197] on div "653 Lines" at bounding box center [129, 203] width 108 height 19
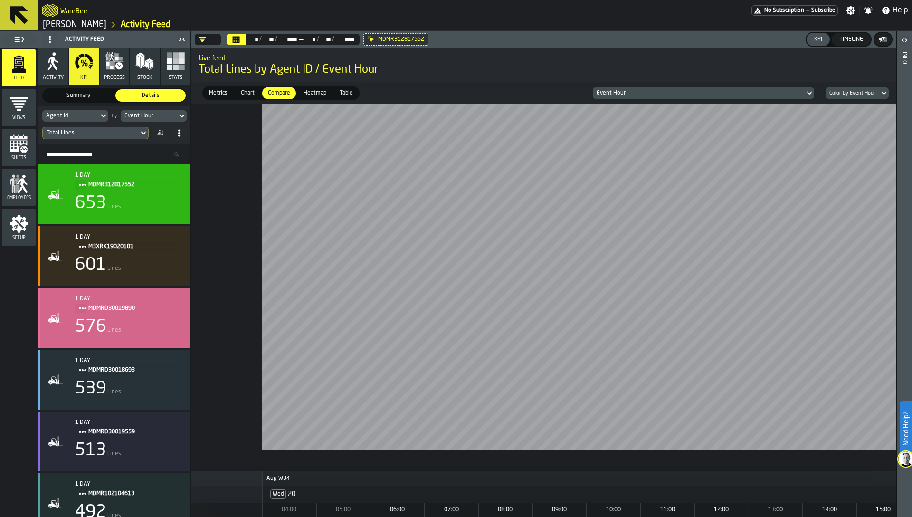
click at [124, 292] on div "1 day MDMRD30019890 576 Lines" at bounding box center [114, 318] width 152 height 60
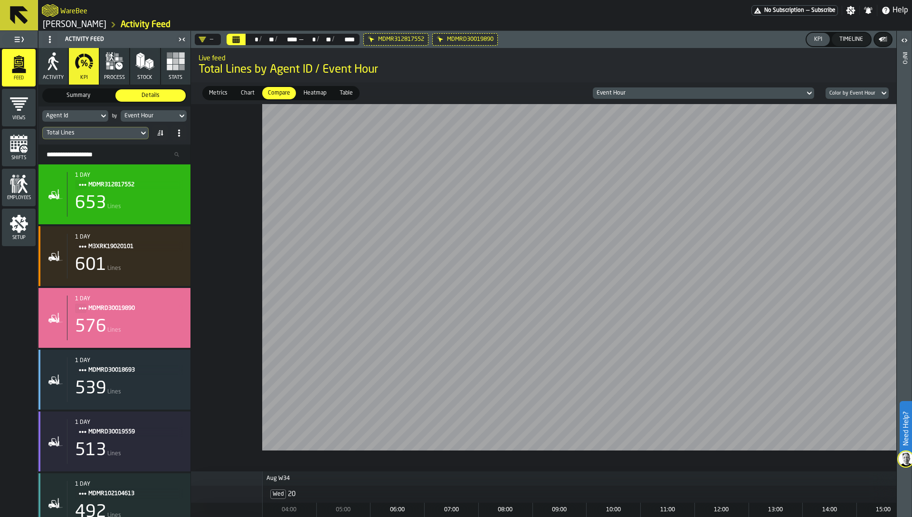
click at [224, 96] on span "Metrics" at bounding box center [218, 93] width 26 height 9
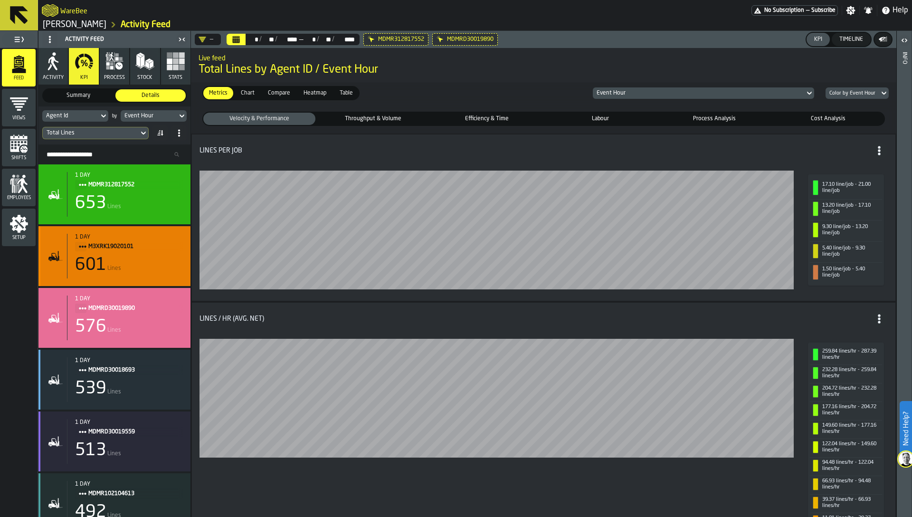
click at [135, 268] on div "601 Lines" at bounding box center [129, 265] width 108 height 19
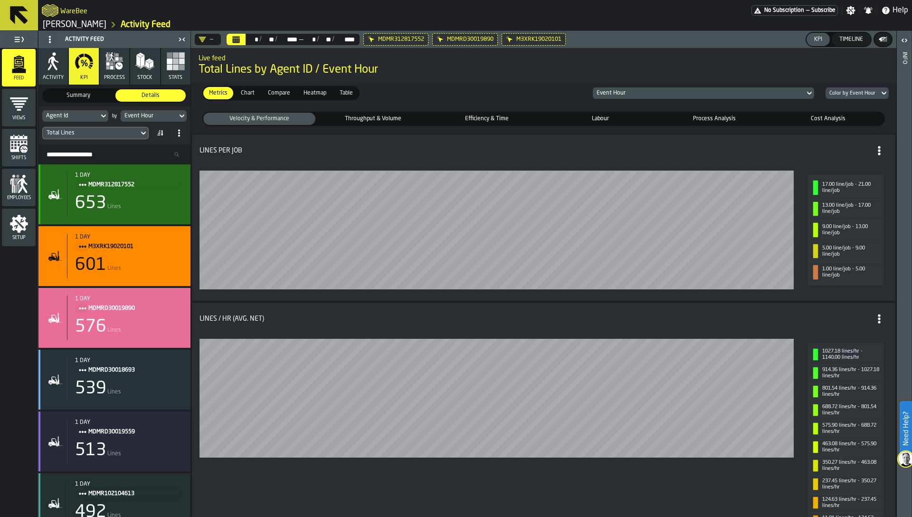
click at [150, 207] on div "653 Lines" at bounding box center [129, 203] width 108 height 19
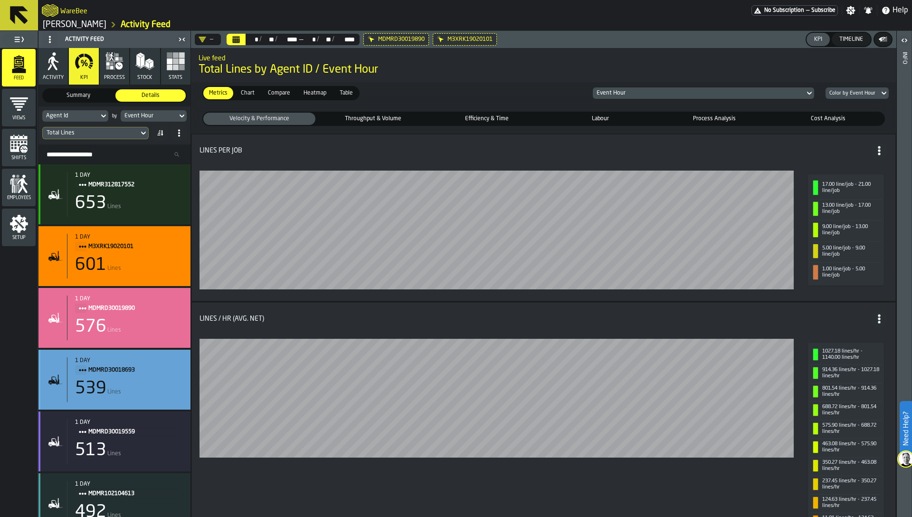
click at [138, 363] on div "1 day" at bounding box center [129, 360] width 108 height 7
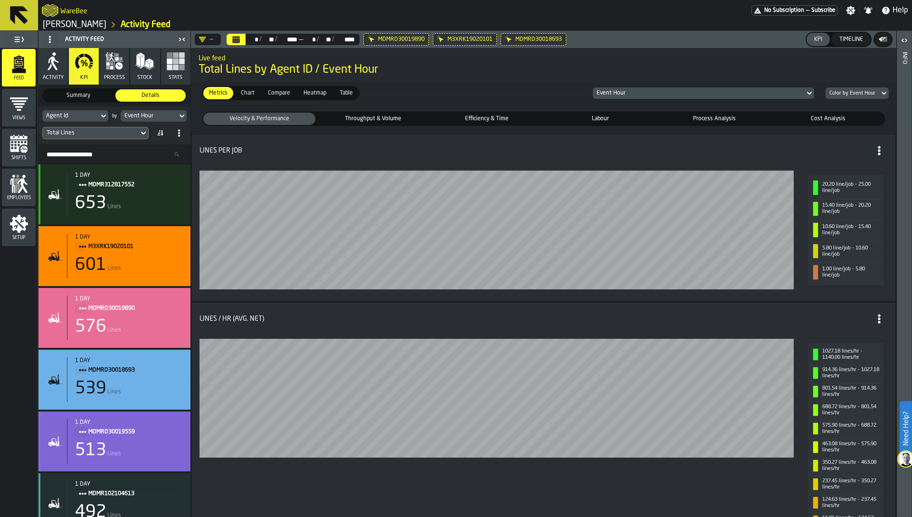
click at [138, 435] on span "MDMRD30019559" at bounding box center [131, 432] width 87 height 10
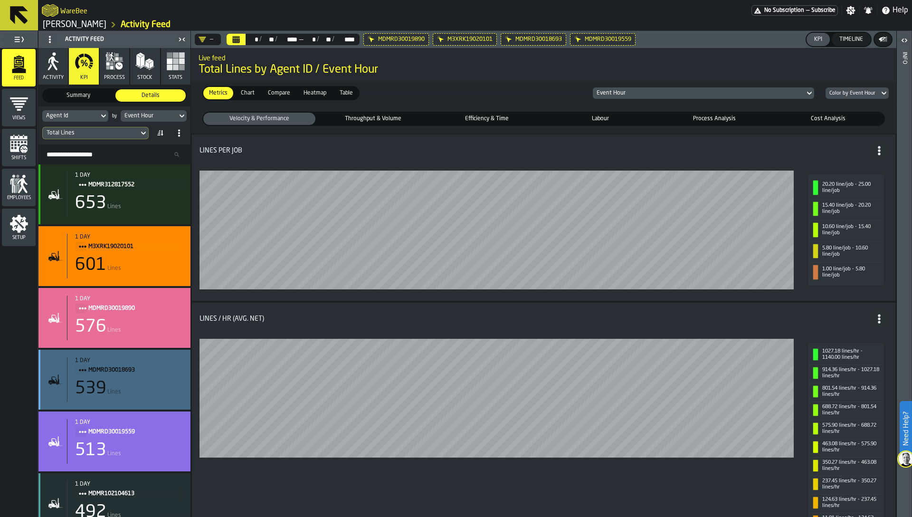
click at [123, 380] on div "539 Lines" at bounding box center [129, 388] width 108 height 19
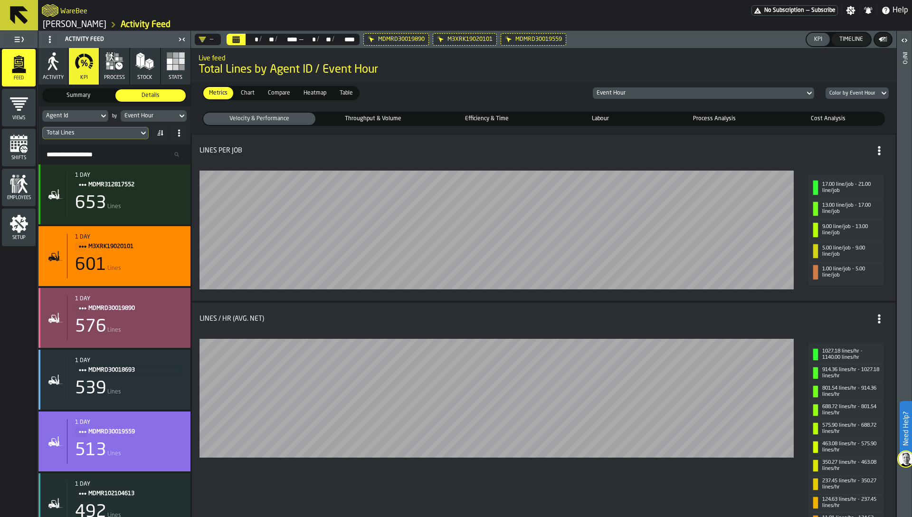
click at [126, 307] on span "MDMRD30019890" at bounding box center [131, 308] width 87 height 10
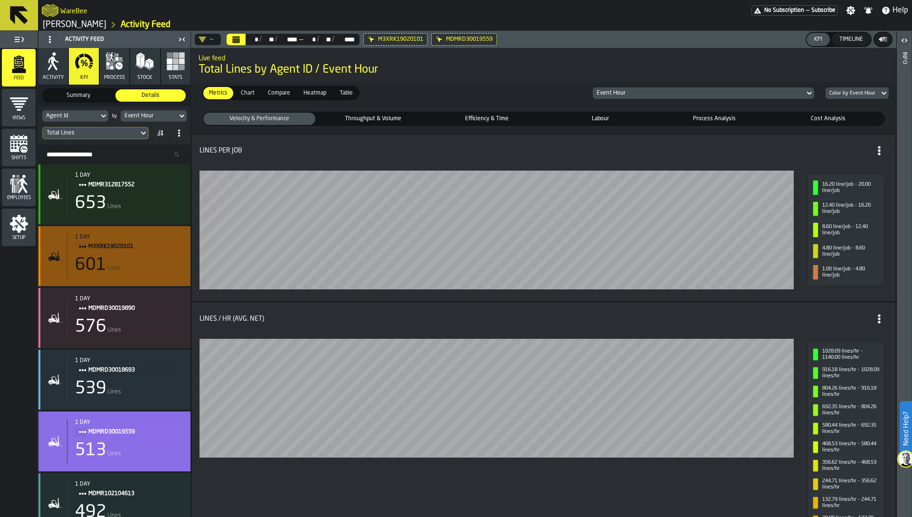
click at [124, 243] on span "M3XRK19020101" at bounding box center [131, 246] width 87 height 10
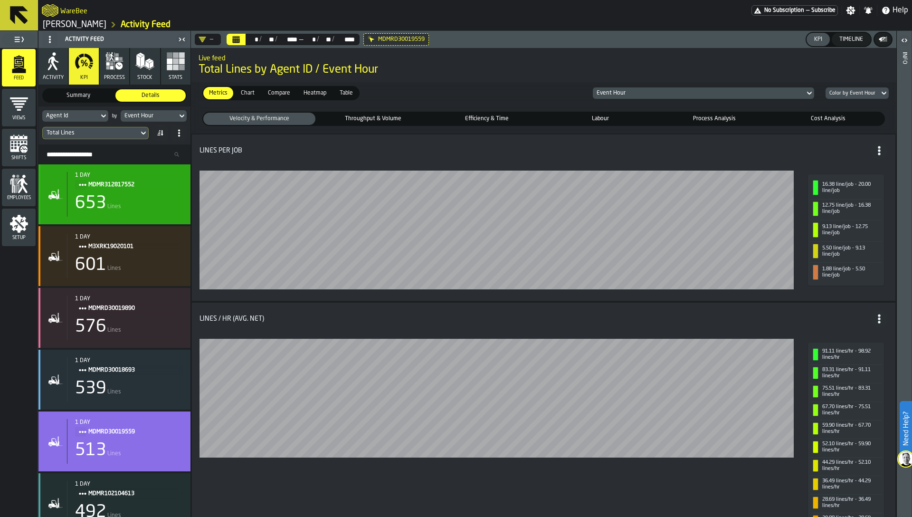
click at [124, 185] on span "MDMR312817552" at bounding box center [131, 185] width 87 height 10
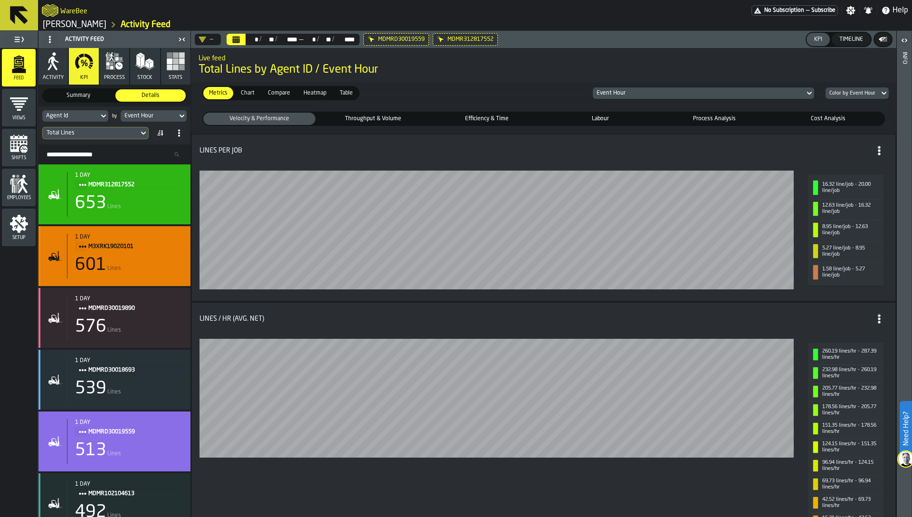
click at [126, 273] on div "601 Lines" at bounding box center [129, 265] width 108 height 19
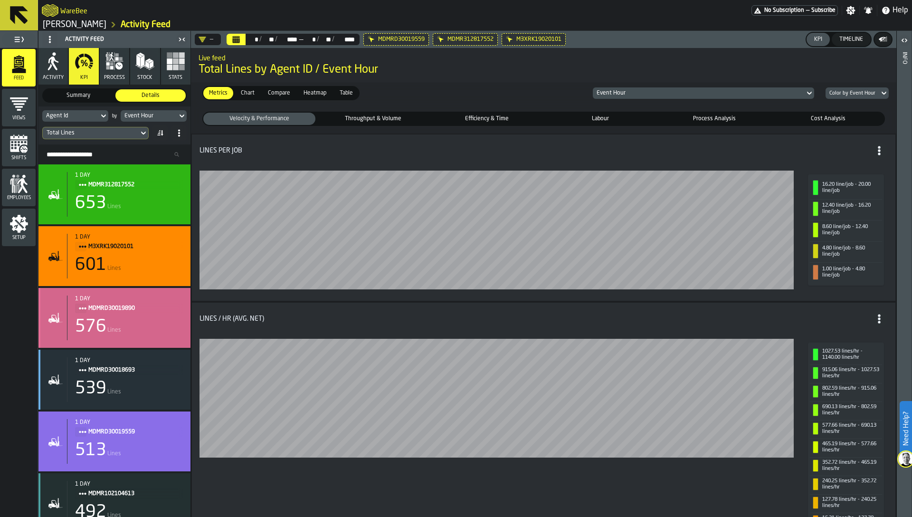
click at [132, 336] on div "1 day MDMRD30019890 576 Lines" at bounding box center [125, 318] width 116 height 45
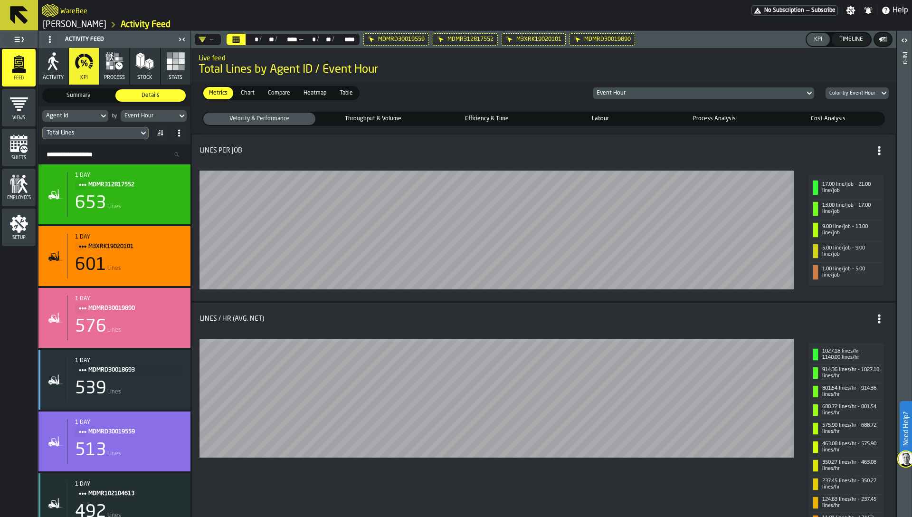
click at [366, 121] on span "Throughput & Volume" at bounding box center [373, 119] width 108 height 9
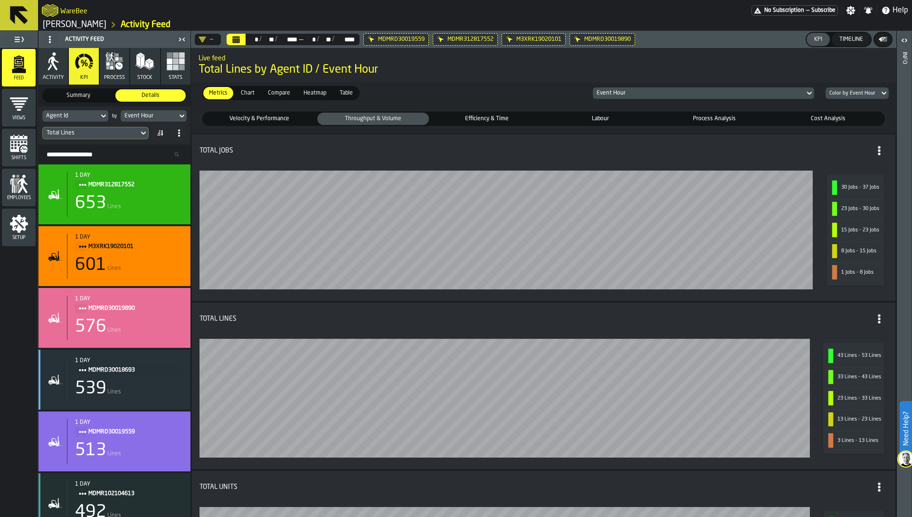
click at [518, 126] on fieldset "Velocity & Performance Velocity & Performance Throughput & Volume Throughput & …" at bounding box center [544, 119] width 698 height 22
click at [517, 115] on span "Efficiency & Time" at bounding box center [487, 119] width 108 height 9
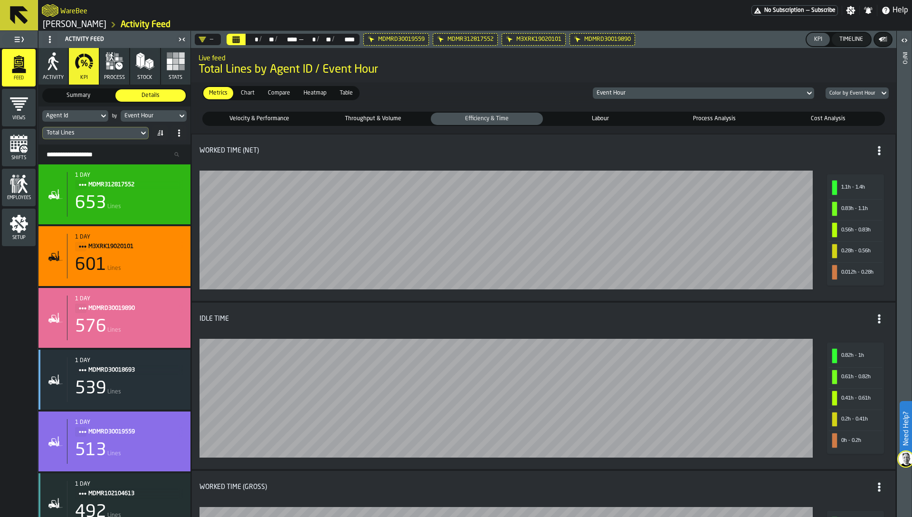
click at [519, 113] on div "Labour" at bounding box center [601, 119] width 112 height 12
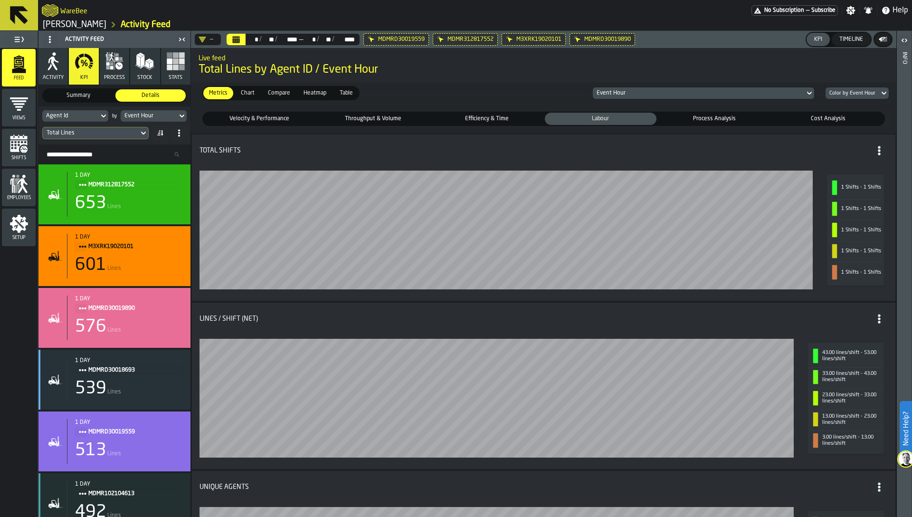
click at [519, 115] on span "Process Analysis" at bounding box center [714, 119] width 108 height 9
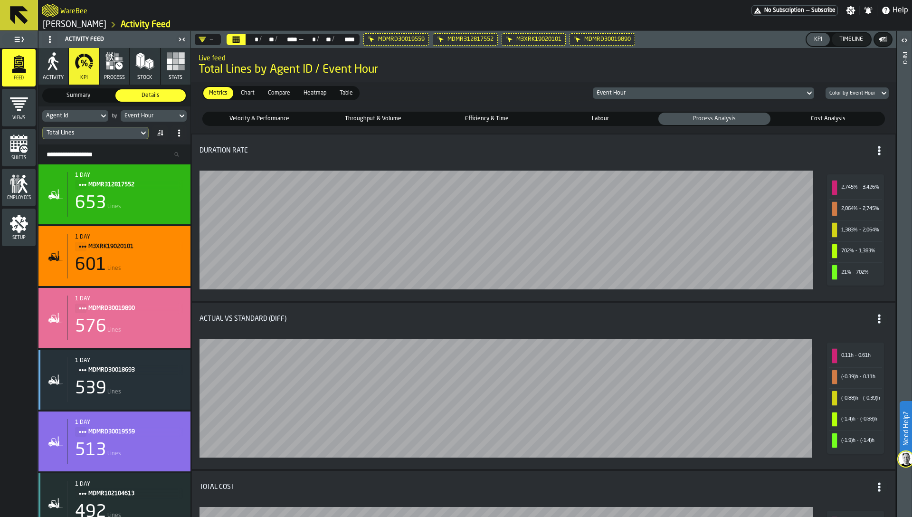
click at [349, 97] on div "Table" at bounding box center [346, 93] width 25 height 12
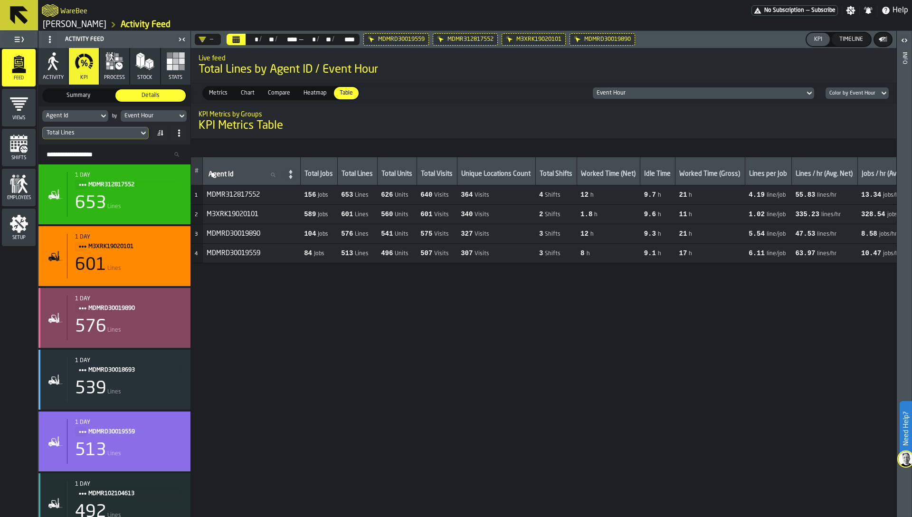
click at [124, 345] on div "1 day MDMRD30019890 576 Lines" at bounding box center [114, 318] width 152 height 60
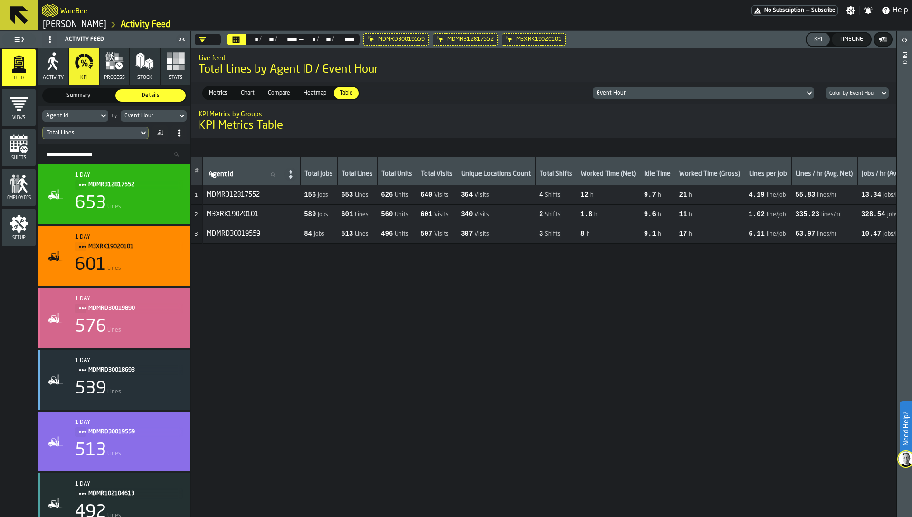
click at [129, 325] on div "576 Lines" at bounding box center [129, 326] width 108 height 19
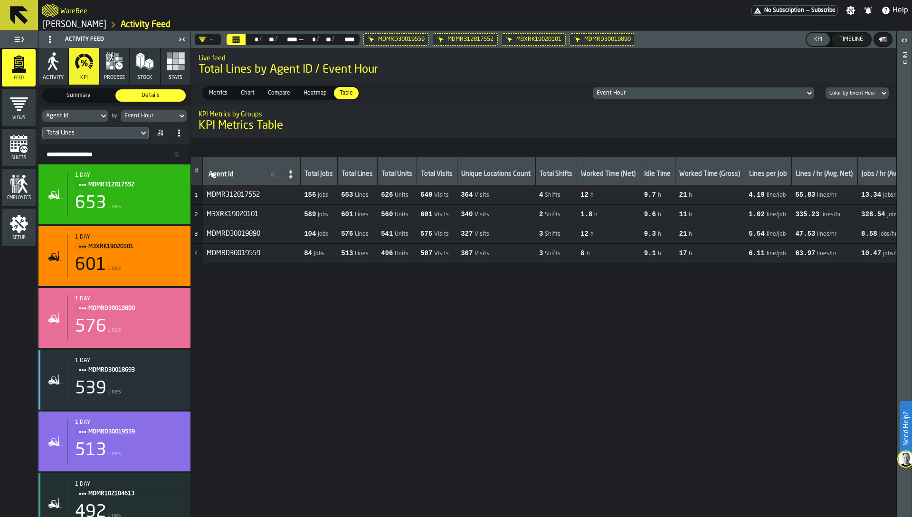
click at [0, 0] on icon at bounding box center [0, 0] width 0 height 0
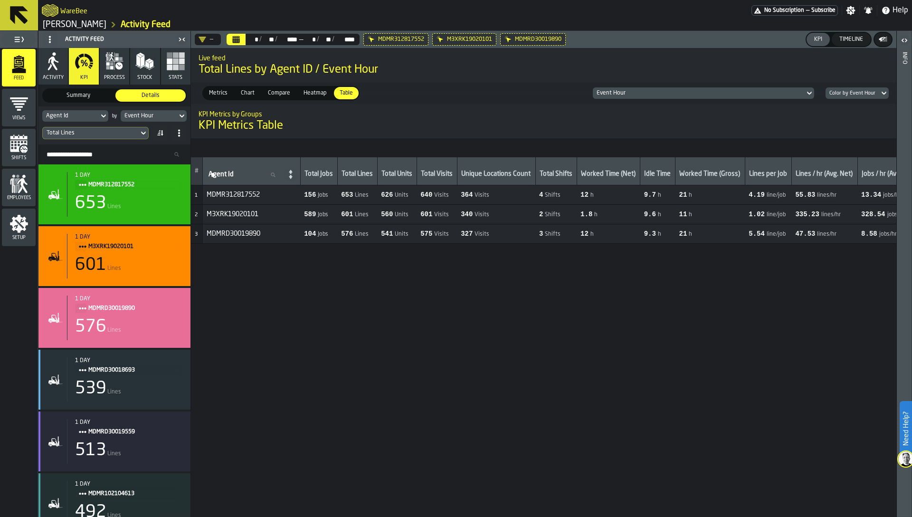
click at [0, 0] on icon at bounding box center [0, 0] width 0 height 0
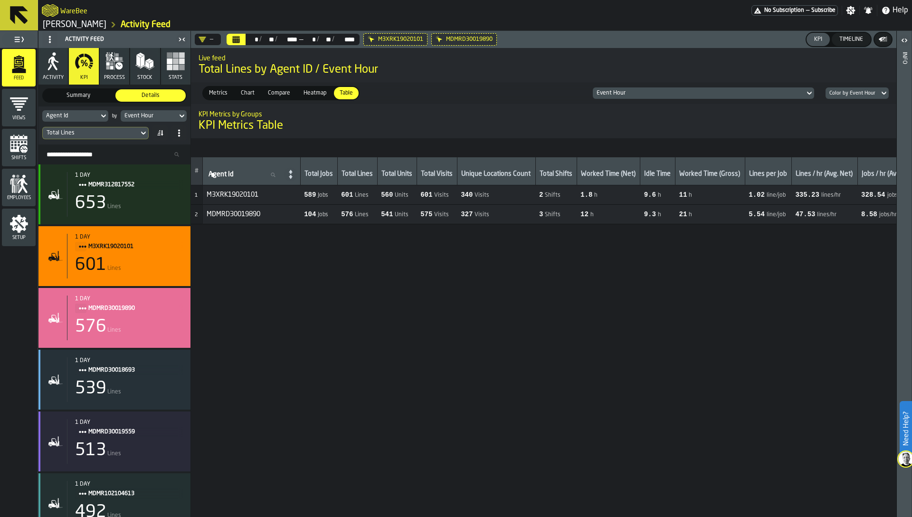
click at [0, 0] on icon at bounding box center [0, 0] width 0 height 0
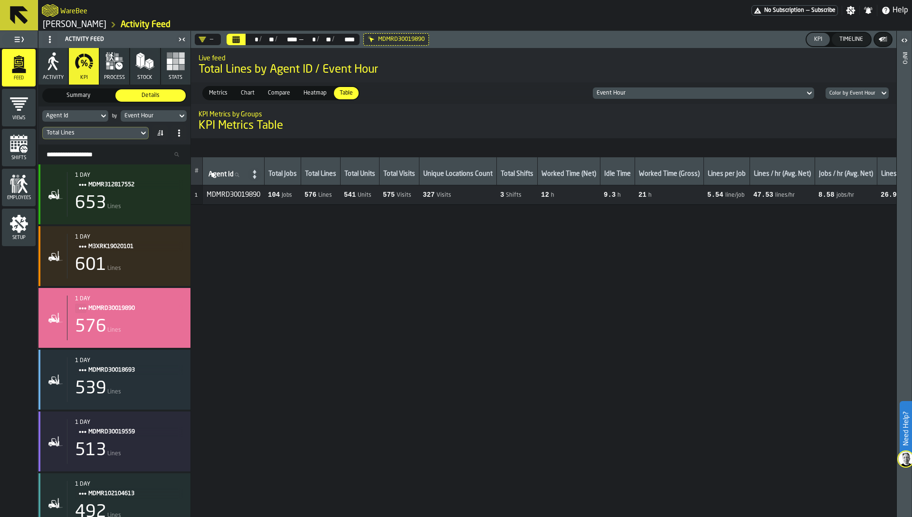
click at [0, 0] on icon at bounding box center [0, 0] width 0 height 0
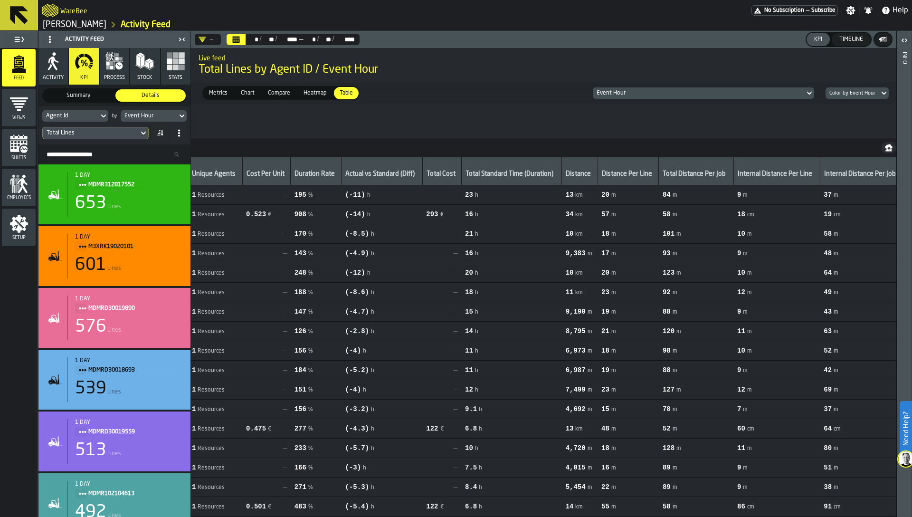
scroll to position [0, 891]
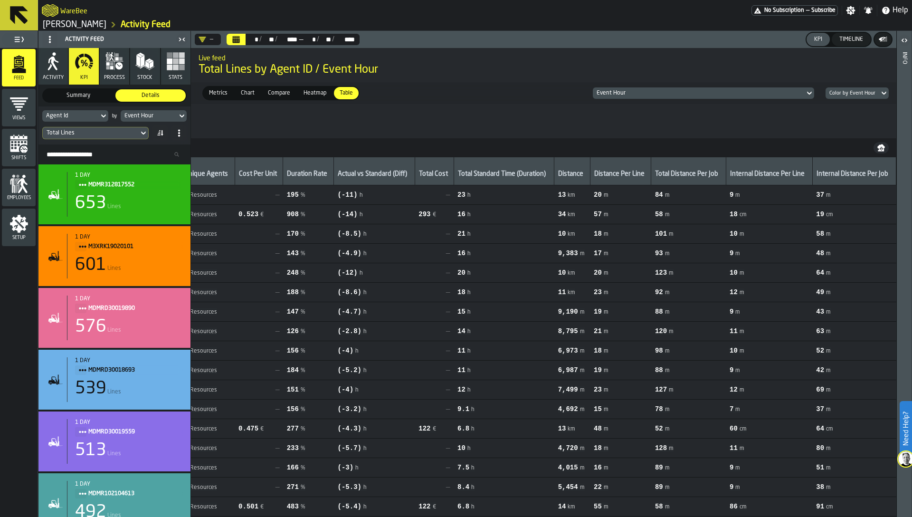
click at [216, 96] on span "Metrics" at bounding box center [218, 93] width 26 height 9
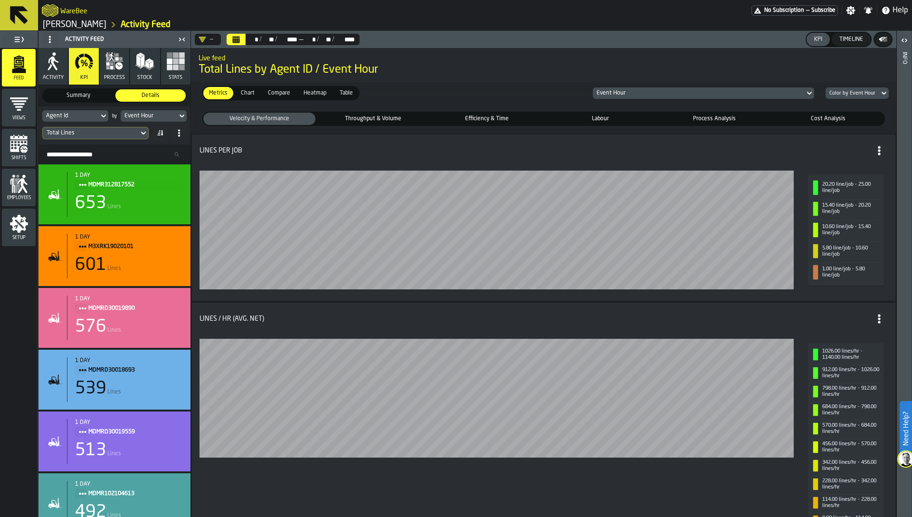
click at [248, 93] on span "Chart" at bounding box center [247, 93] width 21 height 9
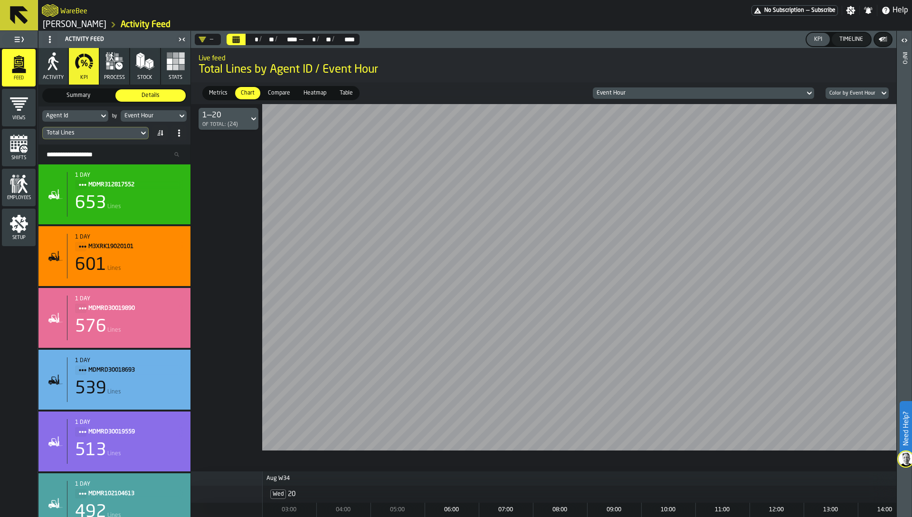
click at [102, 99] on span "Summary" at bounding box center [78, 95] width 67 height 9
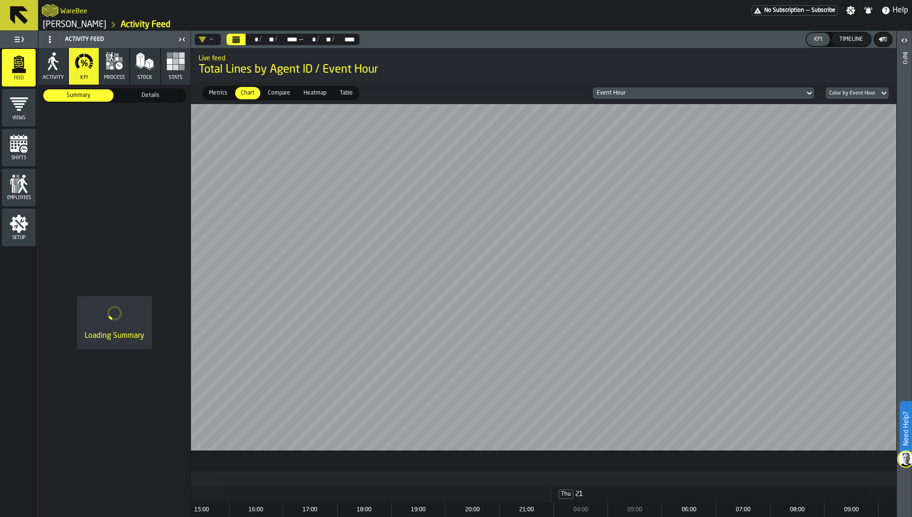
scroll to position [0, 745]
click at [221, 91] on span "Metrics" at bounding box center [218, 93] width 26 height 9
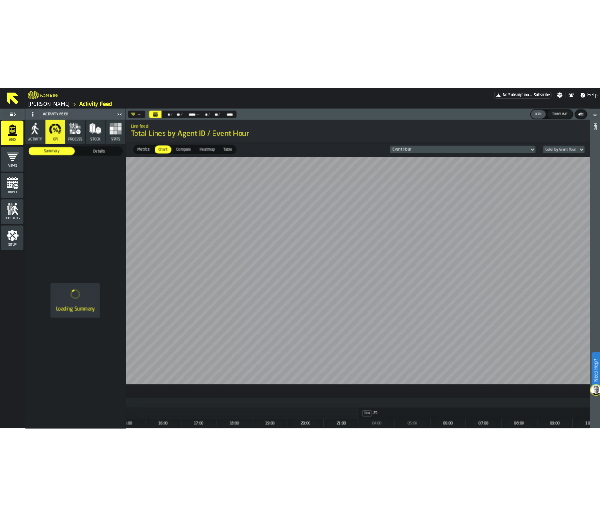
scroll to position [0, 0]
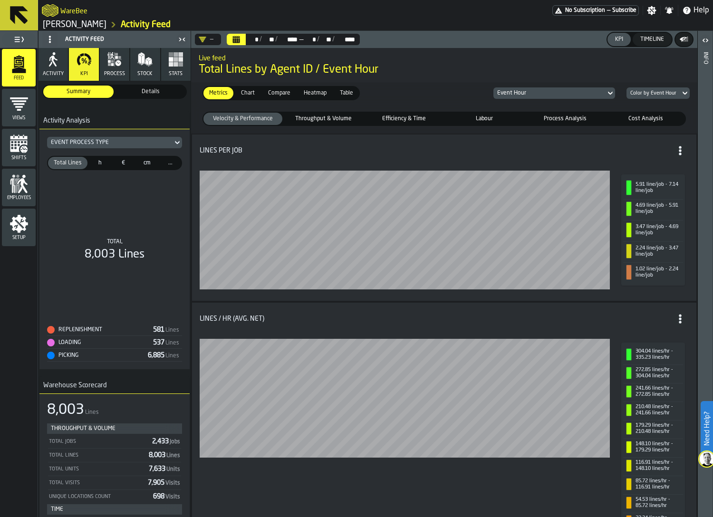
click at [183, 38] on icon "button-toggle-Close me" at bounding box center [181, 39] width 11 height 11
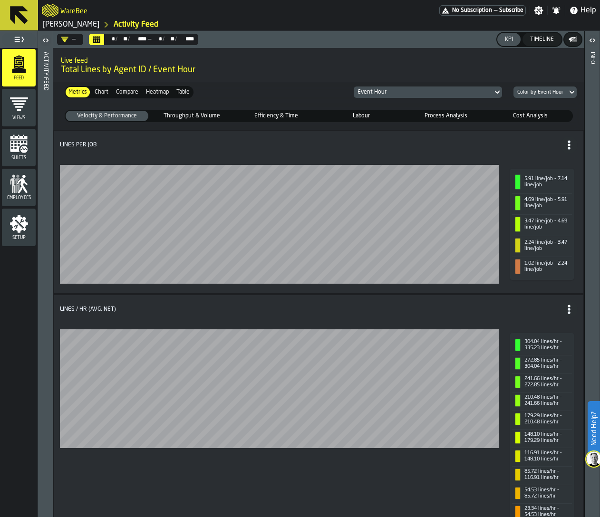
click at [17, 232] on div "Setup" at bounding box center [19, 227] width 34 height 26
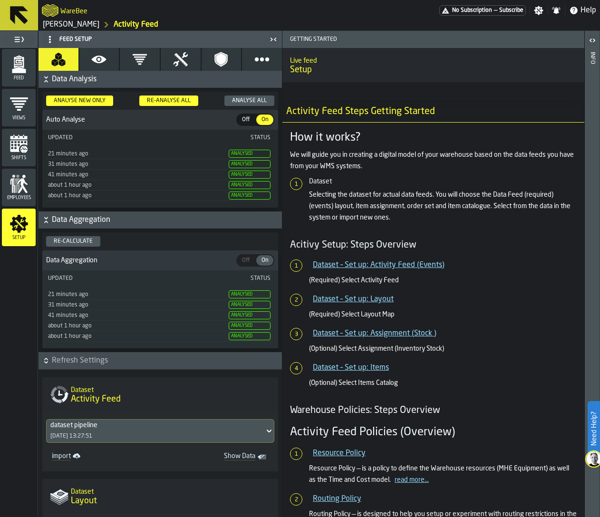
click at [91, 60] on icon "button" at bounding box center [98, 59] width 15 height 15
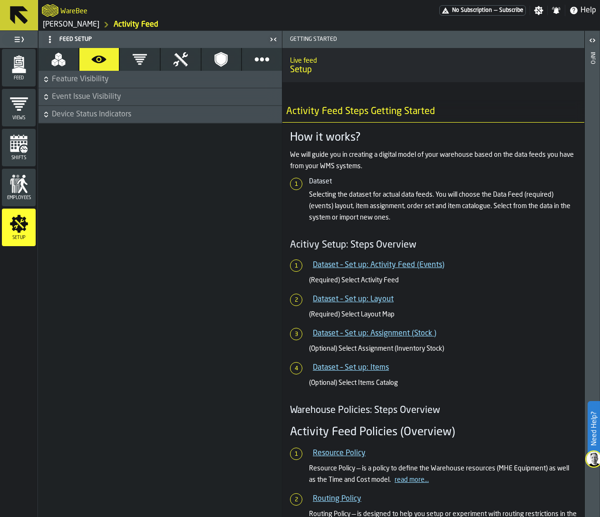
click at [78, 114] on span "Device Status Indicators" at bounding box center [166, 114] width 228 height 11
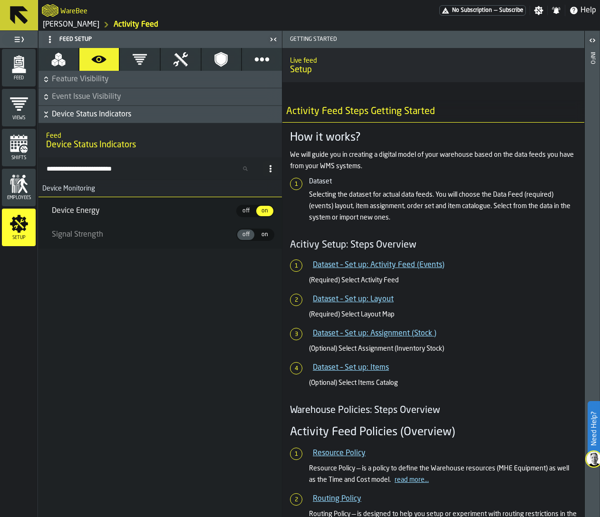
click at [79, 97] on span "Event Issue Visibility" at bounding box center [166, 96] width 228 height 11
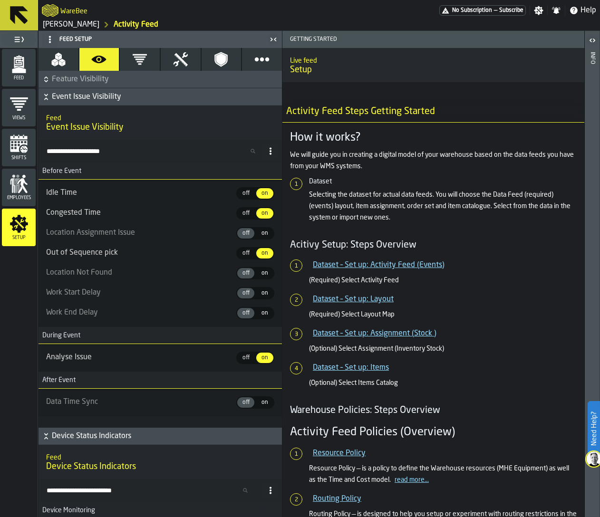
click at [74, 81] on span "Feature Visibility" at bounding box center [166, 79] width 228 height 11
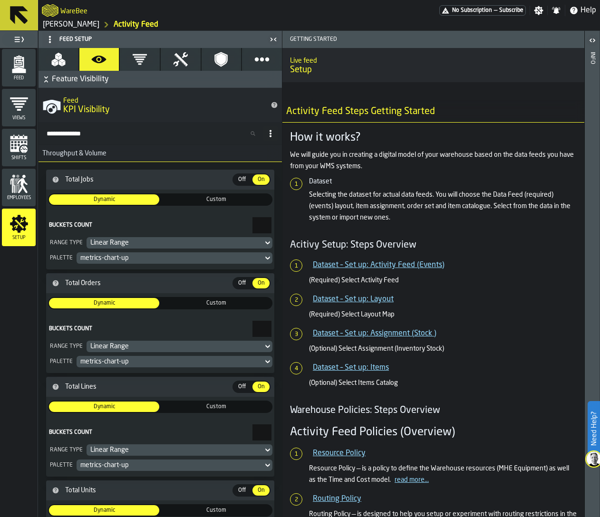
click at [134, 60] on icon "button" at bounding box center [139, 59] width 15 height 15
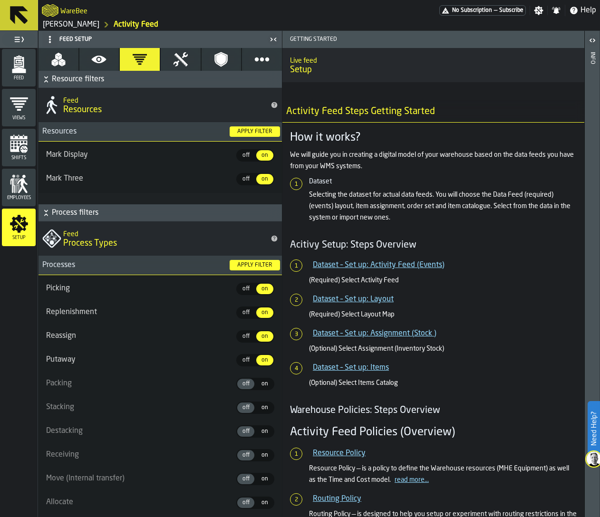
click at [93, 63] on icon "button" at bounding box center [98, 59] width 15 height 15
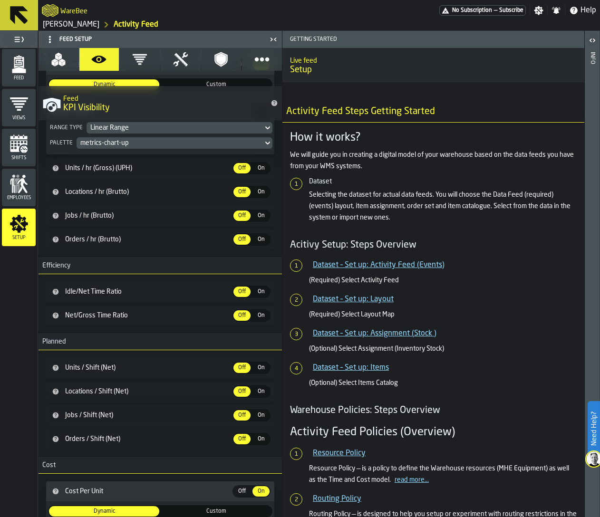
scroll to position [2746, 0]
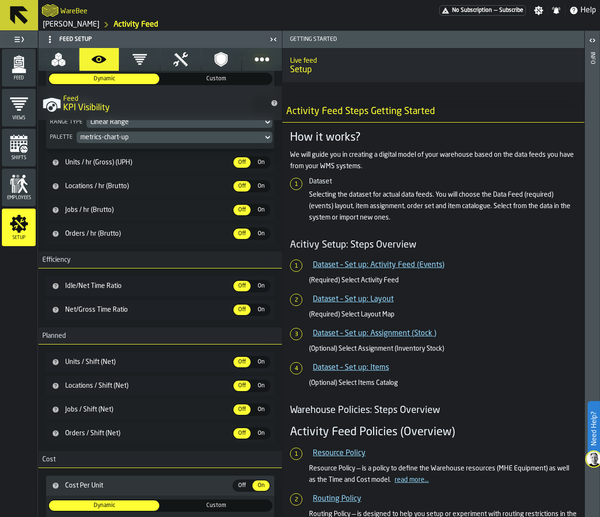
click at [128, 59] on button "Filters" at bounding box center [140, 59] width 40 height 23
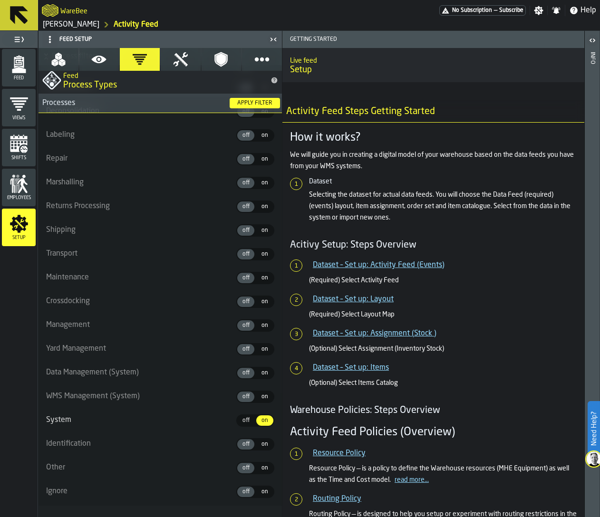
scroll to position [795, 0]
click at [180, 65] on icon "button" at bounding box center [180, 59] width 15 height 15
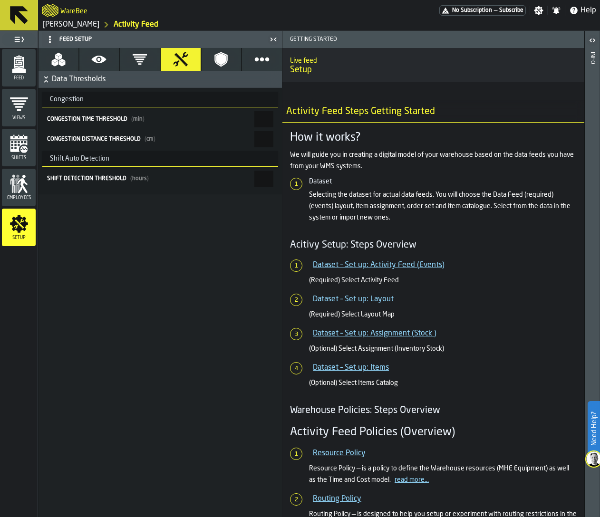
click at [214, 64] on icon "button" at bounding box center [220, 59] width 15 height 15
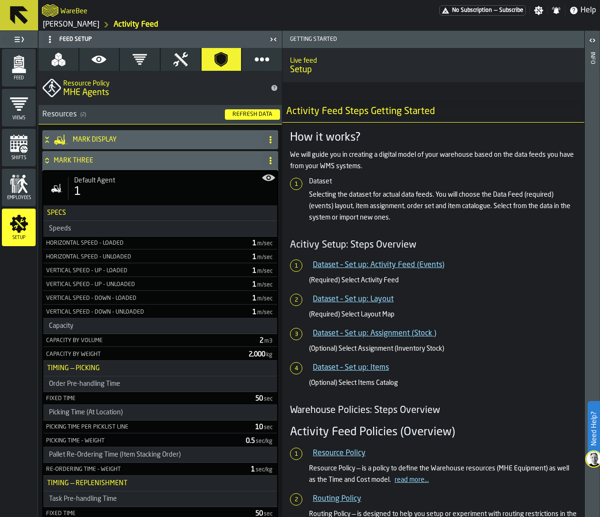
click at [244, 64] on button "Extras..." at bounding box center [262, 59] width 40 height 23
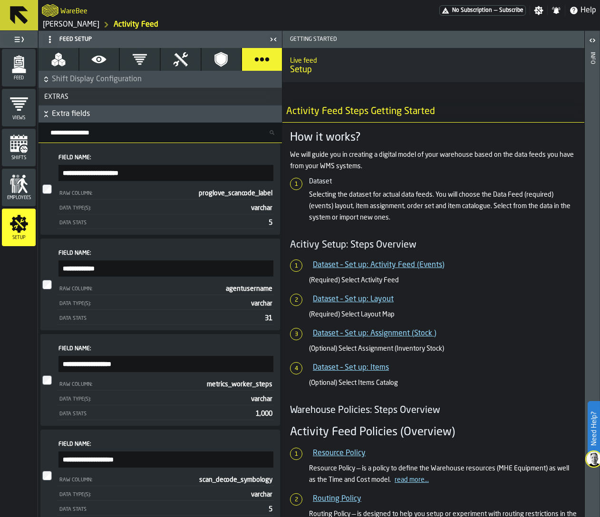
click at [136, 114] on span "Extra fields" at bounding box center [166, 113] width 228 height 11
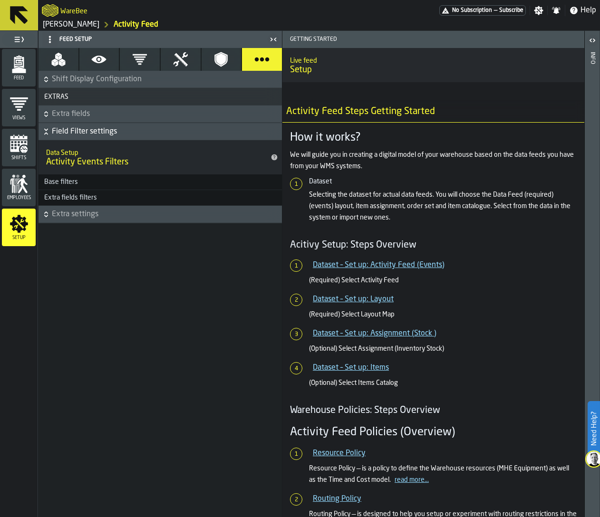
click at [82, 212] on span "Extra settings" at bounding box center [166, 214] width 228 height 11
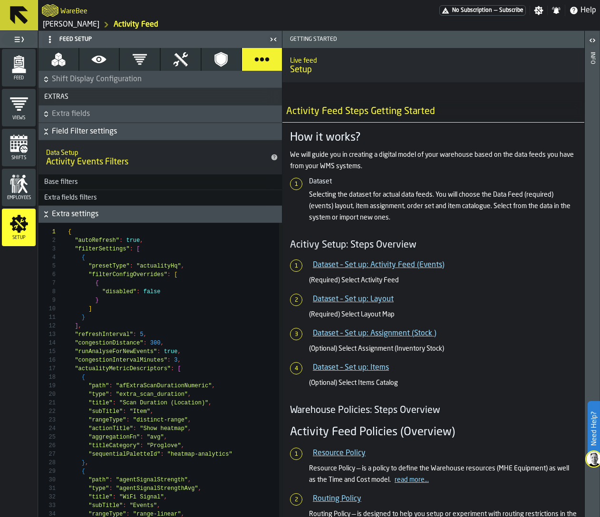
click at [73, 178] on div "Base filters" at bounding box center [60, 182] width 45 height 8
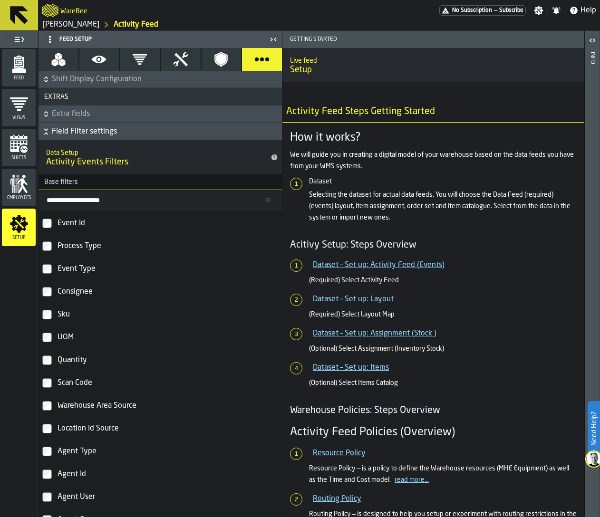
click at [26, 73] on icon "menu Feed" at bounding box center [19, 64] width 19 height 19
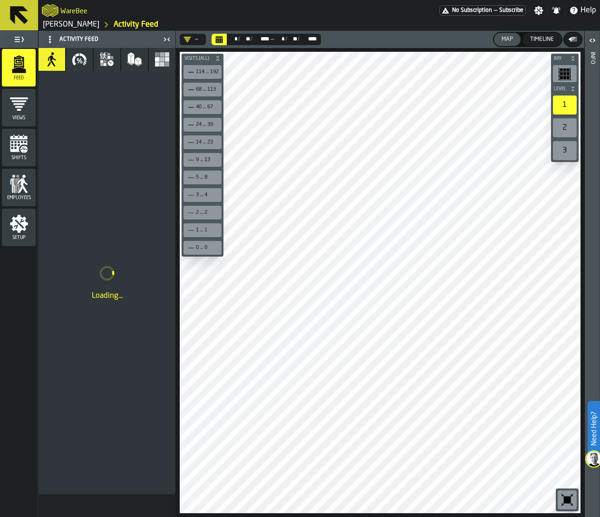
click at [19, 103] on icon "menu Views" at bounding box center [19, 104] width 19 height 19
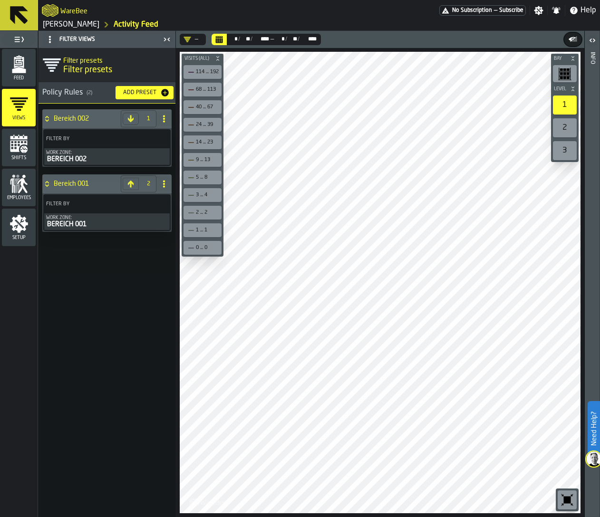
click at [18, 147] on icon "menu Shifts" at bounding box center [18, 146] width 17 height 11
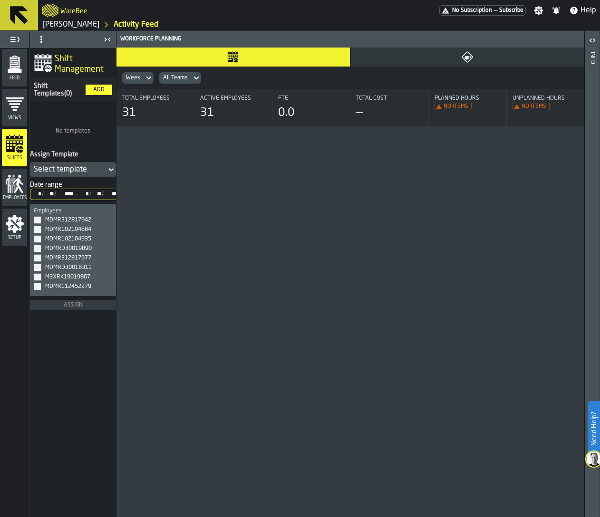
click at [18, 185] on icon "menu Employees" at bounding box center [18, 185] width 10 height 15
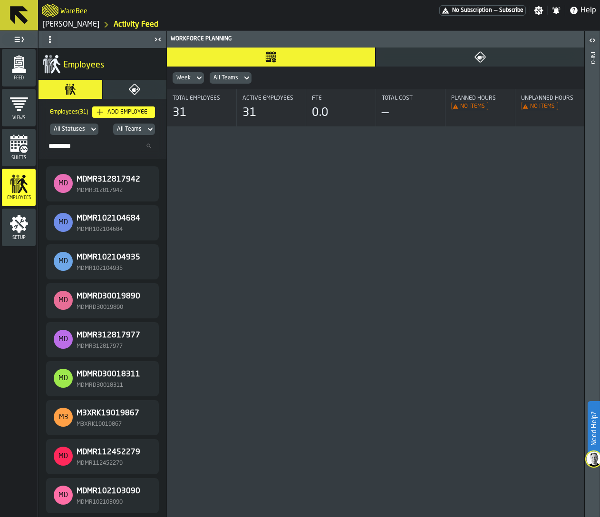
click at [20, 124] on div "Views" at bounding box center [19, 108] width 34 height 38
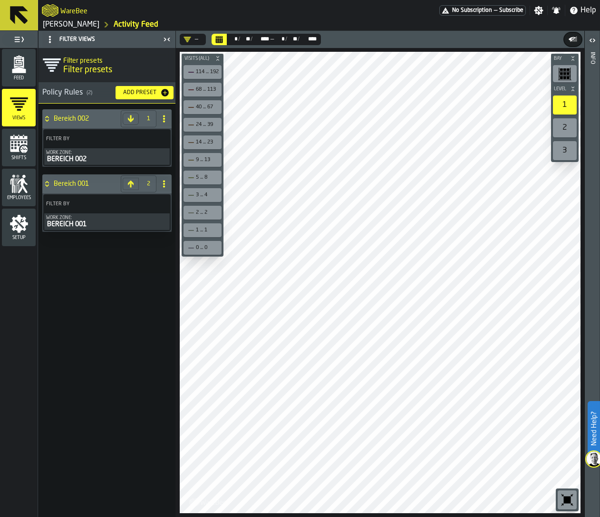
click at [17, 86] on li "Feed" at bounding box center [19, 68] width 34 height 38
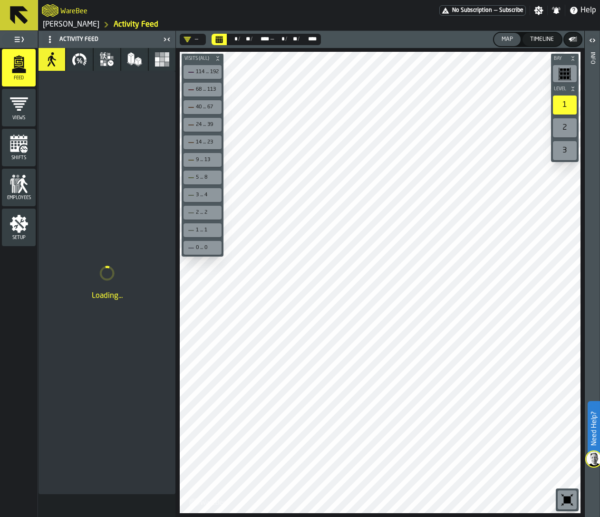
click at [79, 59] on icon "button" at bounding box center [79, 59] width 15 height 15
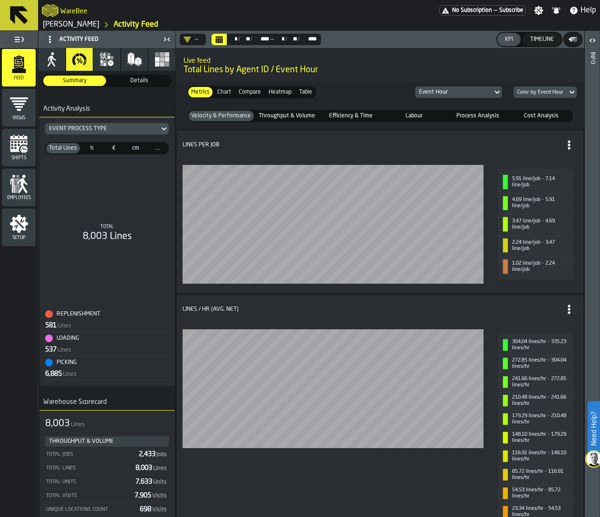
click at [281, 108] on fieldset "Velocity & Performance Velocity & Performance Throughput & Volume Throughput & …" at bounding box center [380, 116] width 401 height 20
click at [285, 117] on span "Throughput & Volume" at bounding box center [287, 116] width 60 height 9
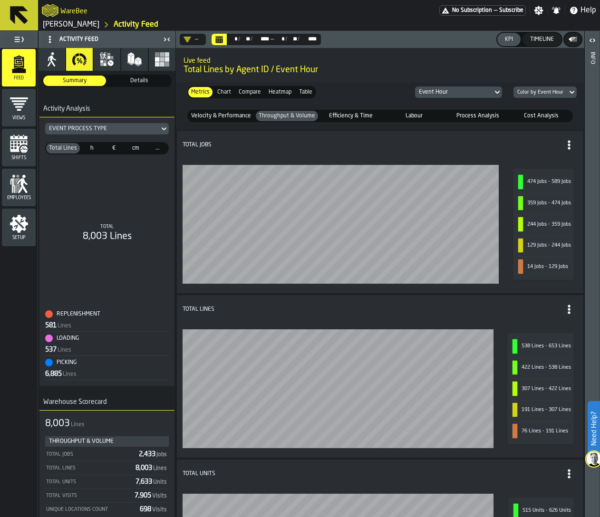
click at [358, 115] on span "Efficiency & Time" at bounding box center [351, 116] width 60 height 9
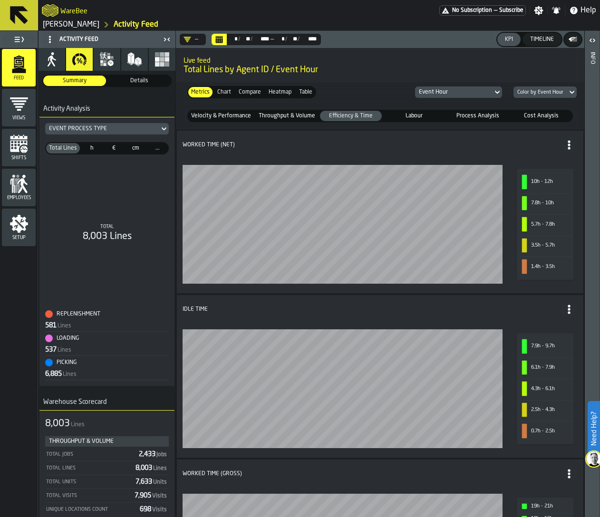
click at [15, 115] on div "Views" at bounding box center [19, 108] width 34 height 26
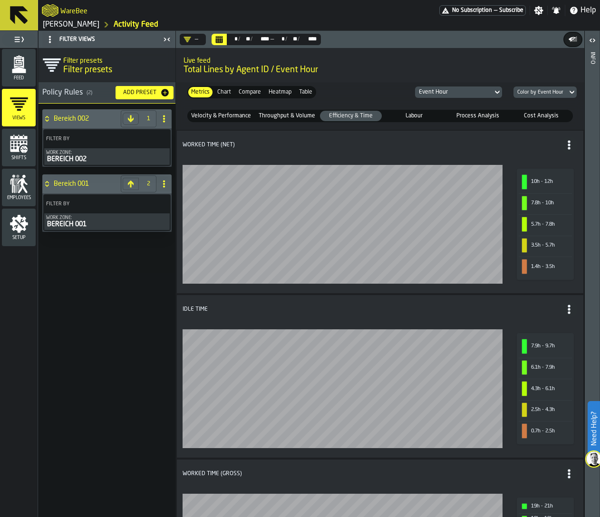
click at [16, 84] on div "Feed" at bounding box center [19, 68] width 34 height 38
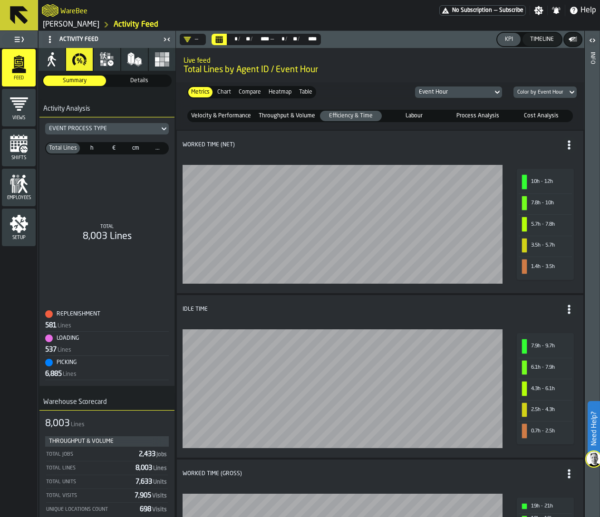
click at [73, 24] on link "[PERSON_NAME]" at bounding box center [71, 24] width 57 height 11
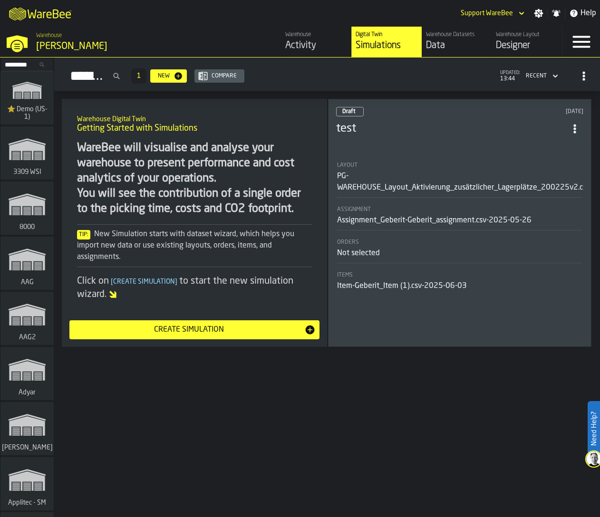
click at [21, 67] on input "Search..." at bounding box center [26, 64] width 49 height 10
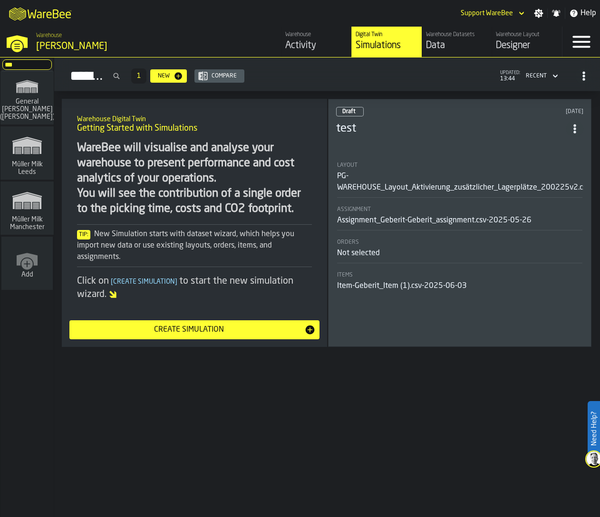
type input "***"
click at [27, 168] on span "Müller Milk Leeds" at bounding box center [27, 168] width 46 height 15
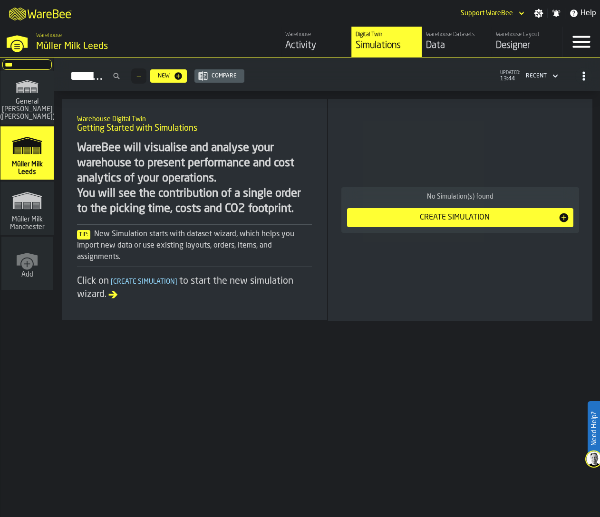
click at [324, 39] on div "Activity" at bounding box center [316, 45] width 62 height 13
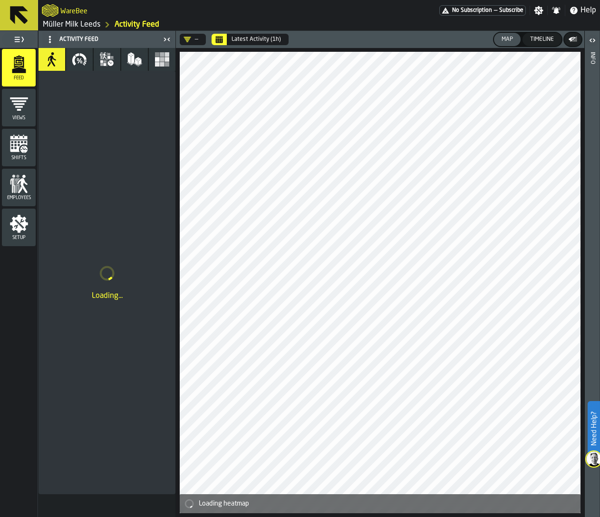
click at [81, 63] on icon "button" at bounding box center [79, 59] width 15 height 15
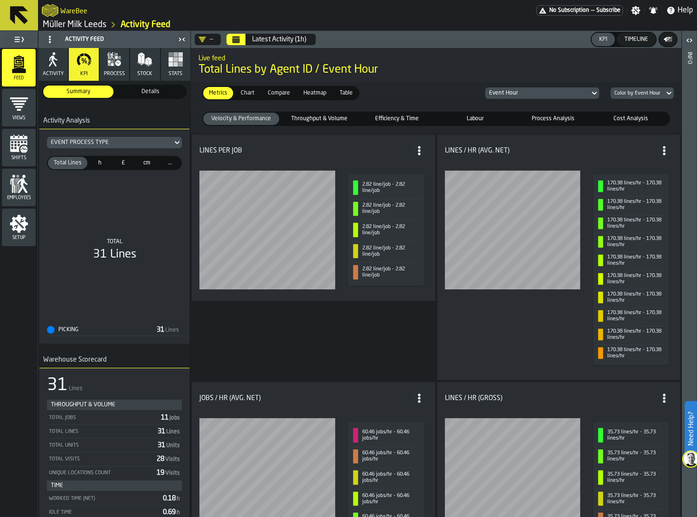
click at [323, 119] on span "Throughput & Volume" at bounding box center [319, 119] width 72 height 9
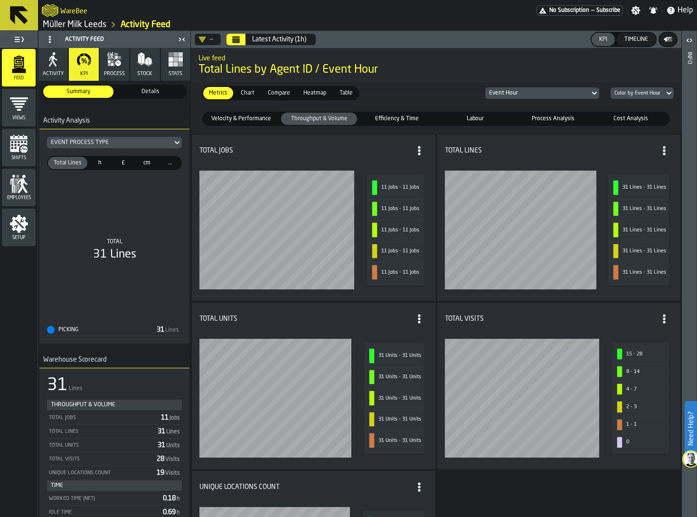
click at [391, 117] on span "Efficiency & Time" at bounding box center [397, 119] width 72 height 9
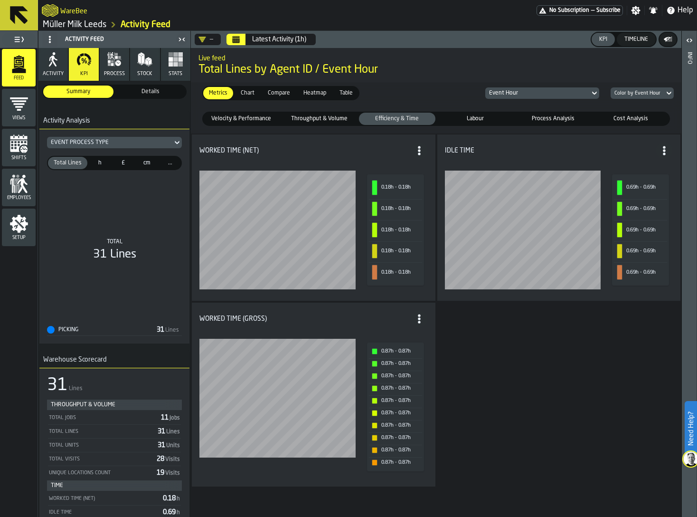
click at [475, 116] on span "Labour" at bounding box center [476, 119] width 72 height 9
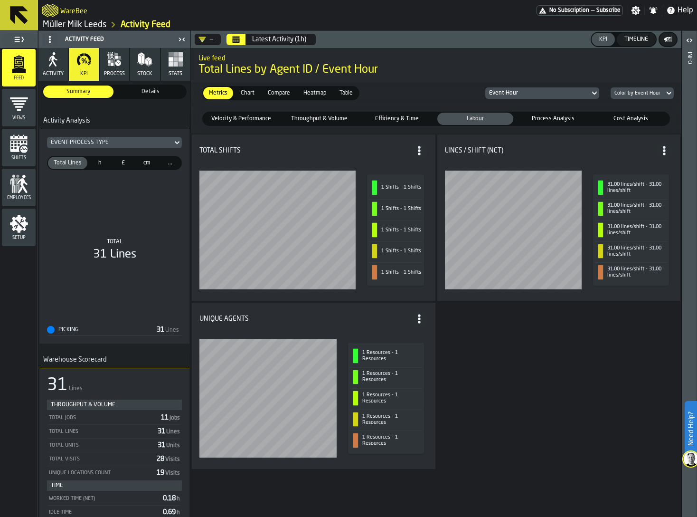
click at [519, 113] on div "Process Analysis" at bounding box center [554, 119] width 76 height 12
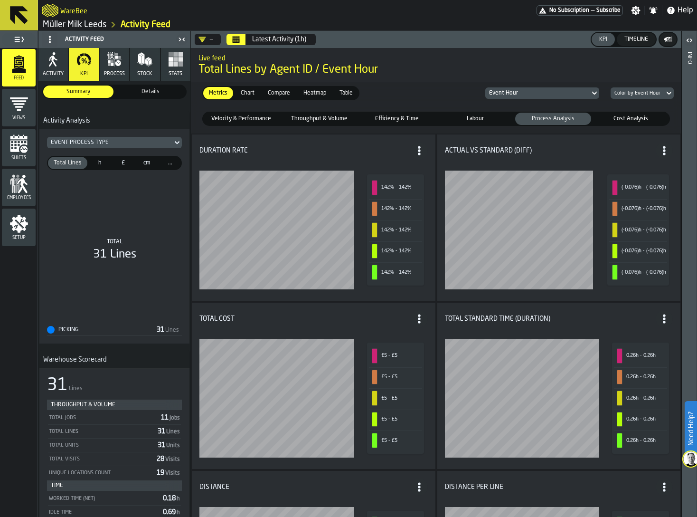
click at [519, 115] on span "Cost Analysis" at bounding box center [631, 119] width 72 height 9
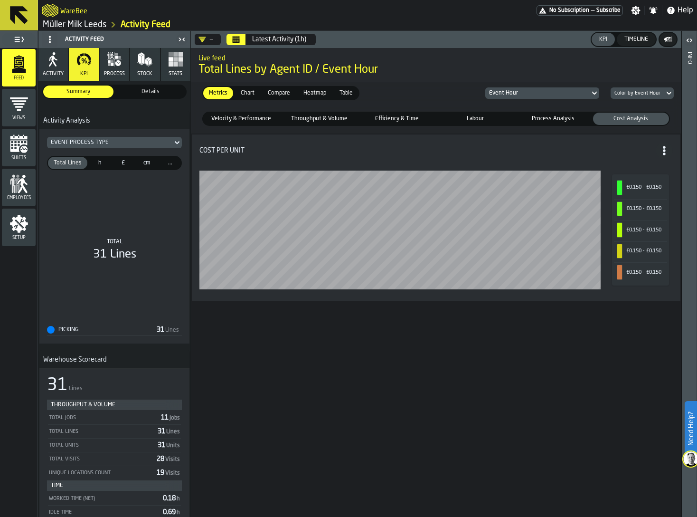
click at [503, 112] on label "Labour Labour" at bounding box center [476, 119] width 78 height 14
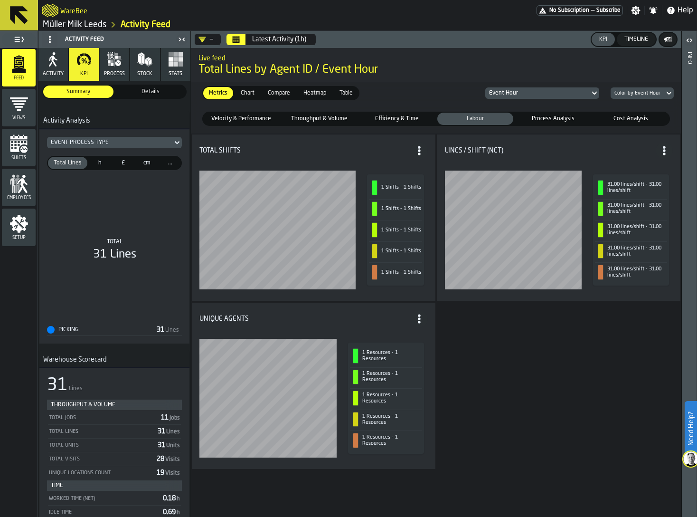
click at [376, 118] on span "Efficiency & Time" at bounding box center [397, 119] width 72 height 9
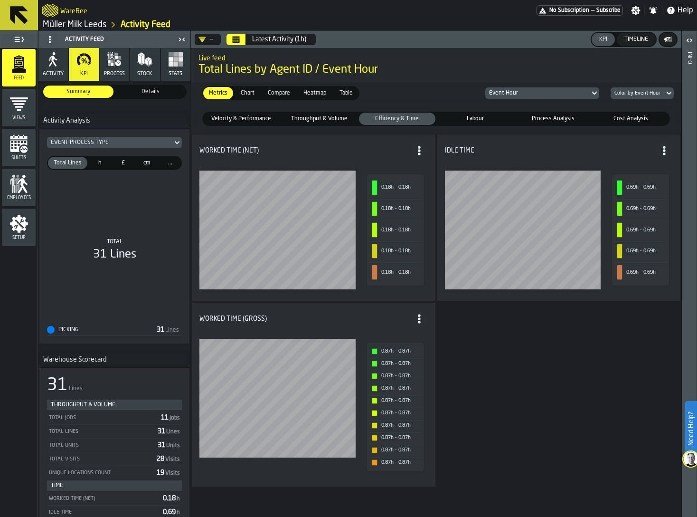
click at [325, 118] on span "Throughput & Volume" at bounding box center [319, 119] width 72 height 9
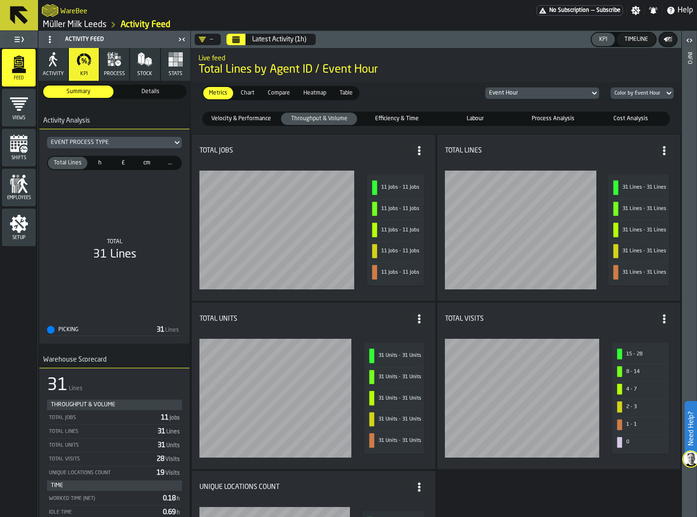
click at [181, 37] on icon "button-toggle-Close me" at bounding box center [181, 39] width 11 height 11
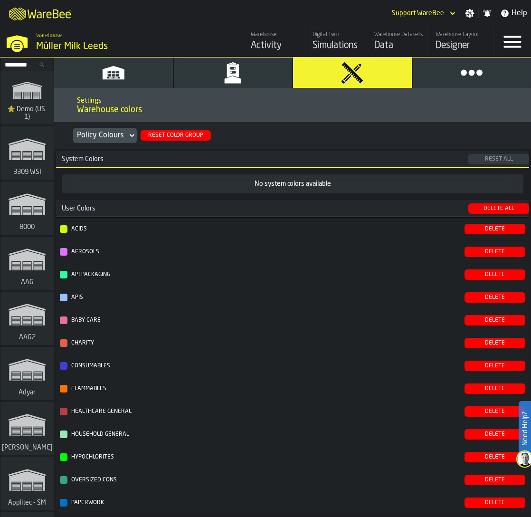
click at [233, 77] on polygon "button" at bounding box center [233, 79] width 17 height 7
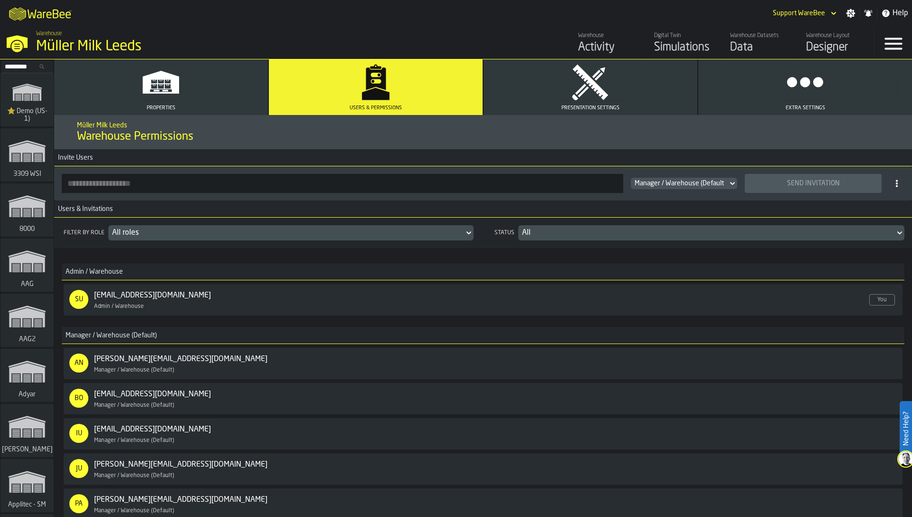
click at [531, 254] on div "Admin / Warehouse SU support@warebee.com Enabled Admin / Warehouse You Manager …" at bounding box center [483, 442] width 858 height 389
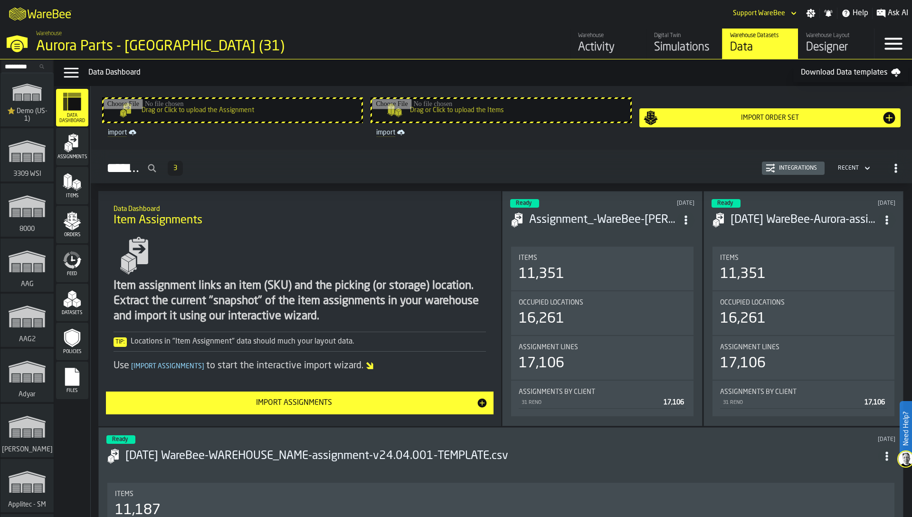
click at [818, 43] on div "Designer" at bounding box center [836, 47] width 60 height 15
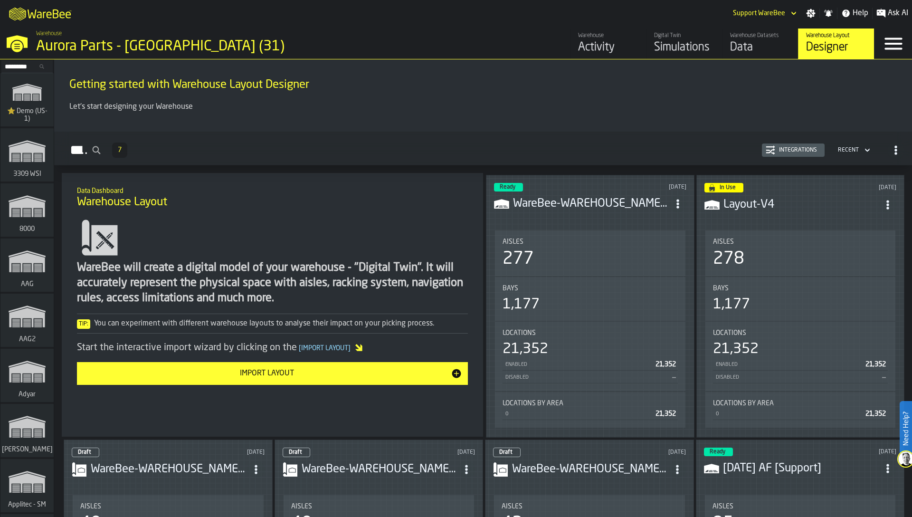
click at [386, 239] on div "WareBee will create a digital model of your warehouse - "Digital Twin". It will…" at bounding box center [272, 300] width 391 height 170
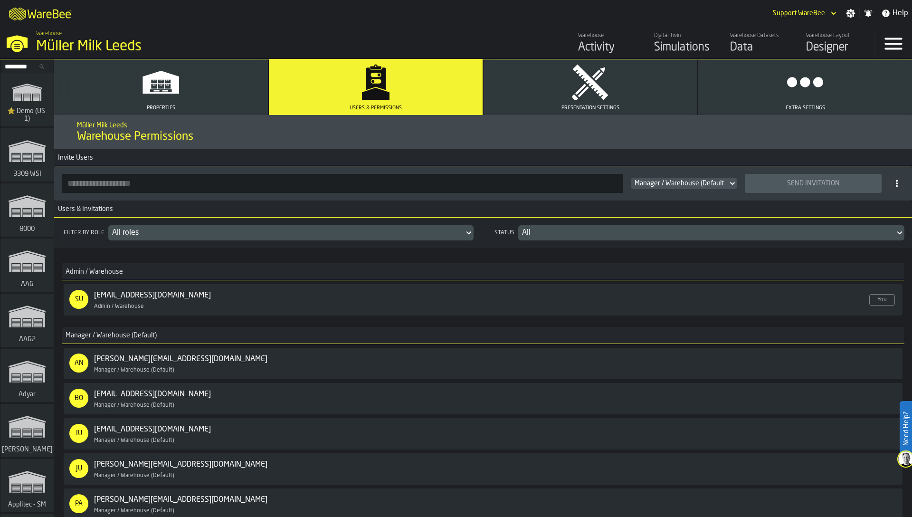
click at [627, 150] on div "[PERSON_NAME] Milk Leeds Warehouse Permissions" at bounding box center [483, 132] width 828 height 40
click at [671, 45] on div "Simulations" at bounding box center [684, 47] width 60 height 15
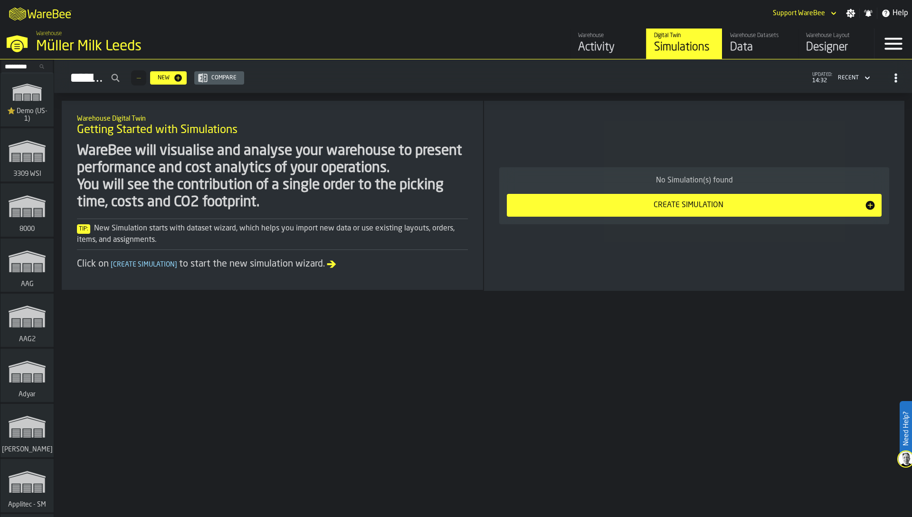
click at [611, 49] on div "Activity" at bounding box center [608, 47] width 60 height 15
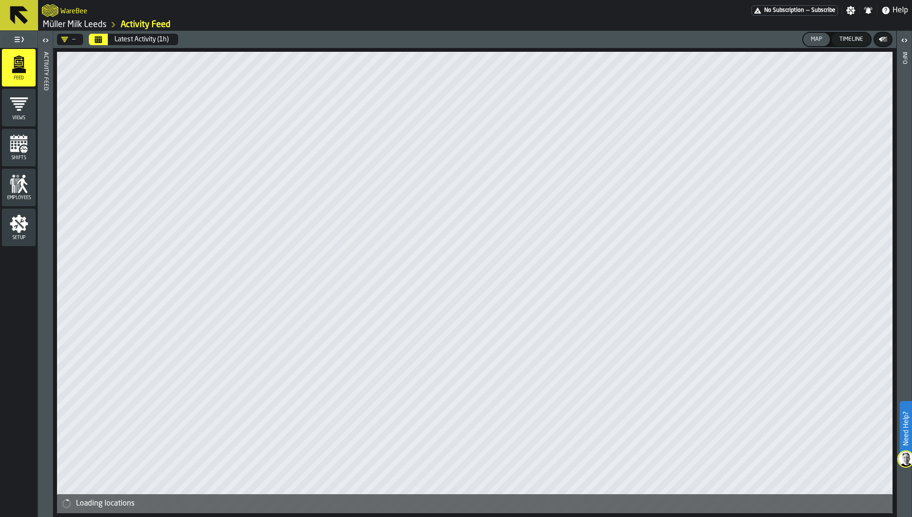
click at [849, 12] on icon "button-toggle-Settings" at bounding box center [851, 10] width 9 height 9
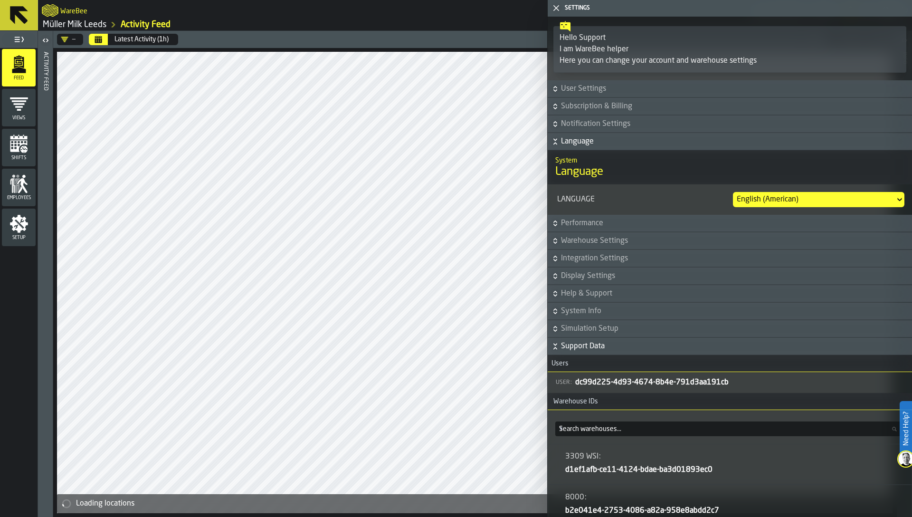
scroll to position [52, 0]
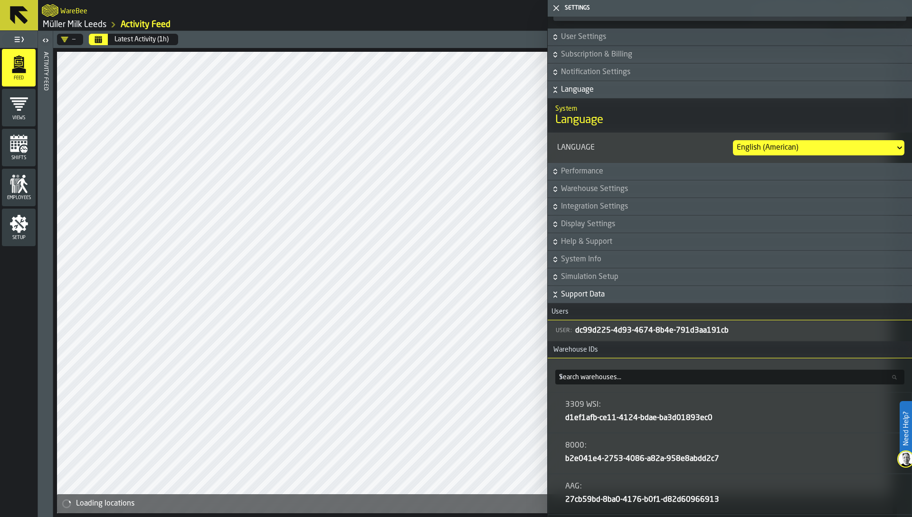
click at [587, 227] on span "Display Settings" at bounding box center [735, 224] width 349 height 11
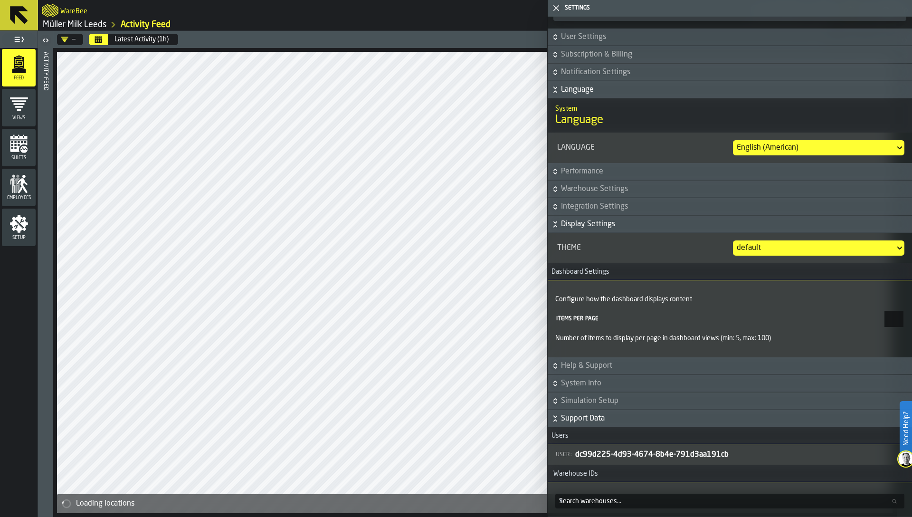
click at [583, 204] on span "Integration Settings" at bounding box center [735, 206] width 349 height 11
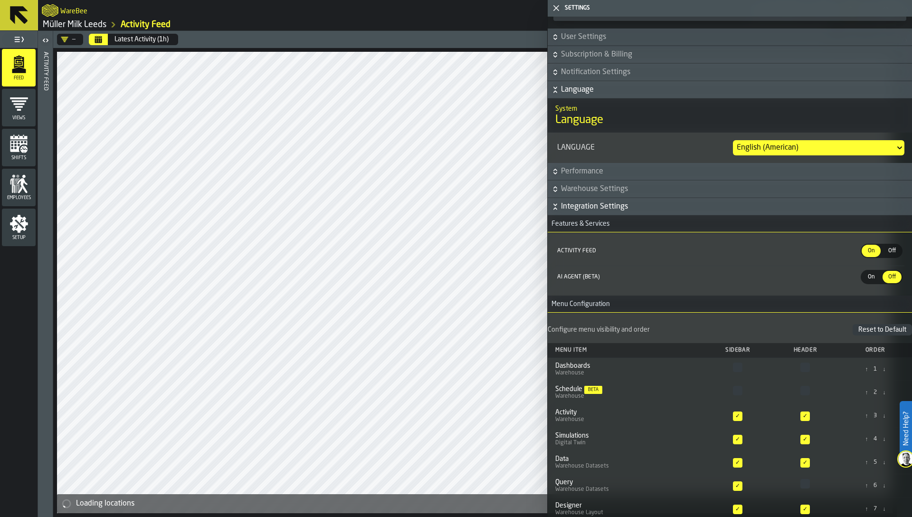
click at [871, 277] on span "On" at bounding box center [871, 277] width 15 height 9
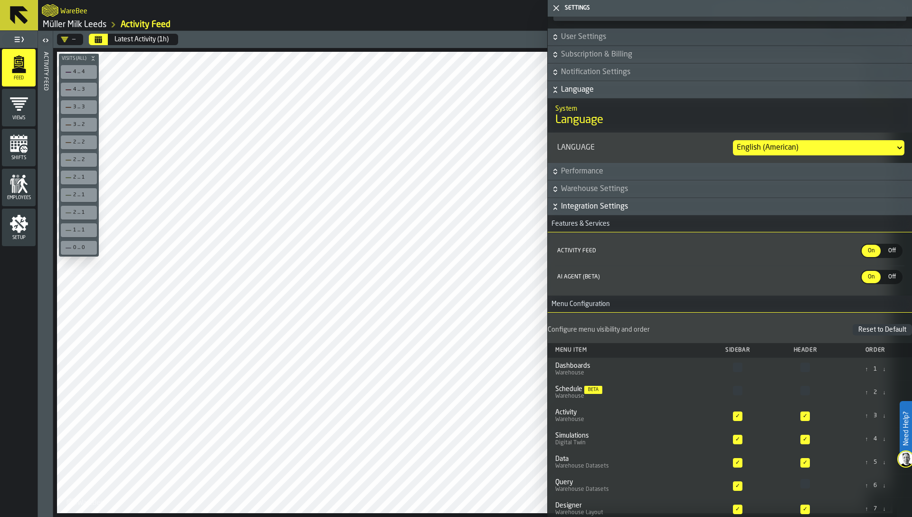
click at [558, 9] on icon "button-toggle-Close me" at bounding box center [556, 7] width 11 height 11
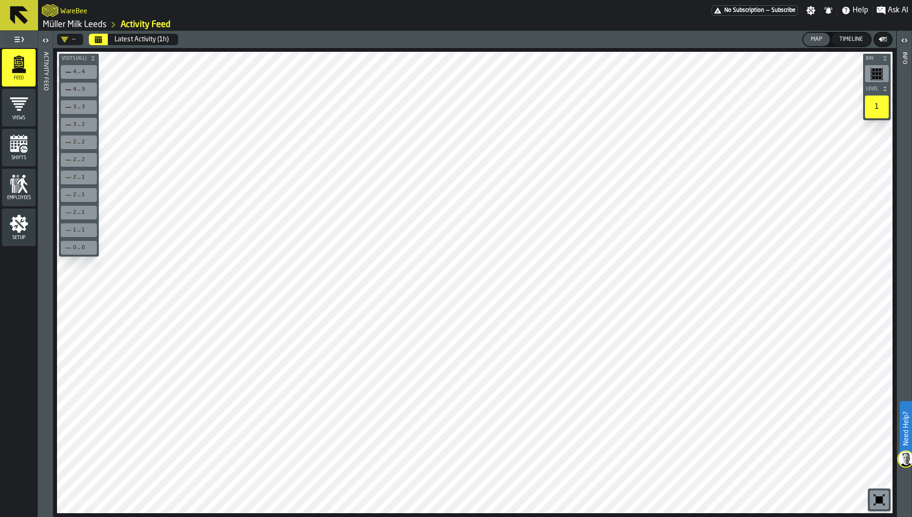
click at [86, 22] on link "Müller Milk Leeds" at bounding box center [75, 24] width 64 height 10
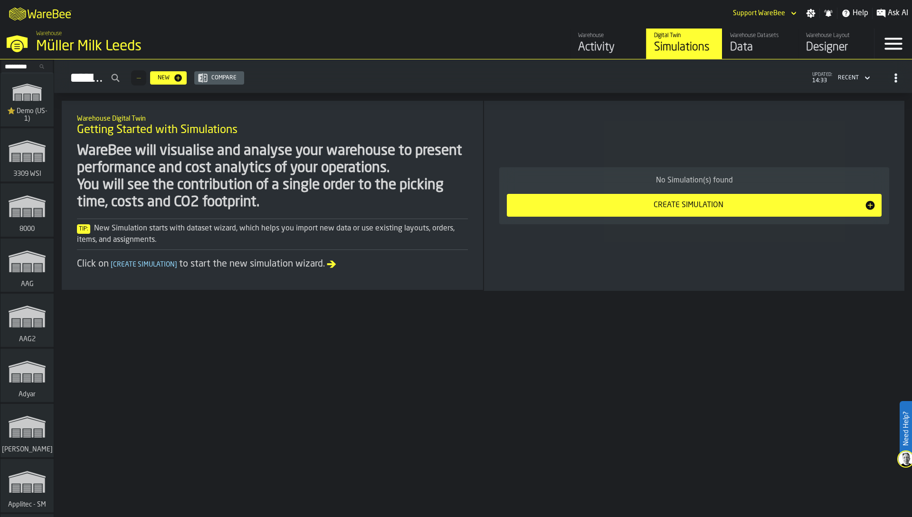
click at [811, 13] on icon "button-toggle-Settings" at bounding box center [811, 14] width 10 height 10
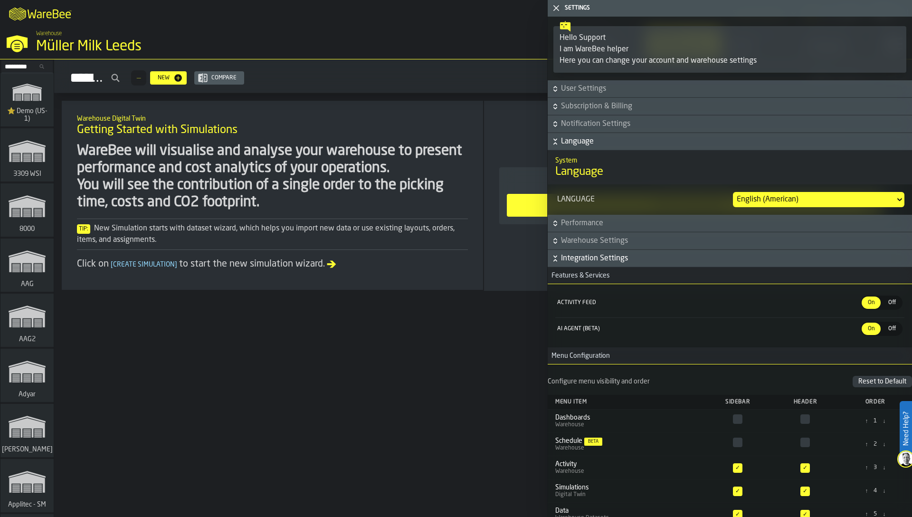
click at [556, 9] on icon "button-toggle-Close me" at bounding box center [556, 7] width 11 height 11
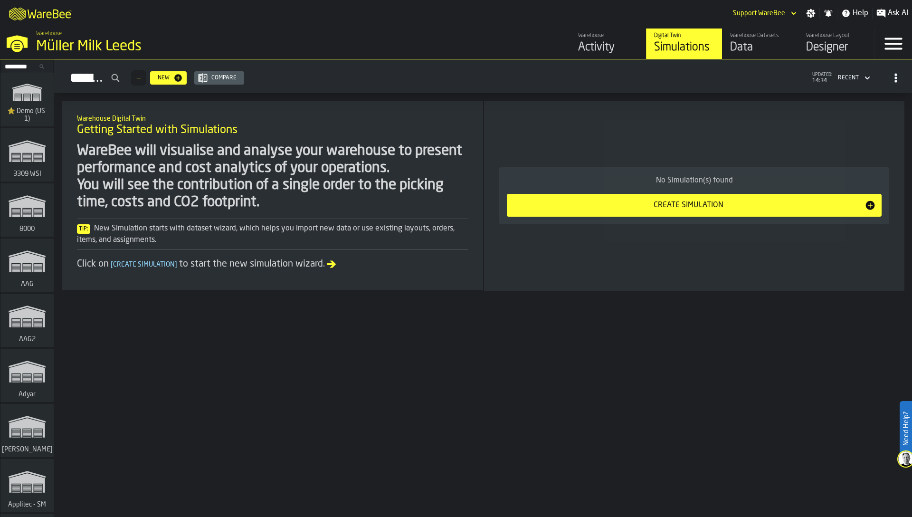
click at [325, 215] on div "WareBee will visualise and analyse your warehouse to present performance and co…" at bounding box center [272, 207] width 391 height 128
click at [272, 178] on div "WareBee will visualise and analyse your warehouse to present performance and co…" at bounding box center [272, 177] width 391 height 68
